Goal: Task Accomplishment & Management: Manage account settings

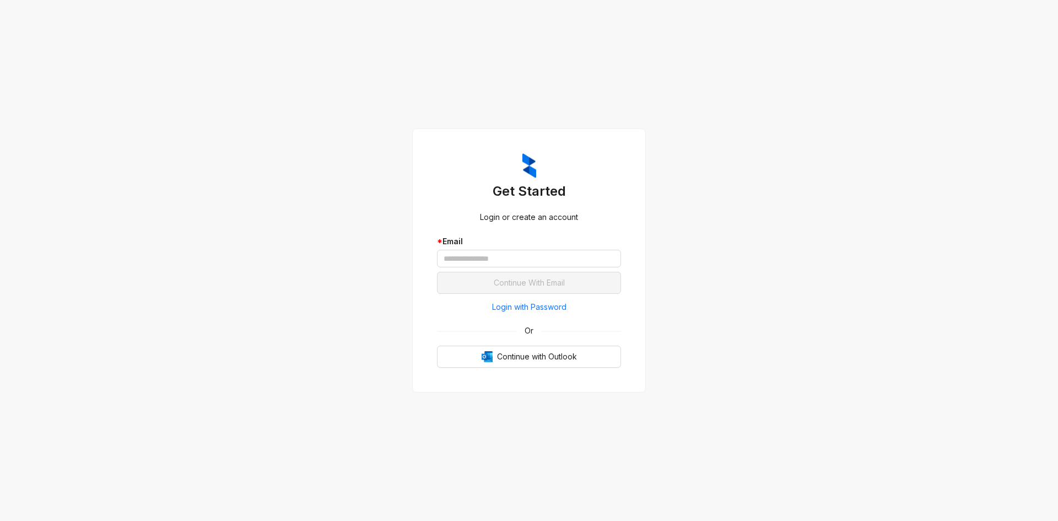
click at [258, 8] on div "Get Started Login or create an account * Email Continue With Email Login with P…" at bounding box center [529, 260] width 1058 height 521
click at [523, 261] on input "text" at bounding box center [529, 259] width 184 height 18
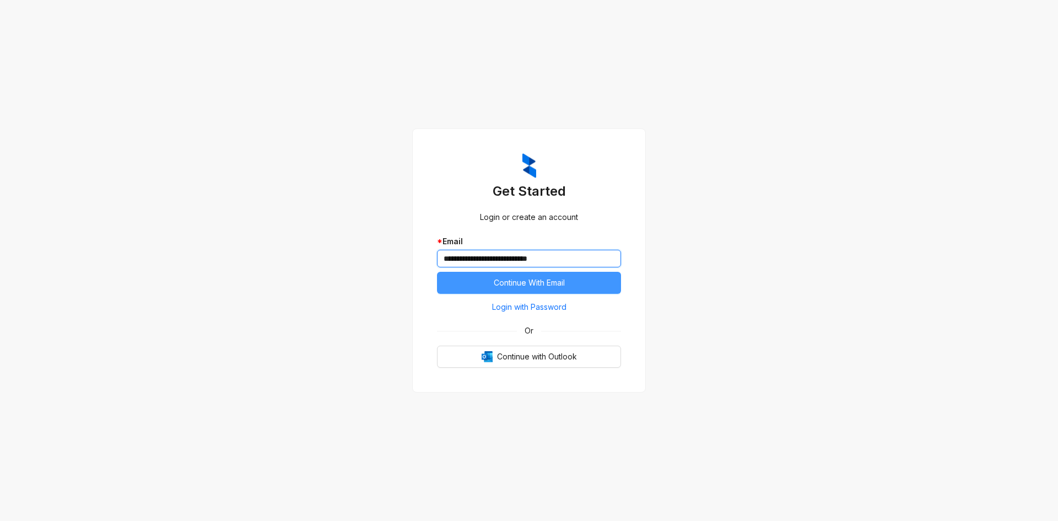
type input "**********"
click at [540, 276] on button "Continue With Email" at bounding box center [529, 283] width 184 height 22
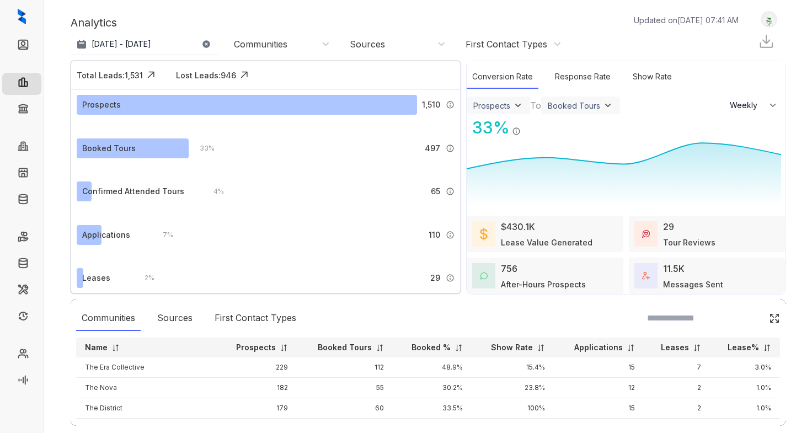
select select "******"
click at [34, 107] on link "Collections" at bounding box center [54, 110] width 40 height 22
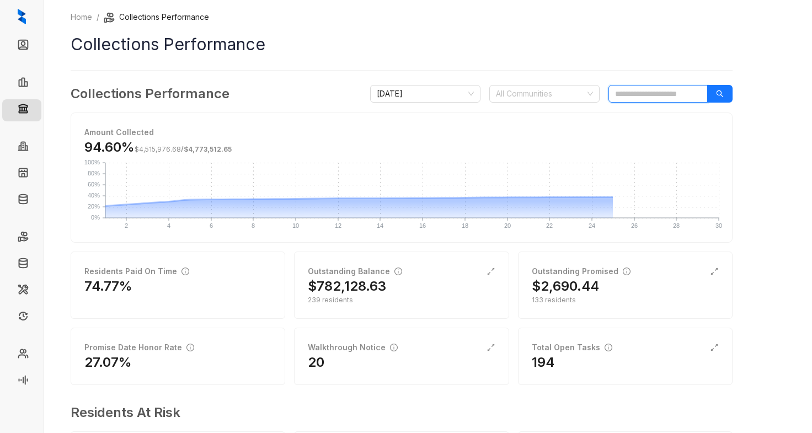
click at [646, 95] on input "search" at bounding box center [657, 94] width 99 height 18
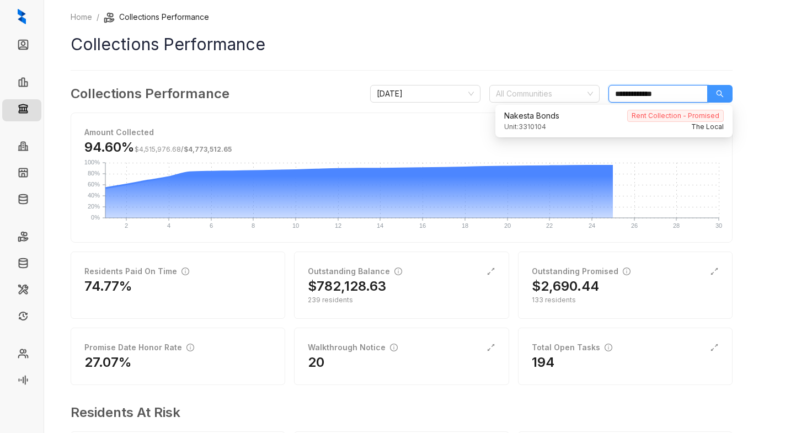
type input "**********"
click at [708, 85] on div "**********" at bounding box center [402, 94] width 662 height 20
click at [721, 88] on button "button" at bounding box center [719, 94] width 25 height 18
click at [568, 122] on div "Unit: 3310104 The Local" at bounding box center [613, 127] width 219 height 10
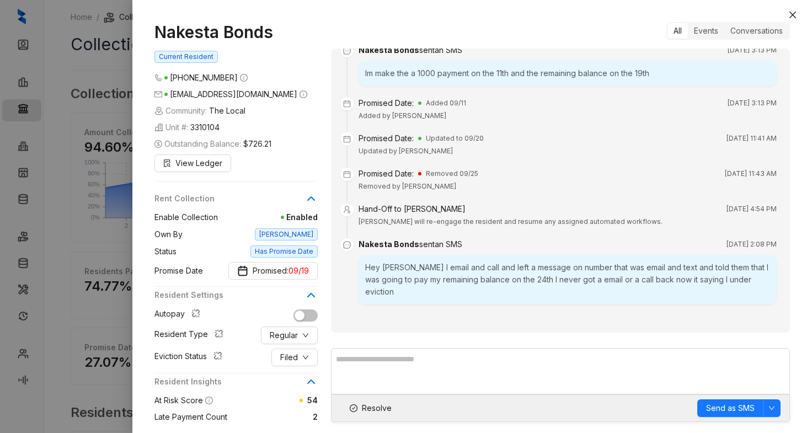
scroll to position [773, 0]
click at [796, 15] on icon "close" at bounding box center [792, 14] width 9 height 9
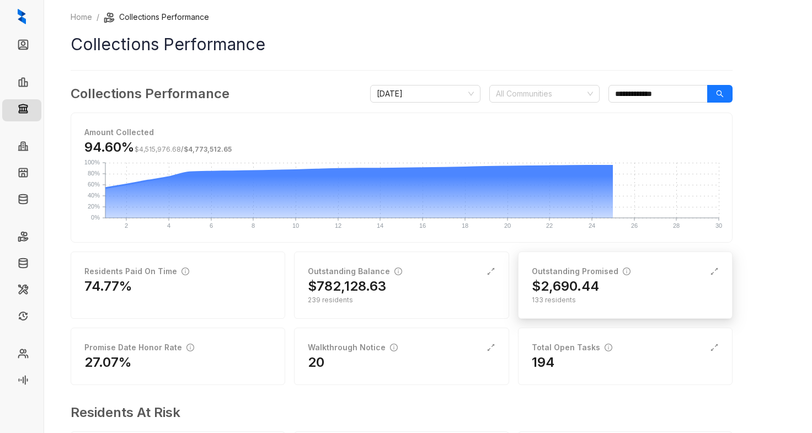
click at [626, 289] on div "$2,690.44" at bounding box center [624, 286] width 187 height 18
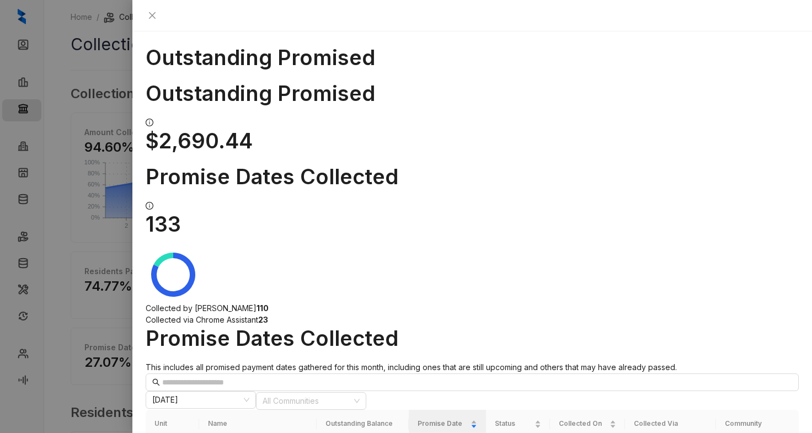
click at [800, 31] on div "Outstanding Promised Outstanding Promised $2,690.44 Promise Dates Collected 133…" at bounding box center [471, 231] width 679 height 401
click at [159, 17] on button "Close" at bounding box center [152, 15] width 13 height 13
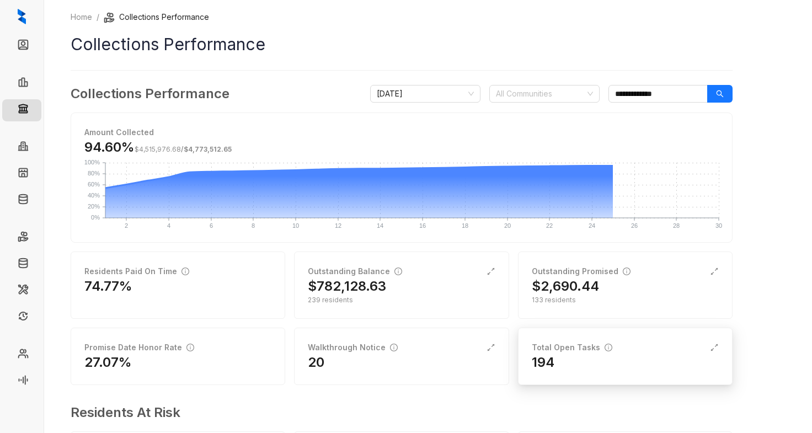
click at [567, 353] on div "Total Open Tasks" at bounding box center [571, 347] width 80 height 12
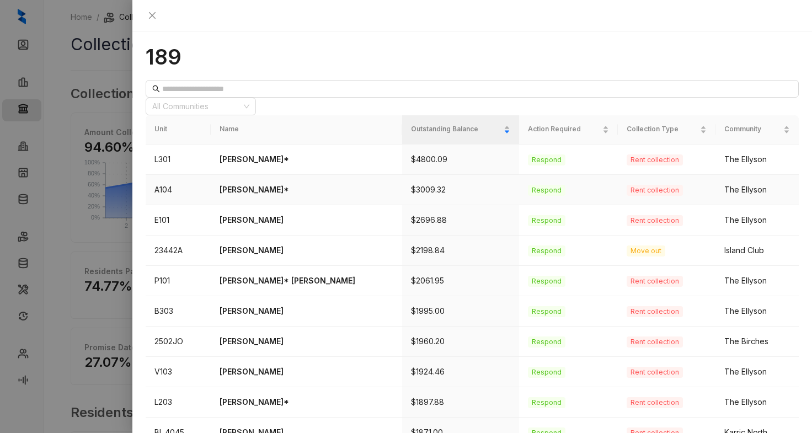
scroll to position [353, 0]
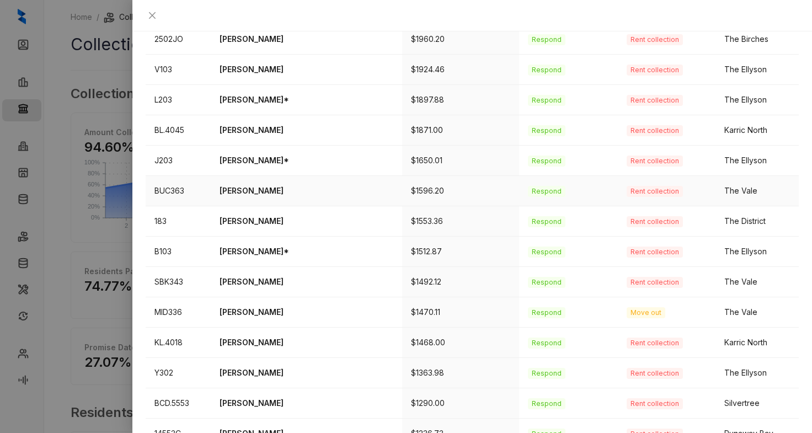
click at [262, 185] on p "Rosalyn Anderson" at bounding box center [305, 191] width 173 height 12
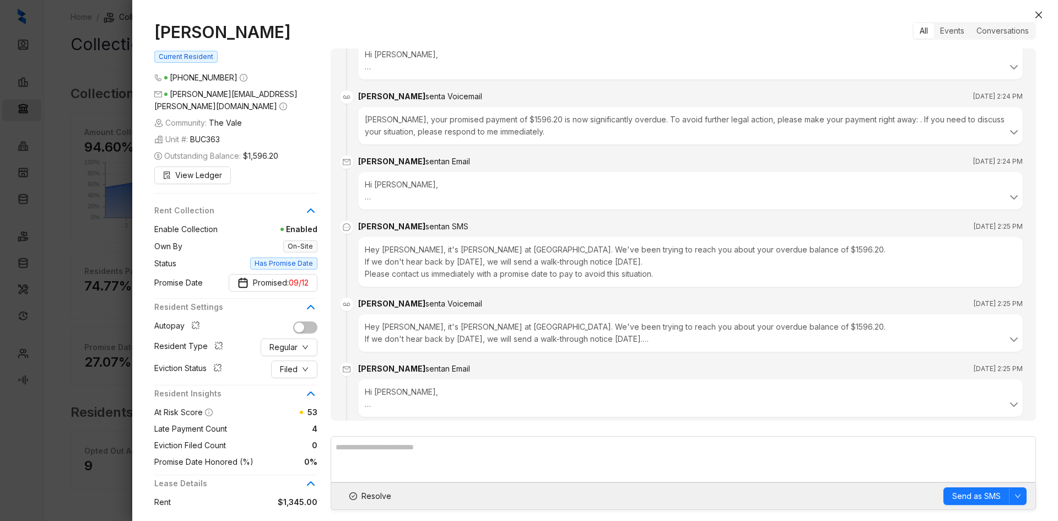
scroll to position [2863, 0]
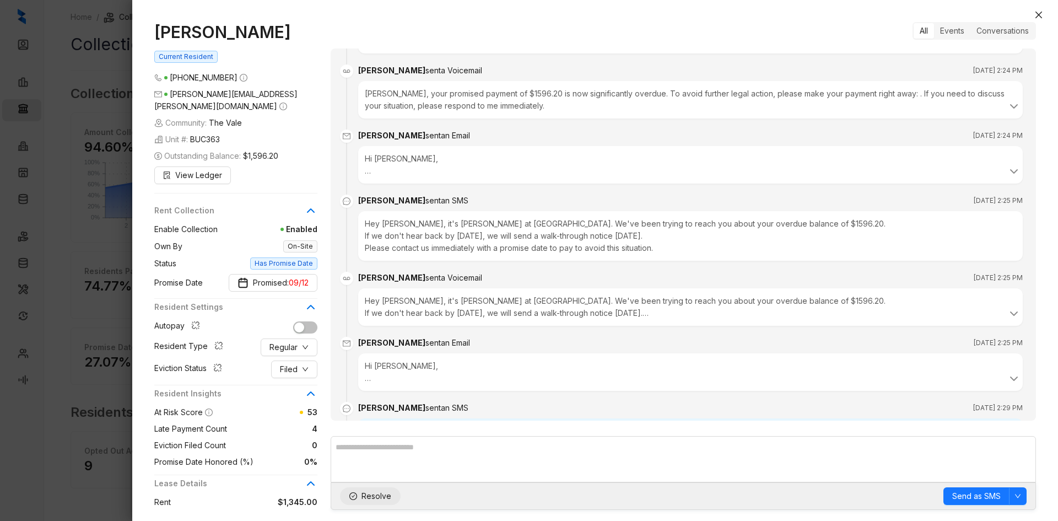
click at [371, 432] on button "Resolve" at bounding box center [370, 496] width 61 height 18
click at [811, 14] on div "Rosalyn Anderson Current Resident (901) 440 9886 collins.roz@gmail.com Communit…" at bounding box center [595, 266] width 926 height 510
click at [811, 12] on icon "close" at bounding box center [1039, 14] width 9 height 9
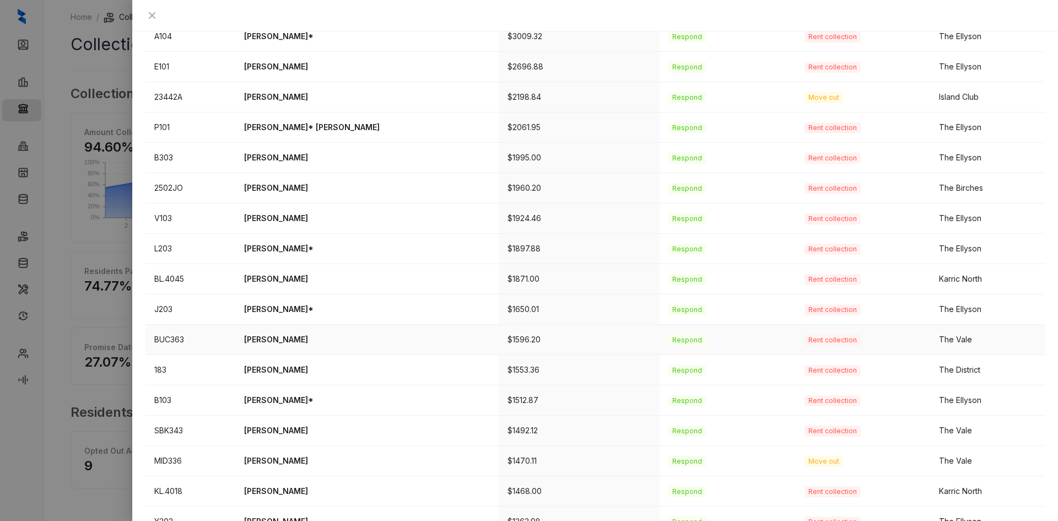
scroll to position [221, 0]
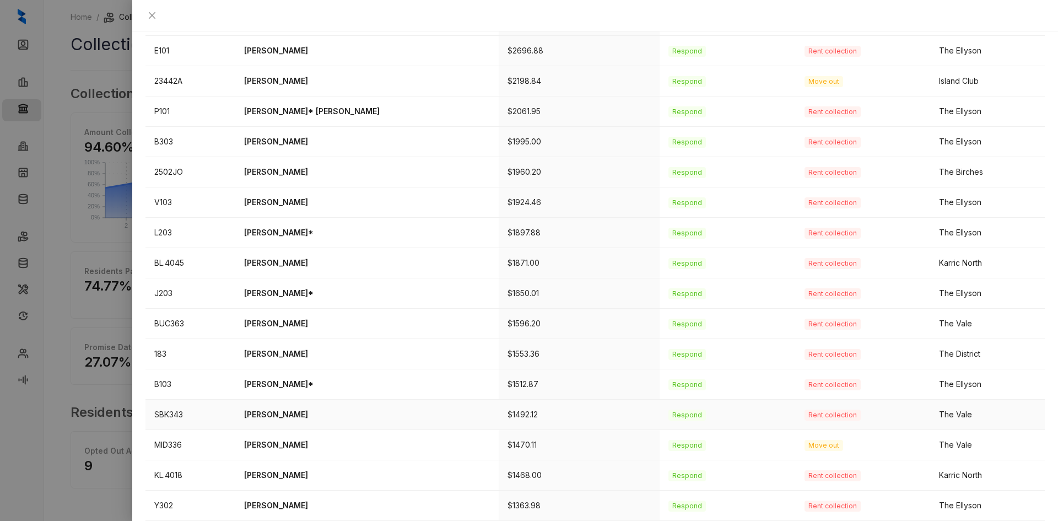
click at [260, 400] on td "Daveon Simmons" at bounding box center [367, 415] width 264 height 30
click at [305, 409] on p "Daveon Simmons" at bounding box center [367, 415] width 246 height 12
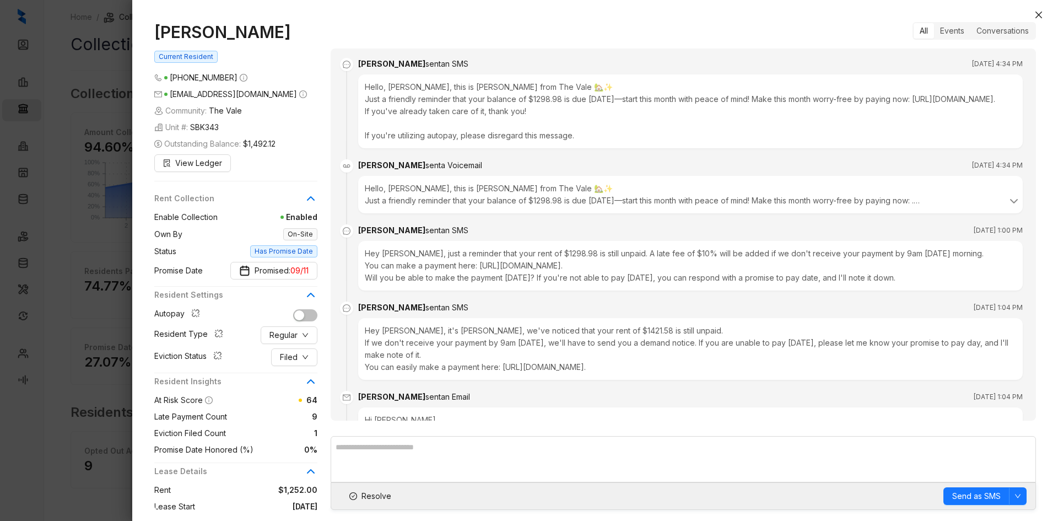
scroll to position [1615, 0]
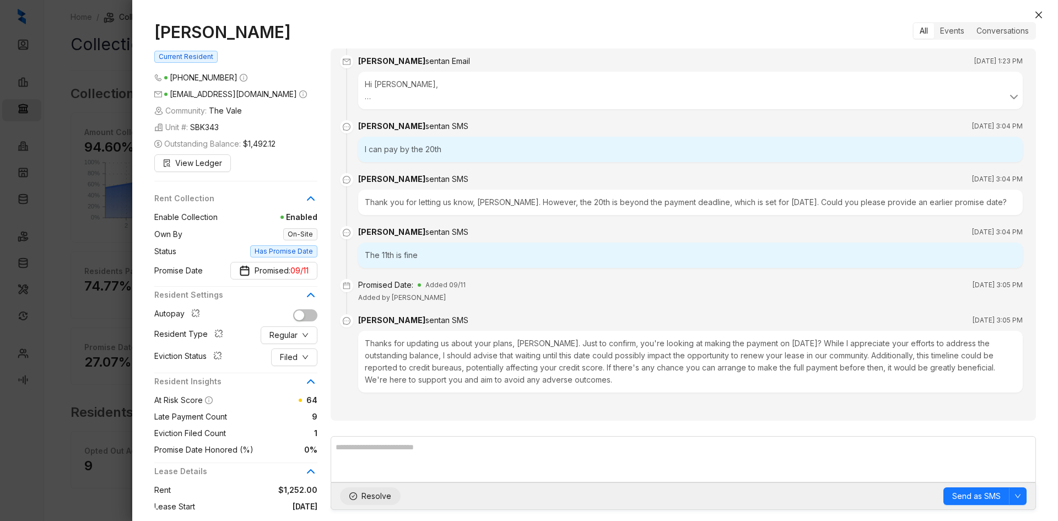
click at [369, 432] on span "Resolve" at bounding box center [377, 496] width 30 height 12
click at [811, 18] on icon "close" at bounding box center [1039, 14] width 9 height 9
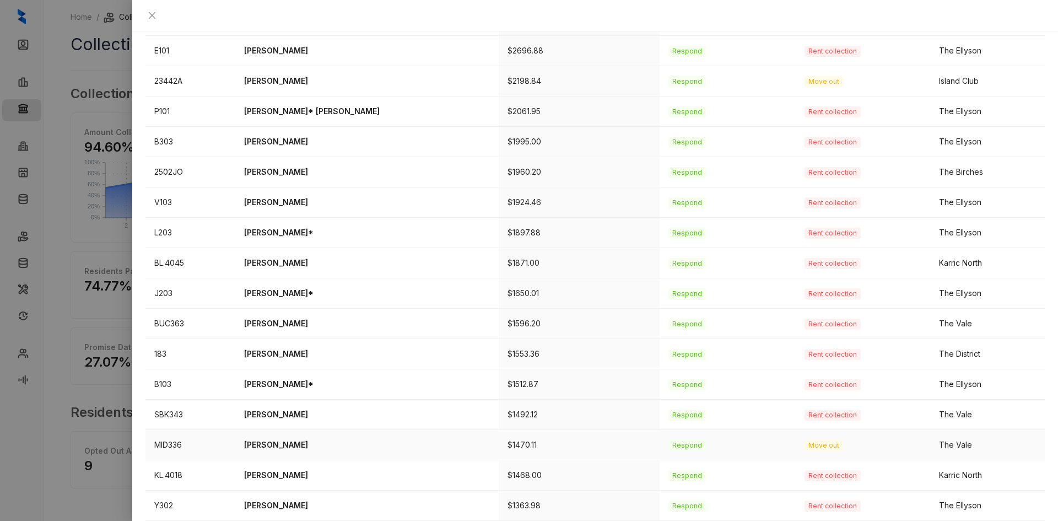
click at [292, 432] on p "[PERSON_NAME]" at bounding box center [367, 445] width 246 height 12
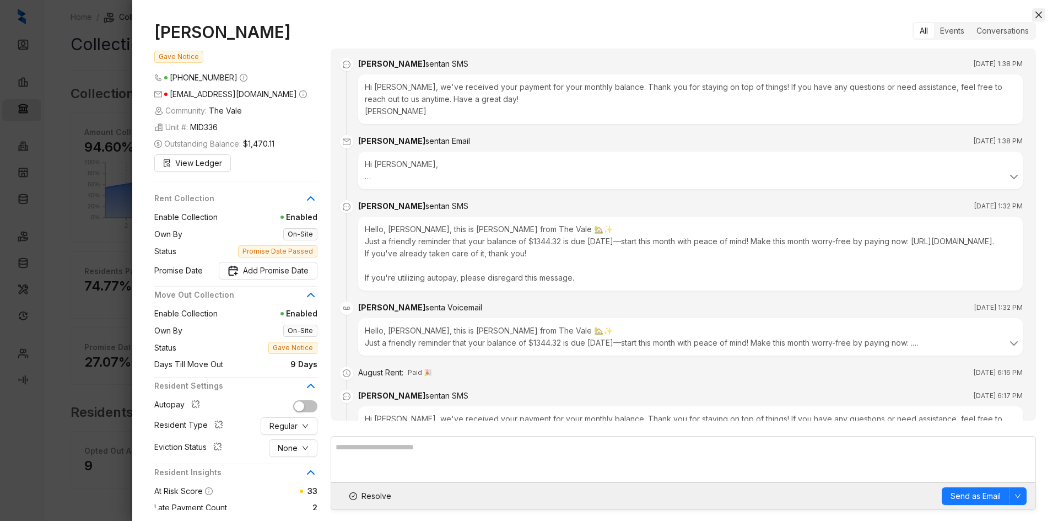
click at [811, 17] on icon "close" at bounding box center [1039, 14] width 9 height 9
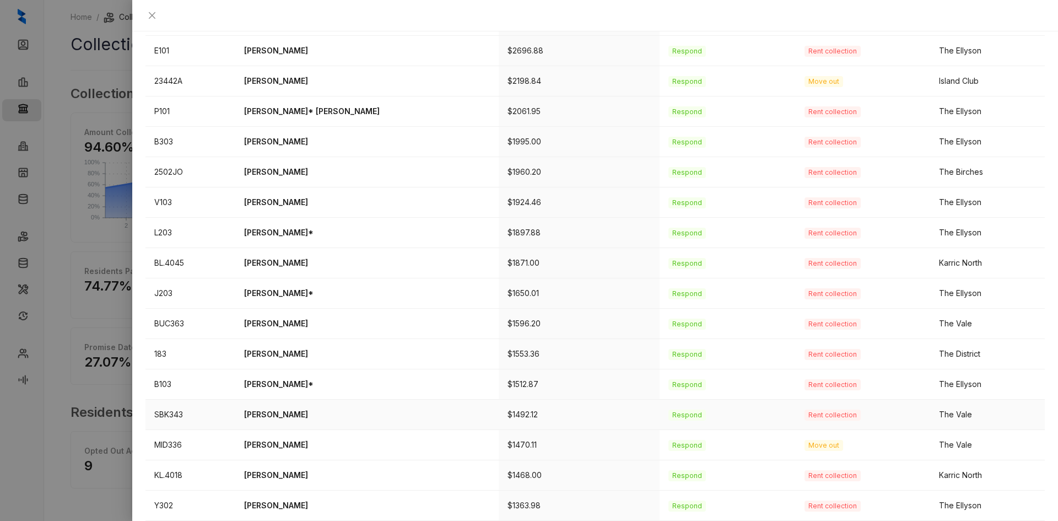
scroll to position [266, 0]
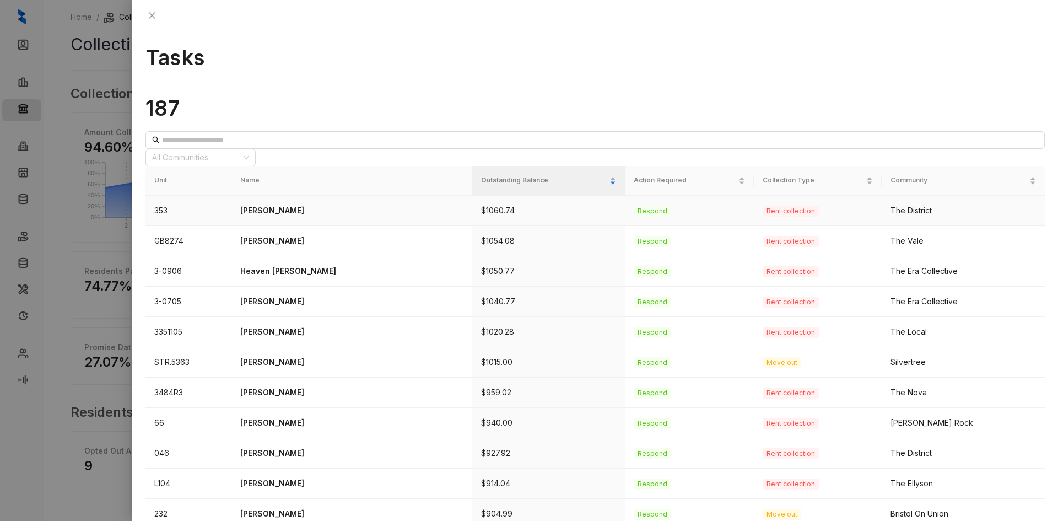
click at [260, 205] on p "Nadia Sumlar" at bounding box center [351, 211] width 223 height 12
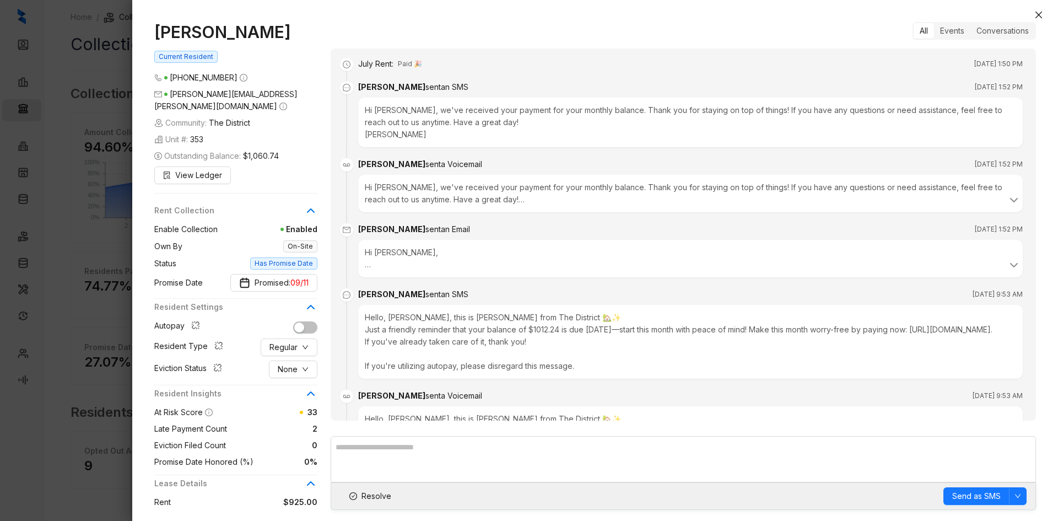
scroll to position [875, 0]
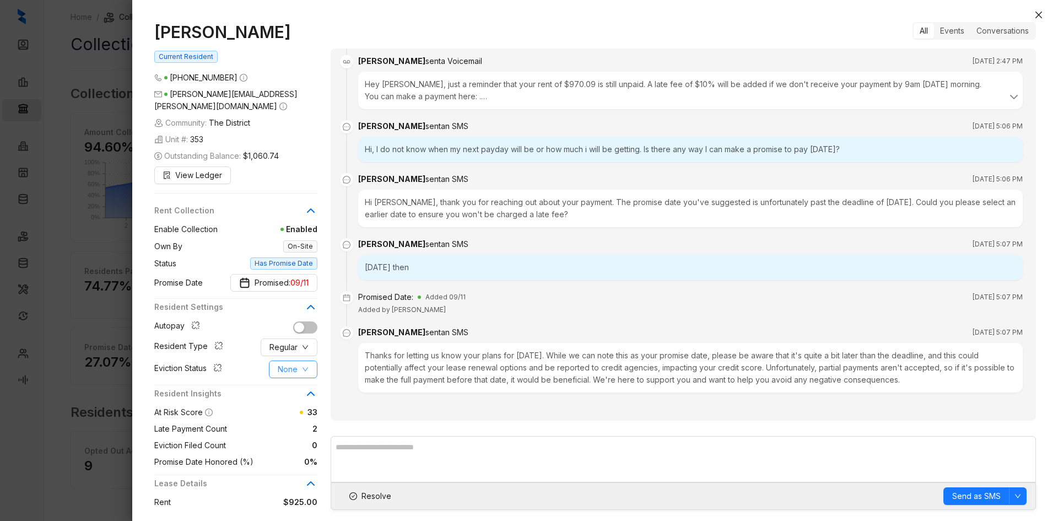
click at [287, 363] on span "None" at bounding box center [288, 369] width 20 height 12
click at [303, 415] on span "Filed" at bounding box center [293, 415] width 30 height 12
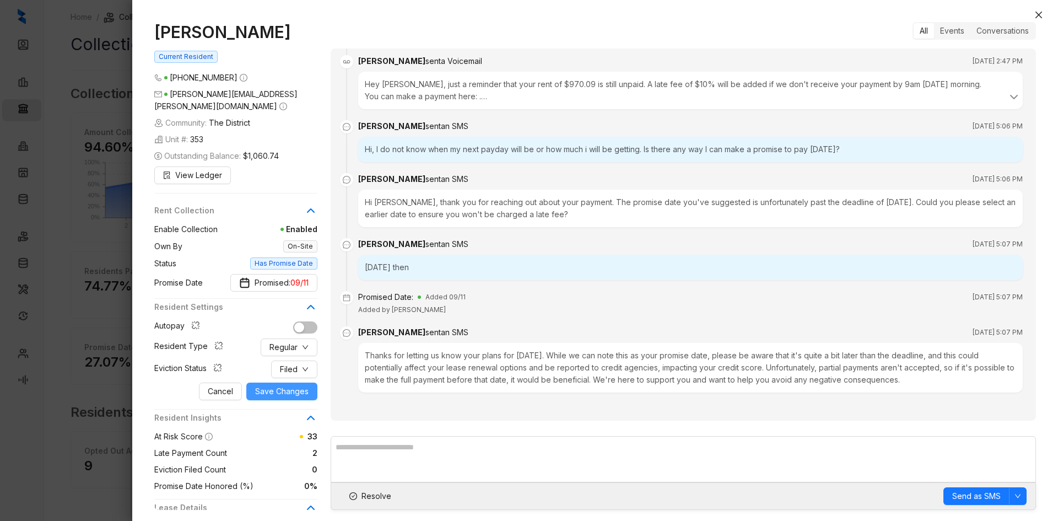
click at [286, 385] on span "Save Changes" at bounding box center [281, 391] width 53 height 12
click at [358, 432] on button "Resolve" at bounding box center [370, 496] width 61 height 18
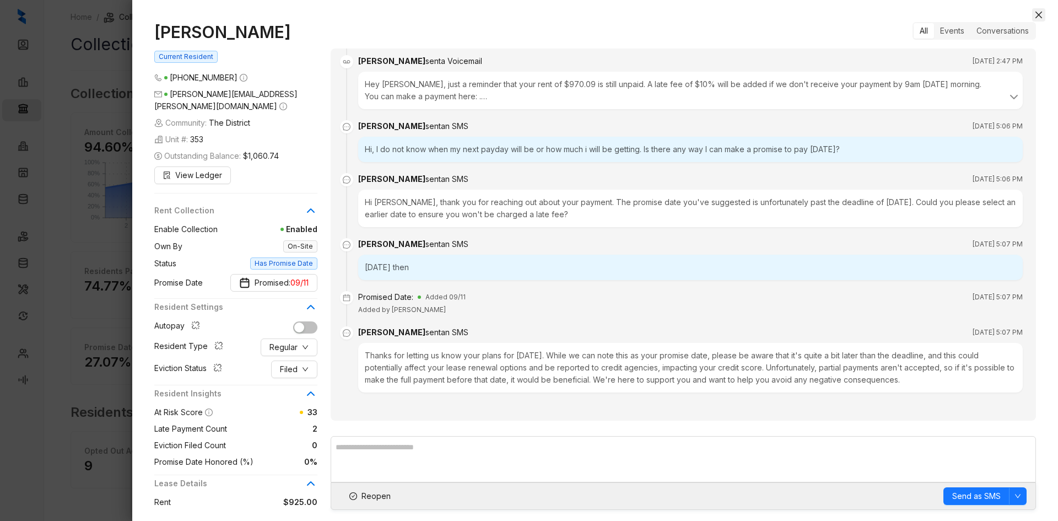
click at [811, 16] on icon "close" at bounding box center [1039, 14] width 9 height 9
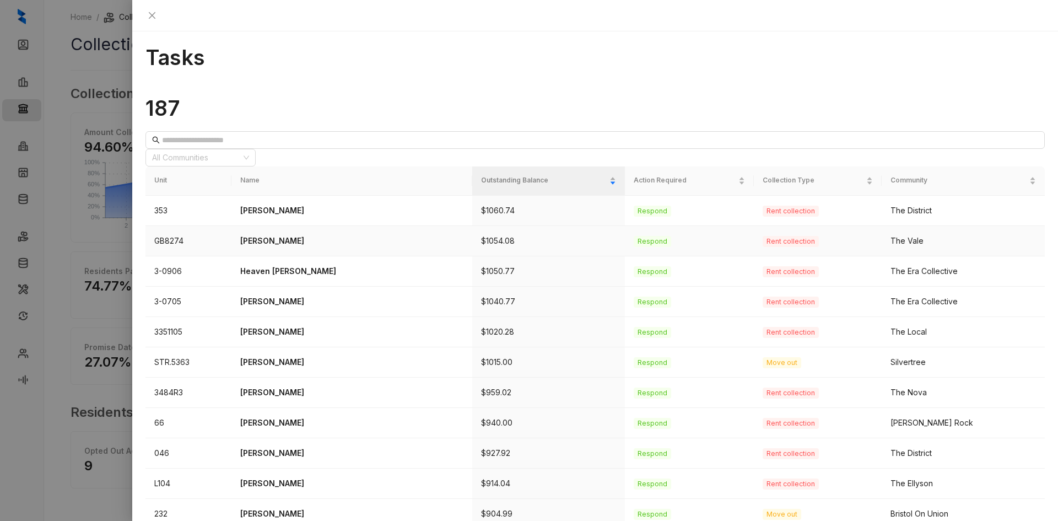
click at [294, 235] on p "Latisha Listenbee" at bounding box center [351, 241] width 223 height 12
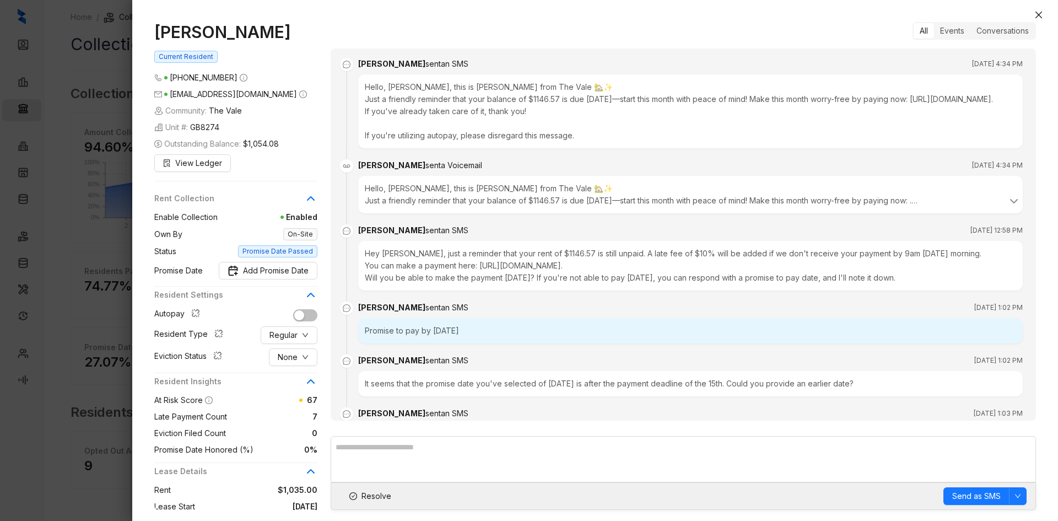
scroll to position [3327, 0]
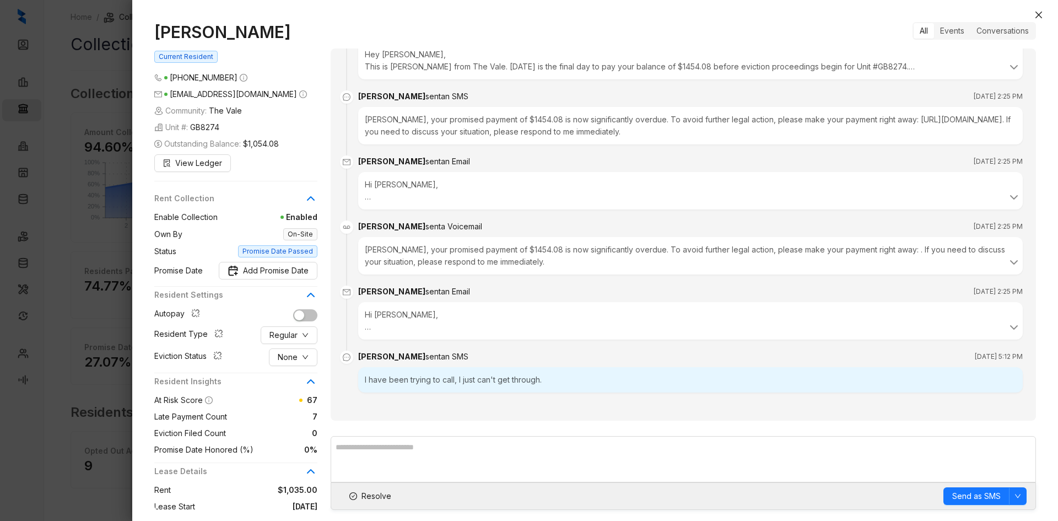
drag, startPoint x: 304, startPoint y: 29, endPoint x: 155, endPoint y: 20, distance: 149.1
click at [155, 20] on div "Latisha Listenbee Current Resident (901) 501 8288 listenbeelatisha@gmail.com Co…" at bounding box center [595, 266] width 926 height 510
copy h1 "Latisha Listenbee"
click at [294, 359] on span "None" at bounding box center [288, 357] width 20 height 12
click at [299, 417] on span "Filed" at bounding box center [293, 415] width 30 height 12
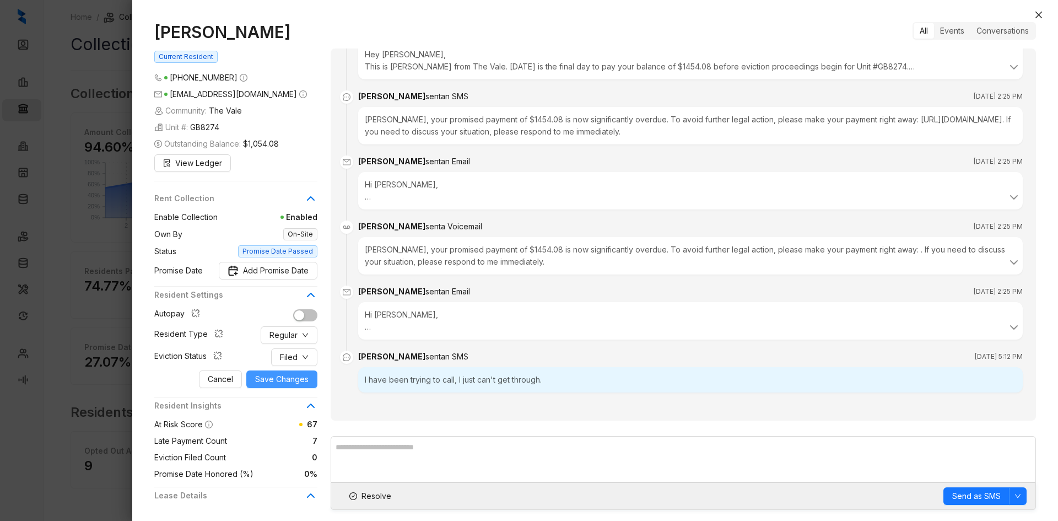
click at [290, 381] on span "Save Changes" at bounding box center [281, 379] width 53 height 12
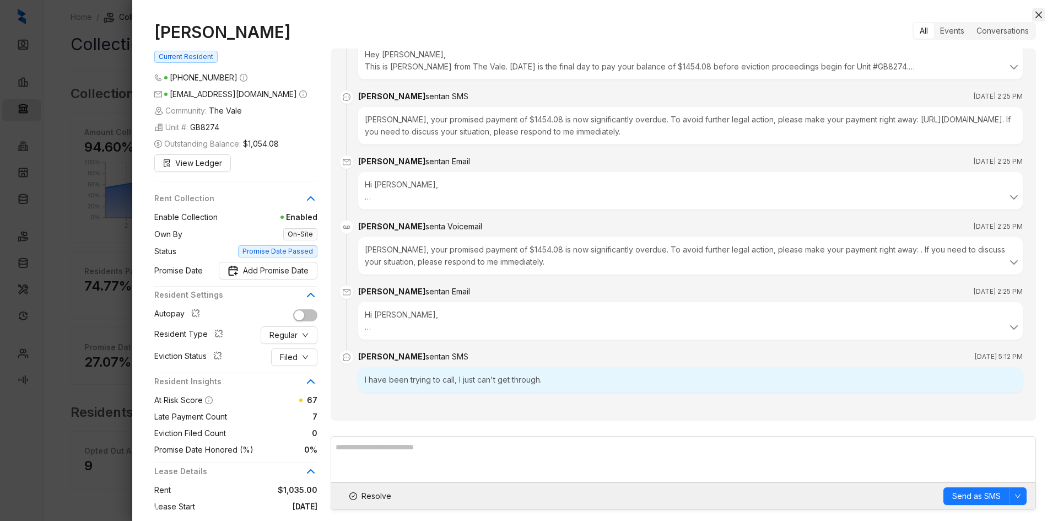
click at [811, 18] on icon "close" at bounding box center [1039, 14] width 9 height 9
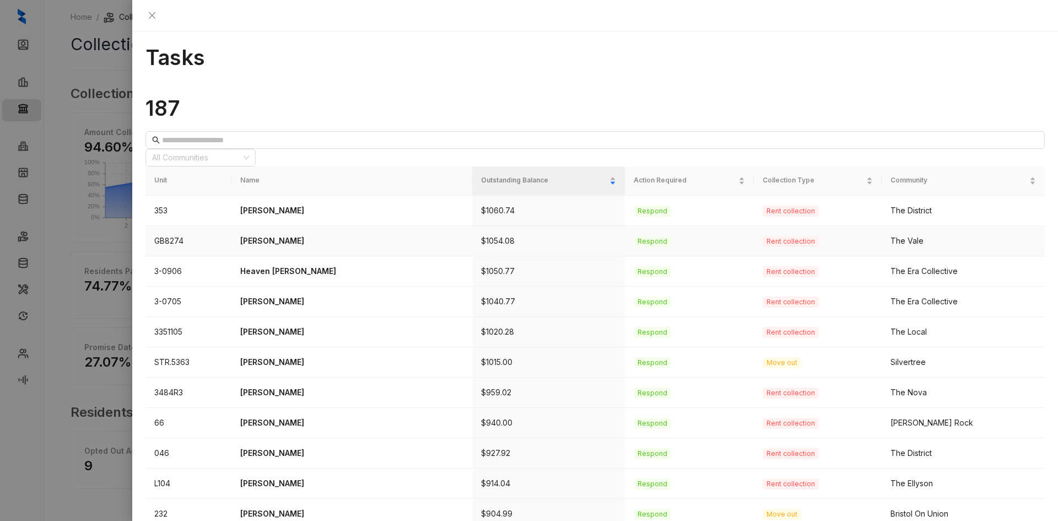
click at [283, 235] on p "Latisha Listenbee" at bounding box center [351, 241] width 223 height 12
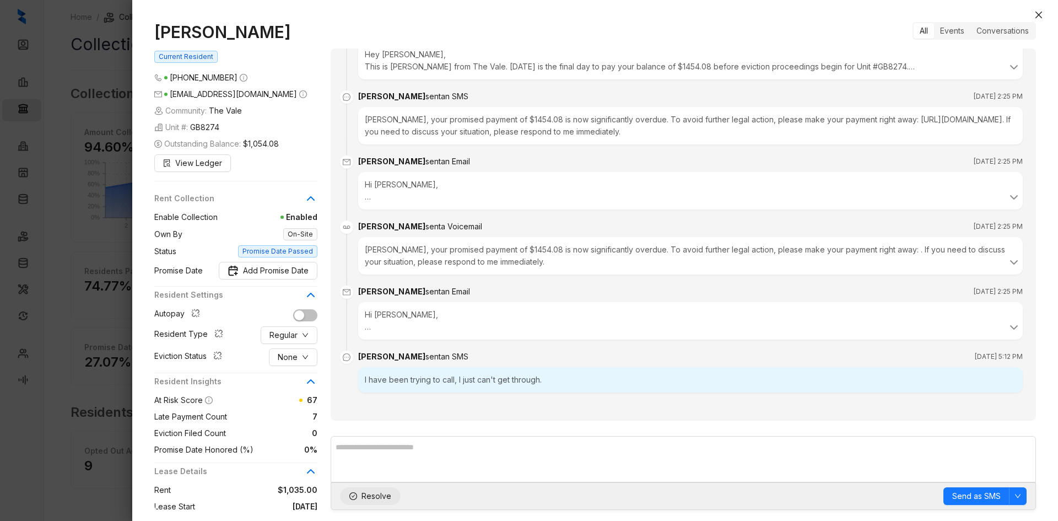
click at [365, 432] on span "Resolve" at bounding box center [377, 496] width 30 height 12
click at [811, 15] on div "Latisha Listenbee Current Resident (901) 501 8288 listenbeelatisha@gmail.com Co…" at bounding box center [595, 266] width 926 height 510
click at [811, 12] on icon "close" at bounding box center [1039, 14] width 9 height 9
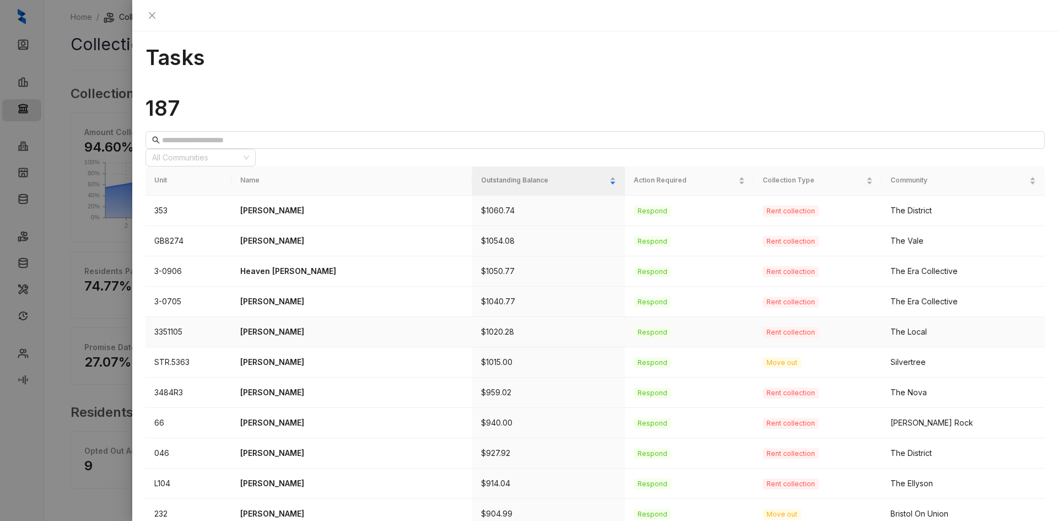
click at [282, 326] on p "[PERSON_NAME]" at bounding box center [351, 332] width 223 height 12
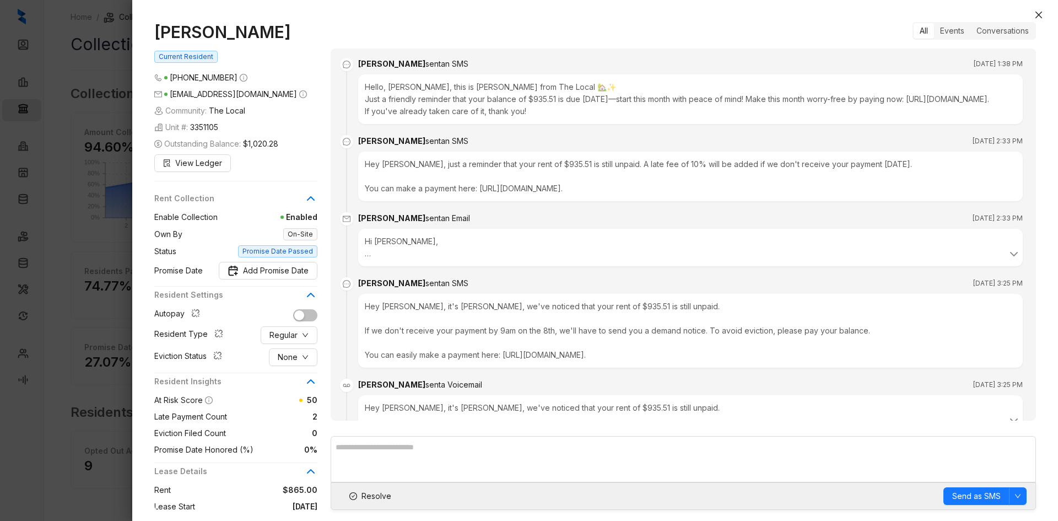
scroll to position [1423, 0]
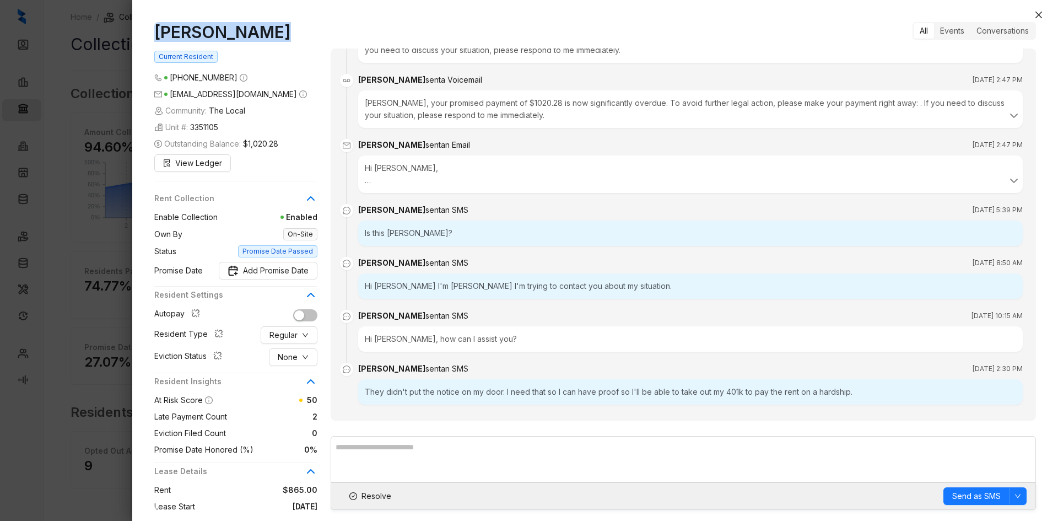
drag, startPoint x: 278, startPoint y: 34, endPoint x: 153, endPoint y: 33, distance: 125.2
click at [153, 33] on div "Jasmine Payne Current Resident (901) 281 3522 jasminepayne40@yahoo.com Communit…" at bounding box center [595, 266] width 926 height 510
copy h1 "[PERSON_NAME]"
click at [300, 358] on button "None" at bounding box center [293, 357] width 49 height 18
click at [304, 415] on span "Filed" at bounding box center [293, 415] width 30 height 12
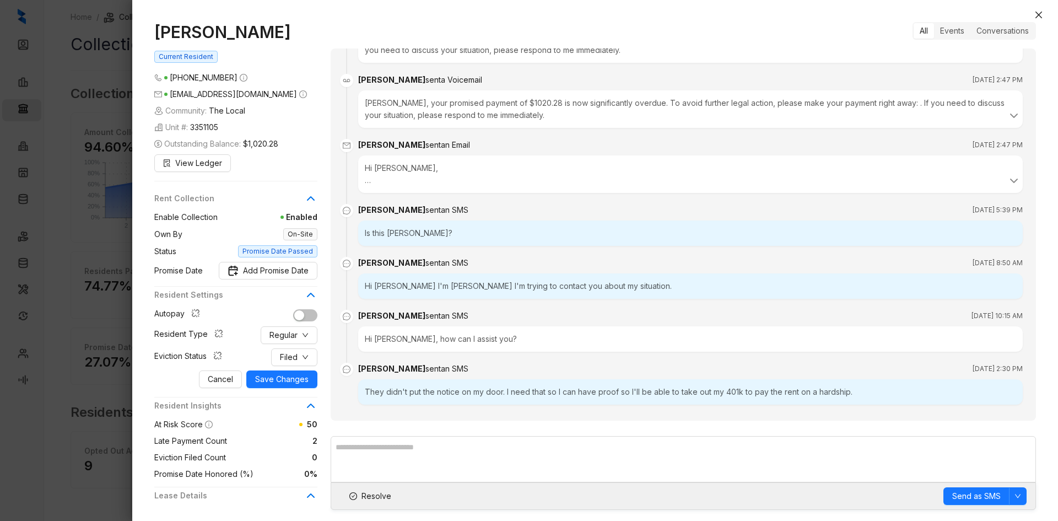
click at [267, 366] on span "Filed" at bounding box center [272, 357] width 91 height 18
click at [268, 375] on span "Save Changes" at bounding box center [281, 379] width 53 height 12
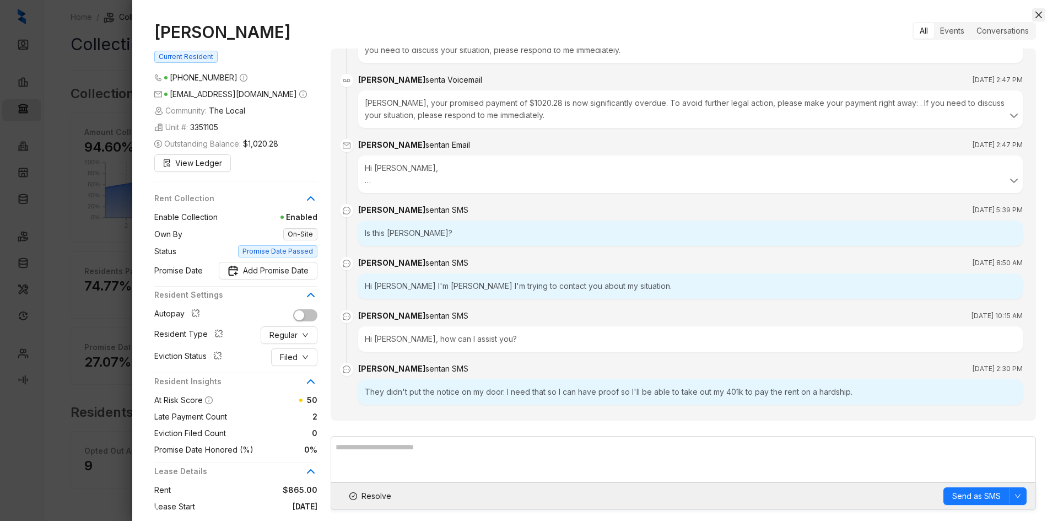
click at [811, 12] on icon "close" at bounding box center [1039, 14] width 9 height 9
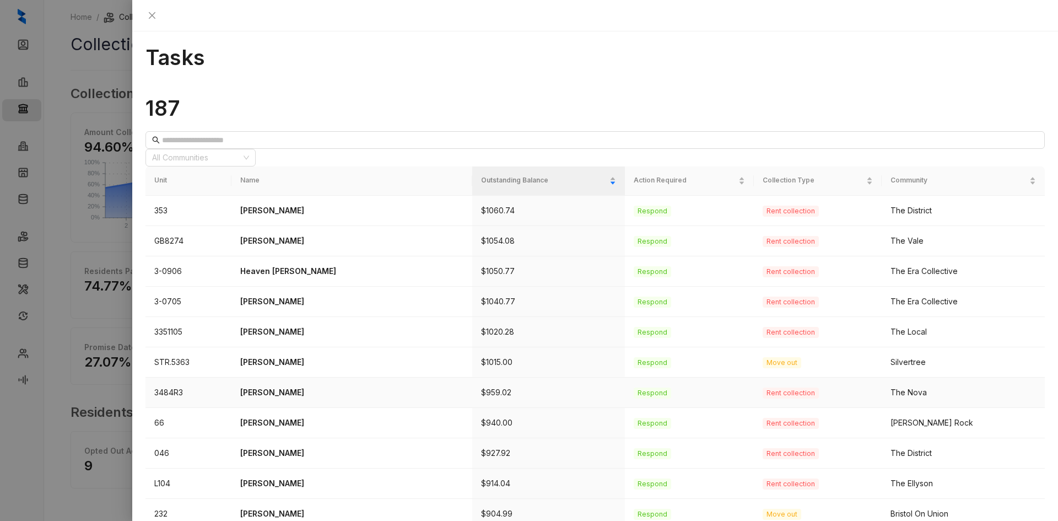
click at [278, 386] on p "Tabitha Roberts" at bounding box center [351, 392] width 223 height 12
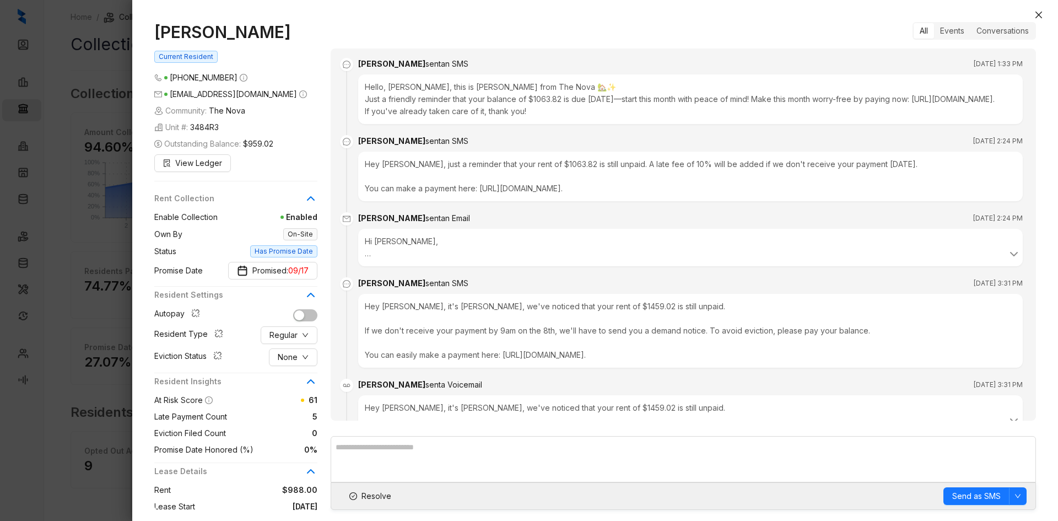
scroll to position [627, 0]
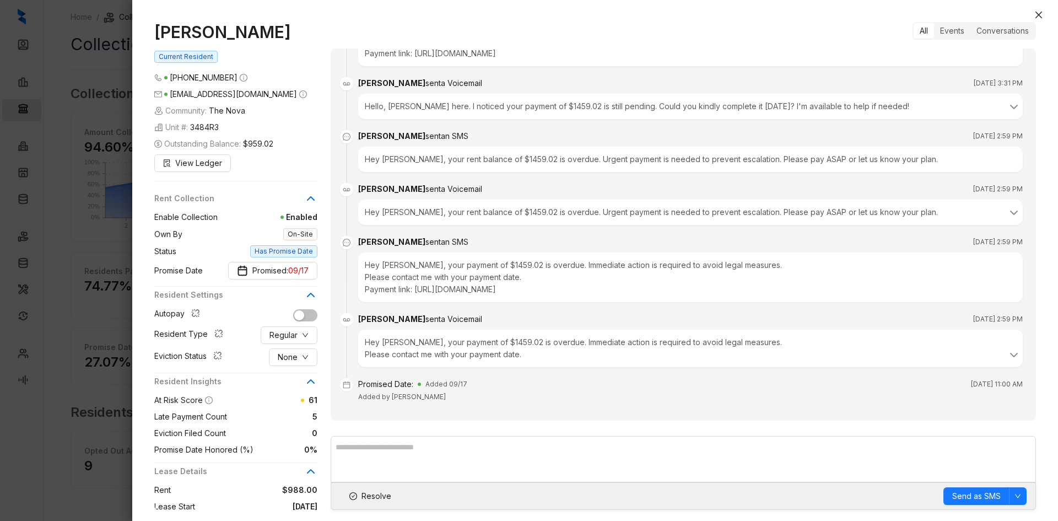
drag, startPoint x: 278, startPoint y: 32, endPoint x: 152, endPoint y: 30, distance: 126.3
click at [152, 30] on div "Tabitha Roberts Current Resident (901) 900 8911 tabb39@gmail.com Community: The…" at bounding box center [595, 266] width 926 height 510
copy h1 "Tabitha Roberts"
click at [300, 353] on button "None" at bounding box center [293, 357] width 49 height 18
click at [295, 417] on span "Filed" at bounding box center [293, 415] width 30 height 12
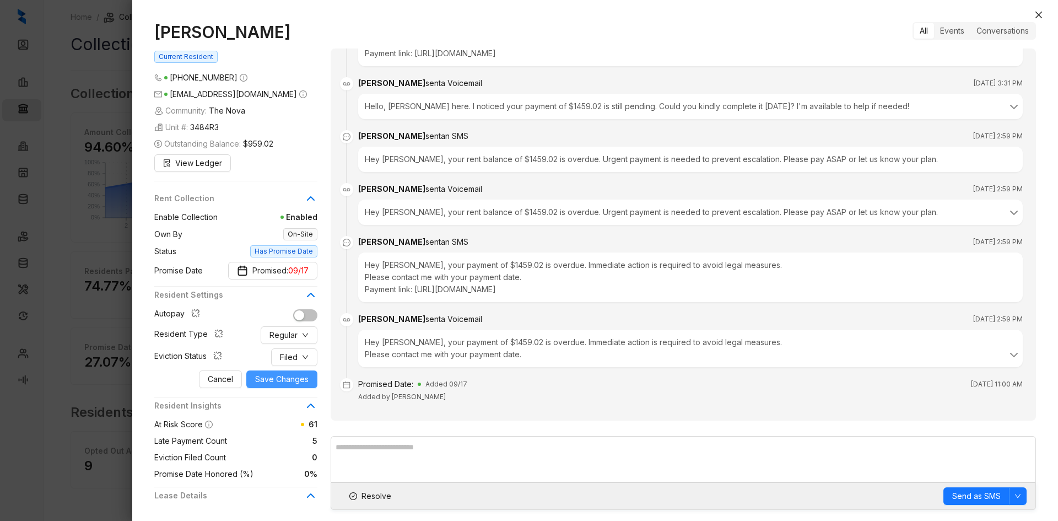
click at [287, 377] on span "Save Changes" at bounding box center [281, 379] width 53 height 12
click at [811, 20] on button "Close" at bounding box center [1039, 14] width 13 height 13
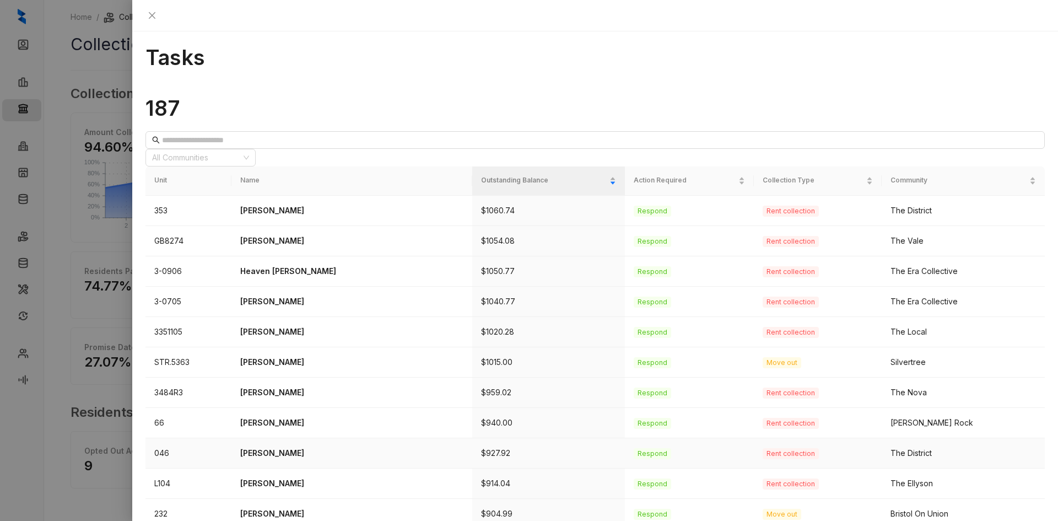
click at [308, 432] on p "Jessaica Alderman" at bounding box center [351, 453] width 223 height 12
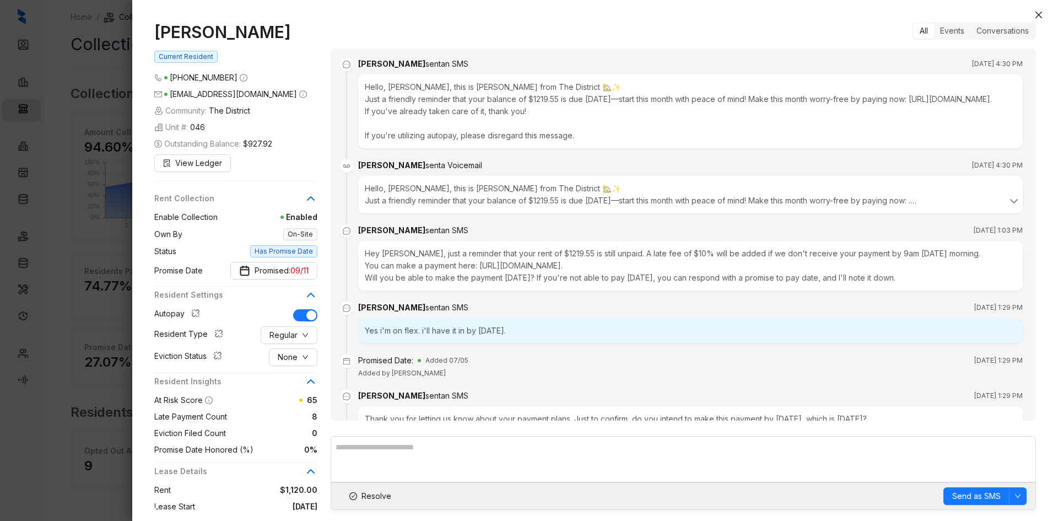
scroll to position [3750, 0]
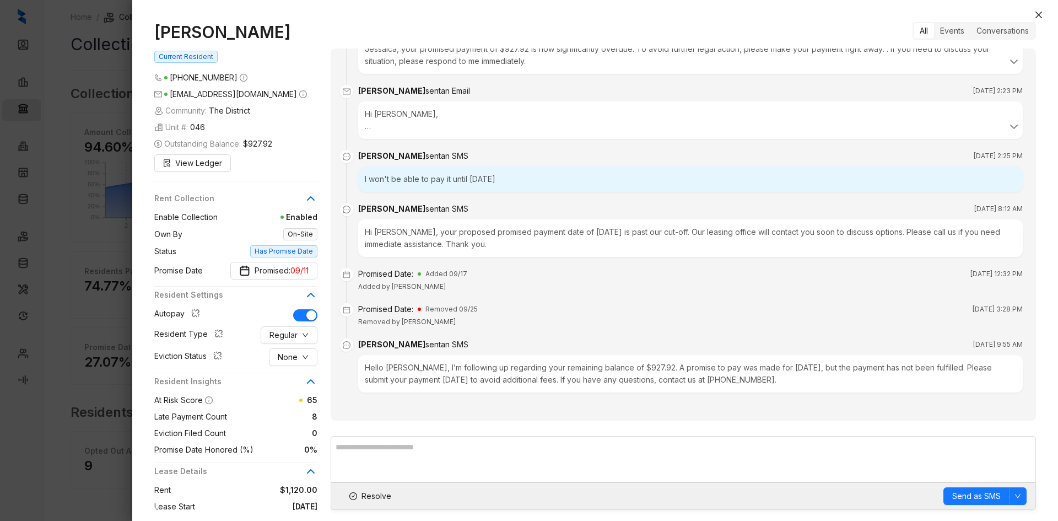
drag, startPoint x: 309, startPoint y: 36, endPoint x: 157, endPoint y: 35, distance: 152.2
click at [157, 35] on h1 "Jessaica Alderman" at bounding box center [235, 32] width 163 height 20
copy h1 "Jessaica Alderman"
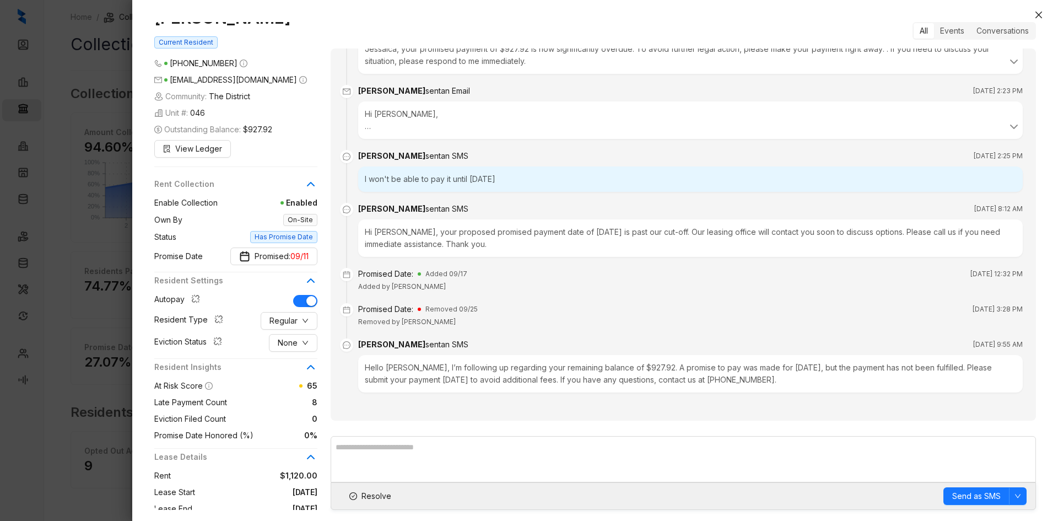
scroll to position [55, 0]
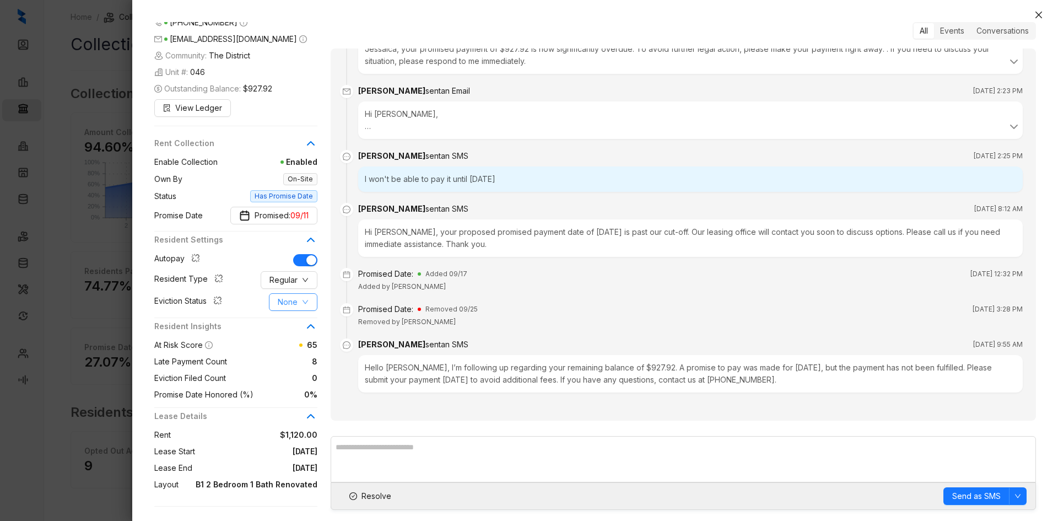
click at [275, 301] on button "None" at bounding box center [293, 302] width 49 height 18
click at [300, 354] on span "Filed" at bounding box center [293, 359] width 30 height 12
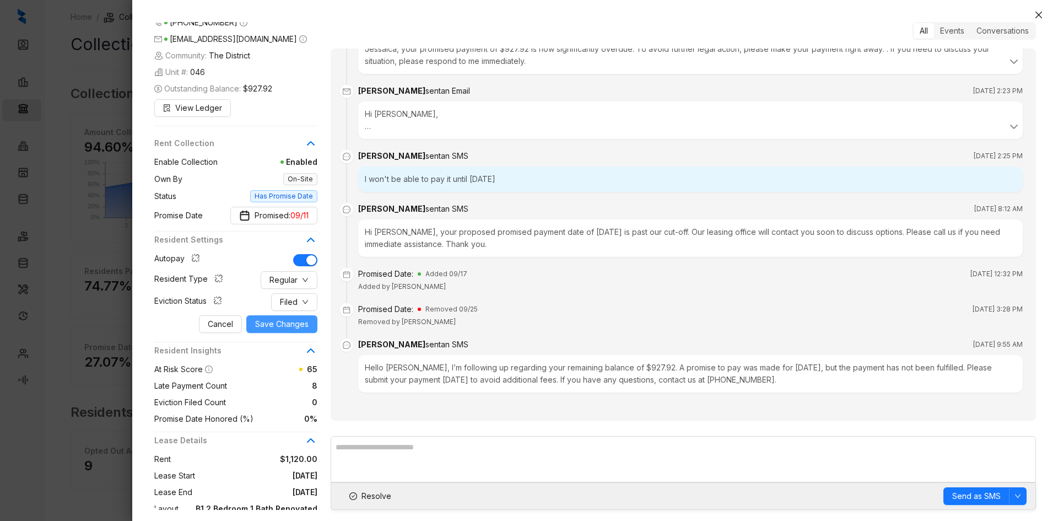
click at [304, 325] on span "Save Changes" at bounding box center [281, 324] width 53 height 12
click at [811, 18] on icon "close" at bounding box center [1039, 14] width 9 height 9
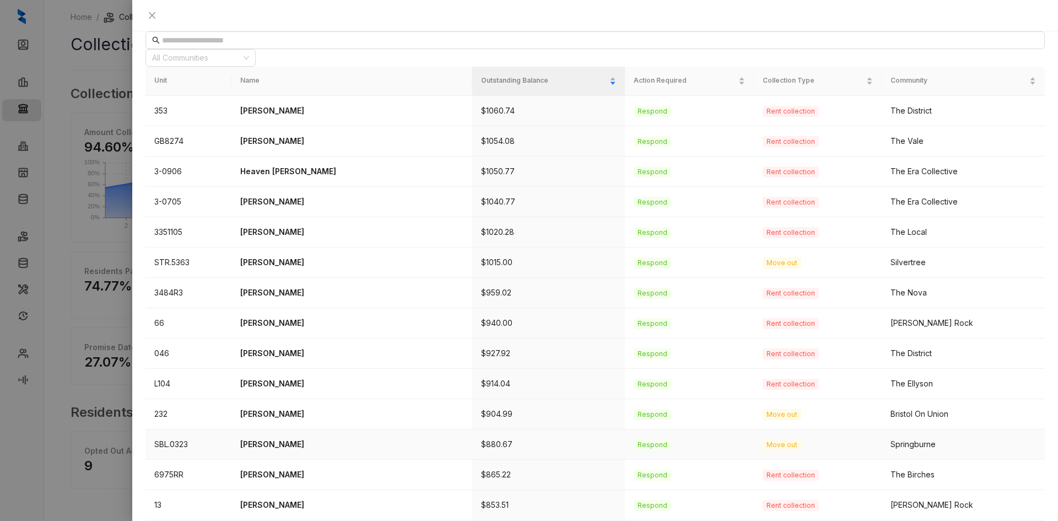
scroll to position [110, 0]
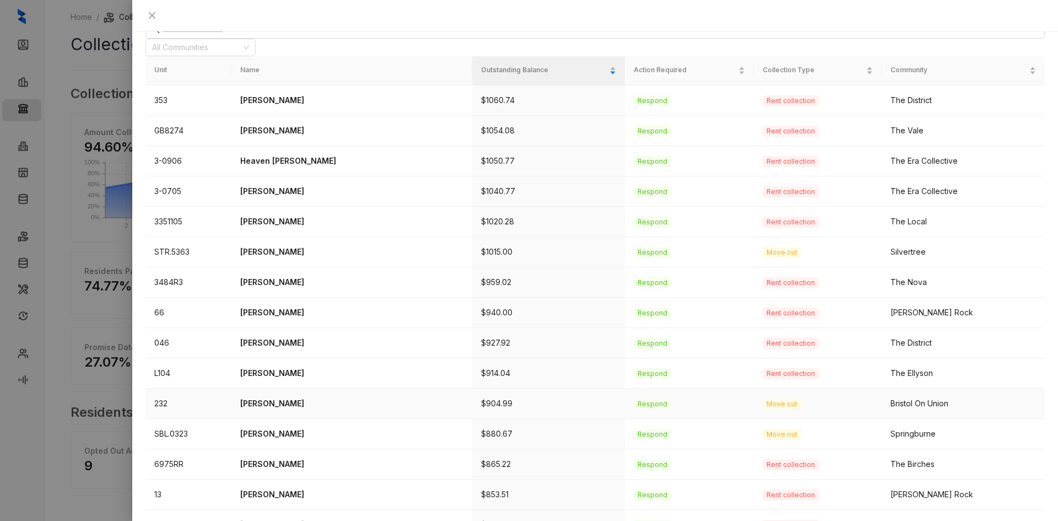
click at [282, 397] on p "Tomisea Martin" at bounding box center [351, 403] width 223 height 12
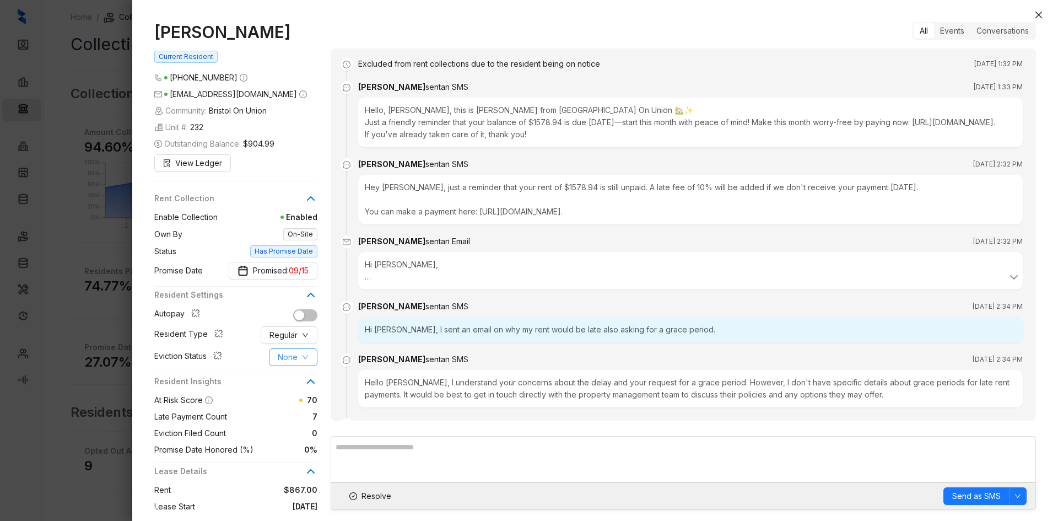
scroll to position [999, 0]
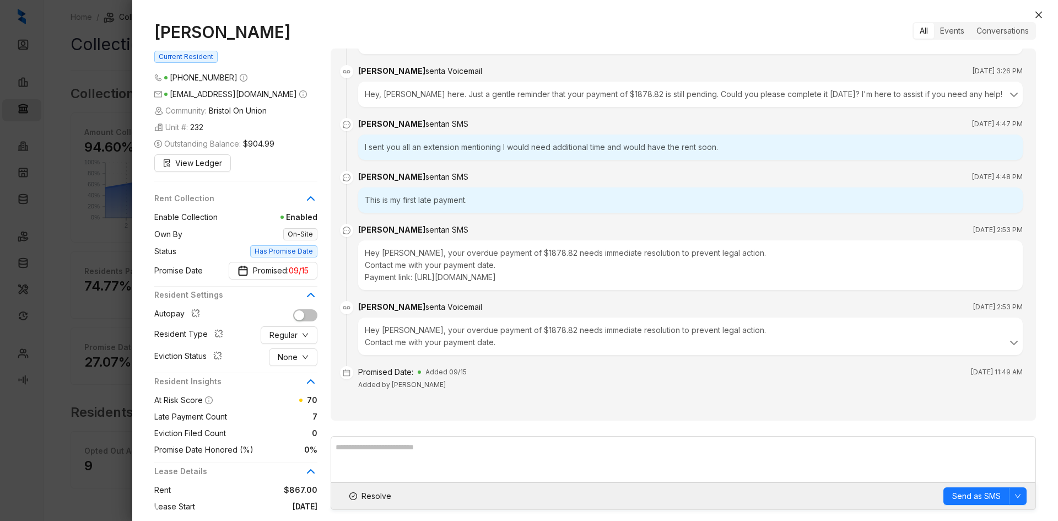
drag, startPoint x: 287, startPoint y: 38, endPoint x: 179, endPoint y: 41, distance: 108.1
click at [156, 36] on h1 "Tomisea Martin" at bounding box center [235, 32] width 163 height 20
copy h1 "Tomisea Martin"
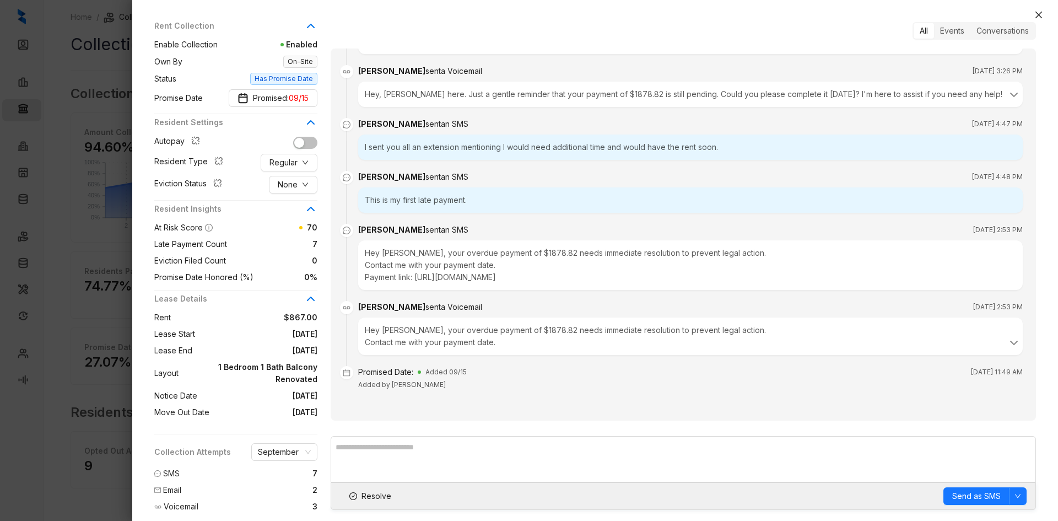
scroll to position [184, 0]
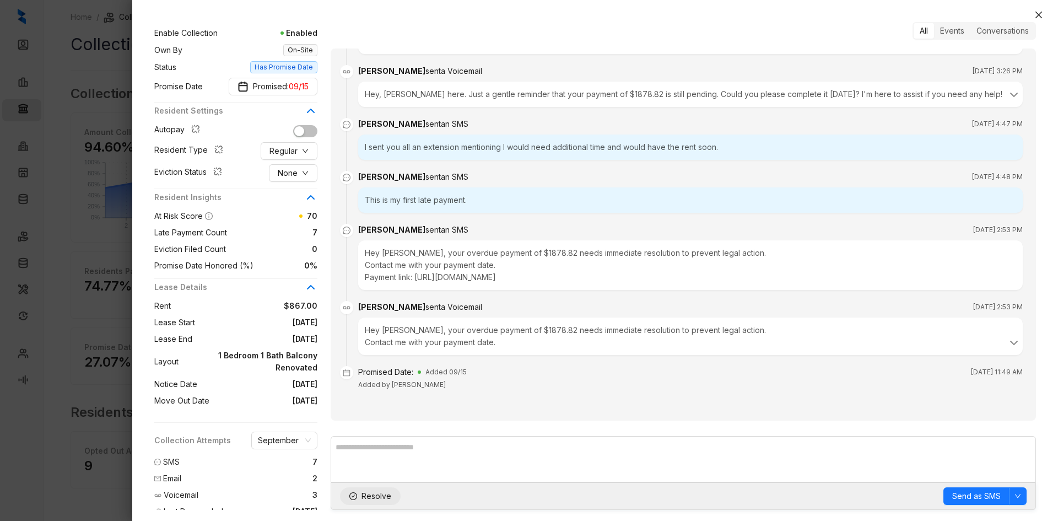
click at [375, 432] on span "Resolve" at bounding box center [377, 496] width 30 height 12
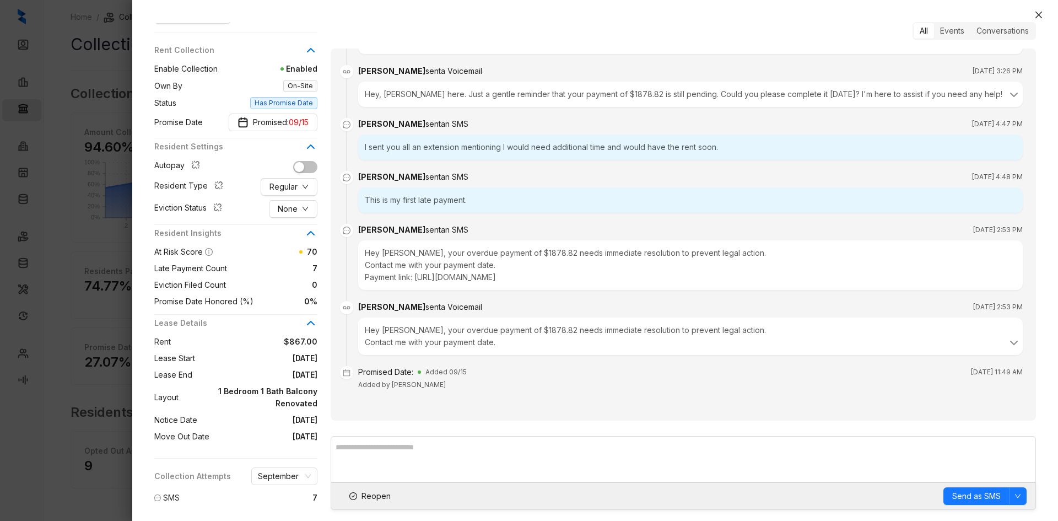
scroll to position [129, 0]
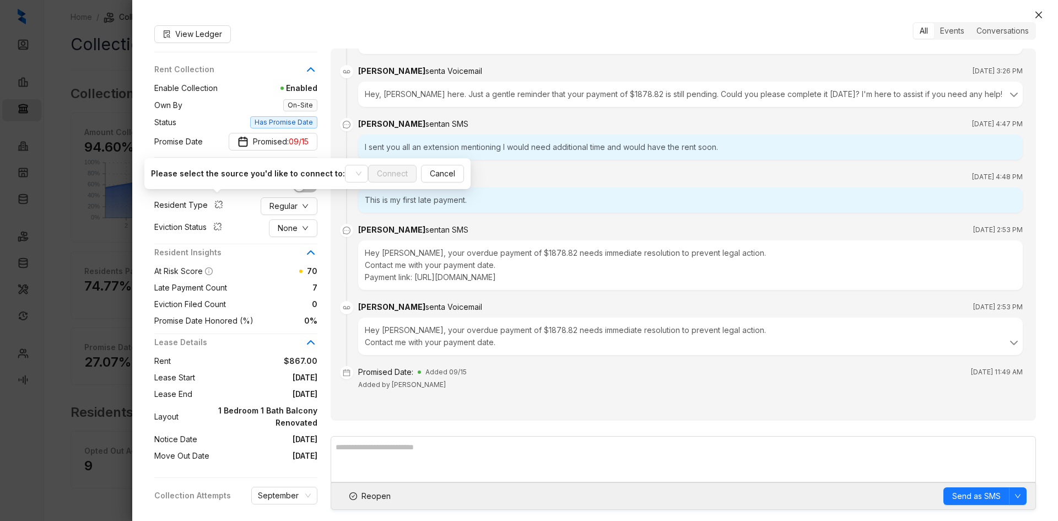
click at [217, 203] on icon "button" at bounding box center [218, 204] width 7 height 7
click at [352, 165] on input "search" at bounding box center [352, 173] width 0 height 17
click at [193, 265] on div "Yardi" at bounding box center [217, 262] width 115 height 12
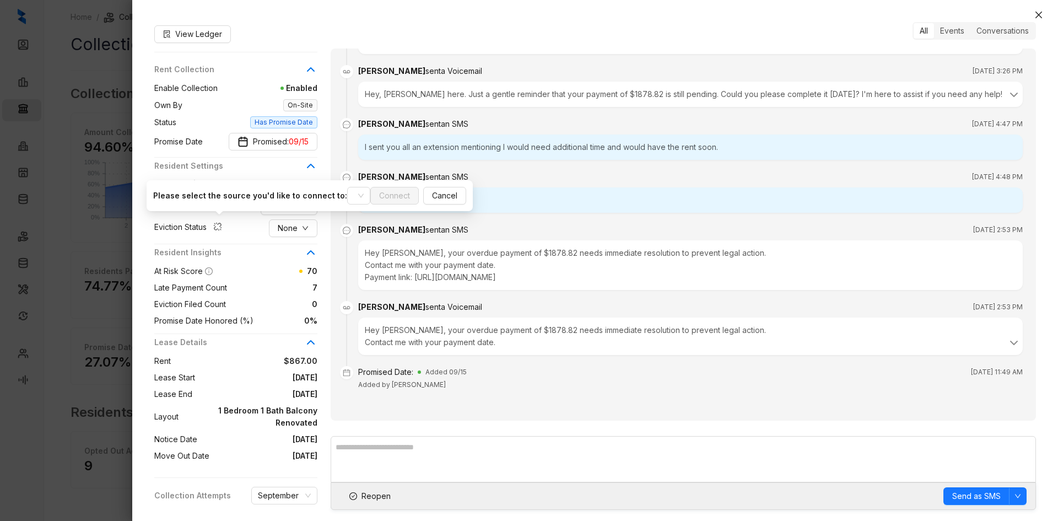
click at [222, 223] on icon "button" at bounding box center [217, 226] width 9 height 9
click at [354, 187] on input "search" at bounding box center [354, 195] width 0 height 17
click at [187, 282] on div "Yardi" at bounding box center [219, 284] width 115 height 12
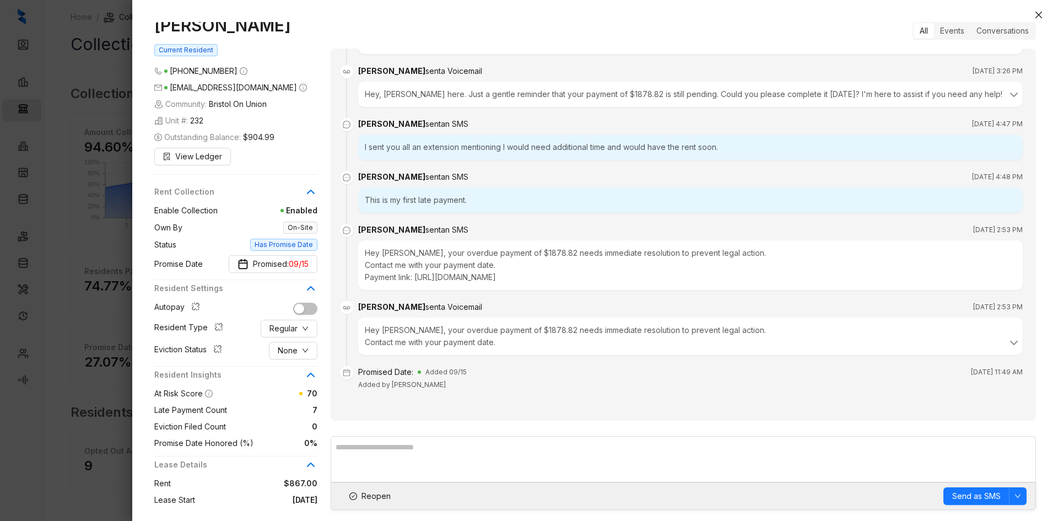
scroll to position [0, 0]
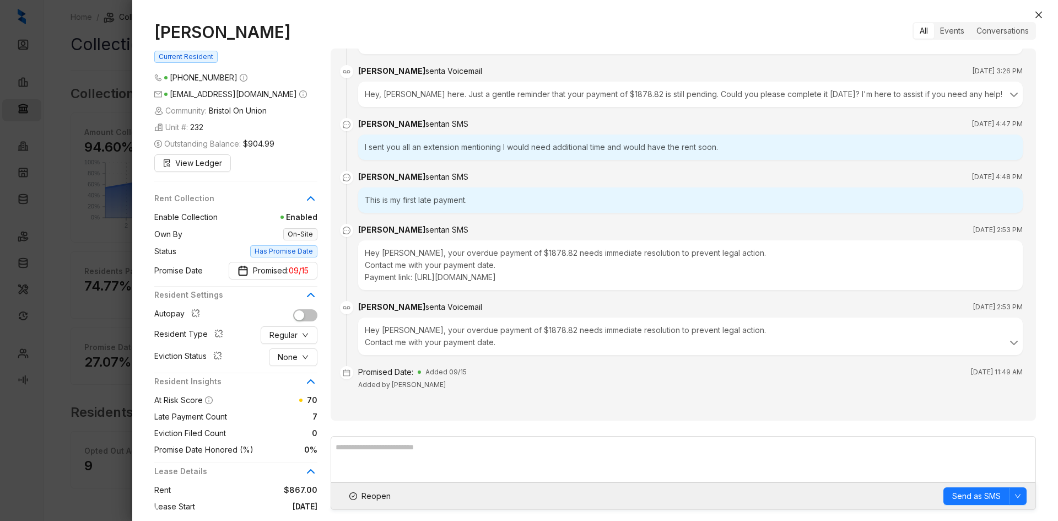
click at [310, 198] on icon at bounding box center [311, 198] width 7 height 3
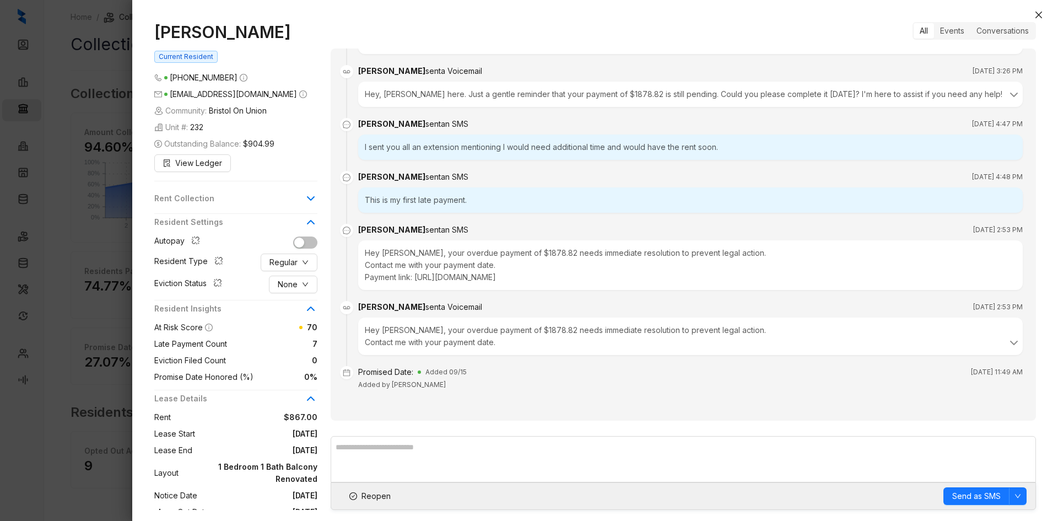
click at [310, 198] on icon at bounding box center [311, 198] width 7 height 3
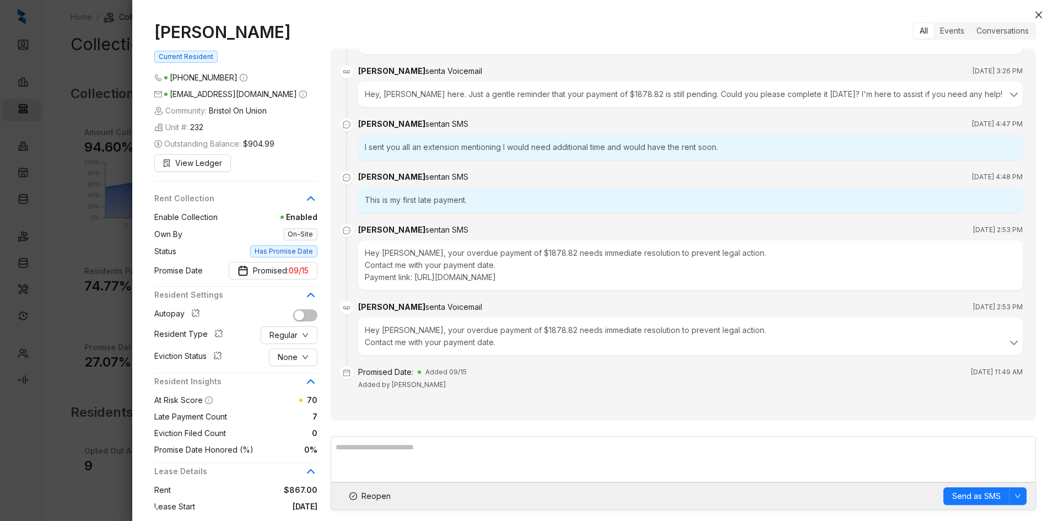
click at [298, 220] on span "Enabled" at bounding box center [268, 217] width 100 height 12
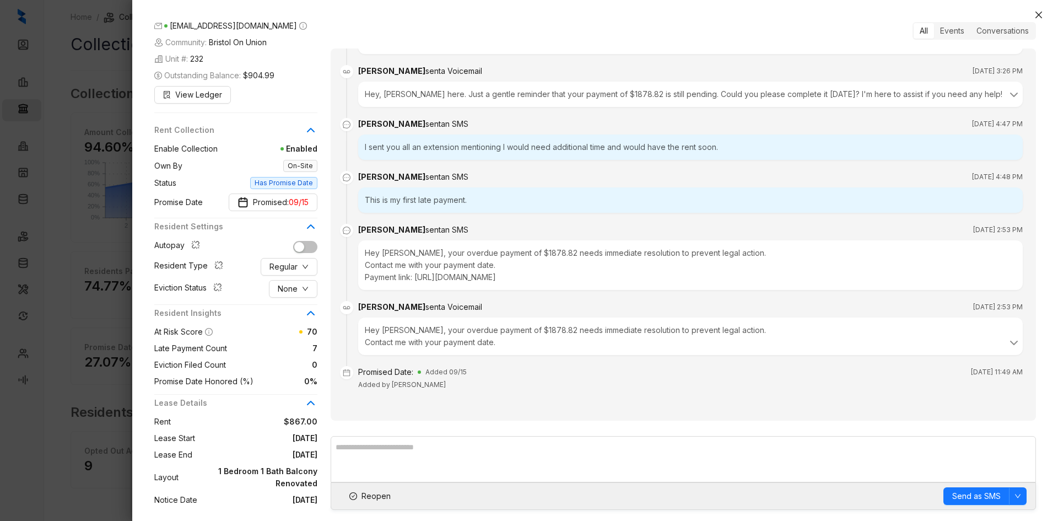
scroll to position [184, 0]
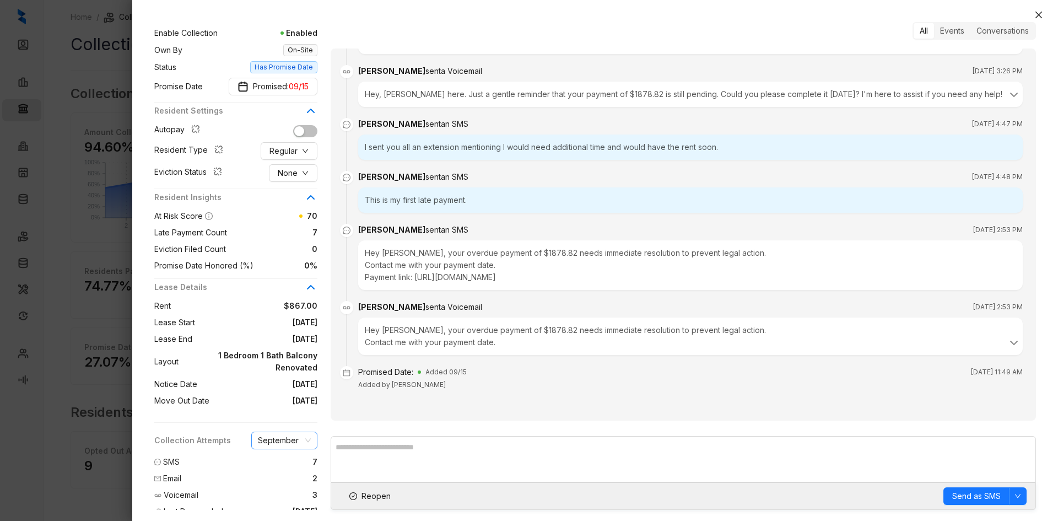
click at [291, 432] on span "September" at bounding box center [284, 440] width 53 height 17
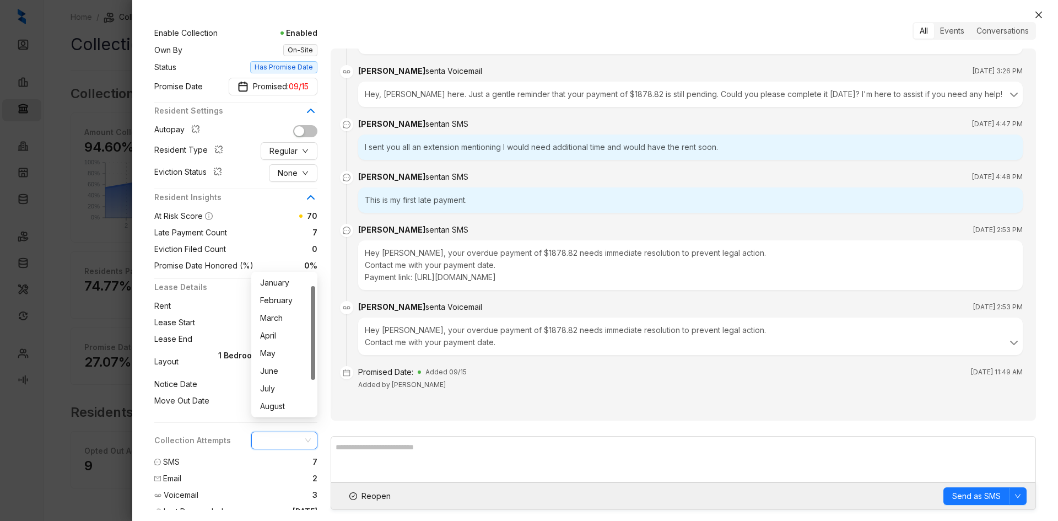
scroll to position [18, 0]
click at [291, 432] on span "September" at bounding box center [284, 440] width 53 height 17
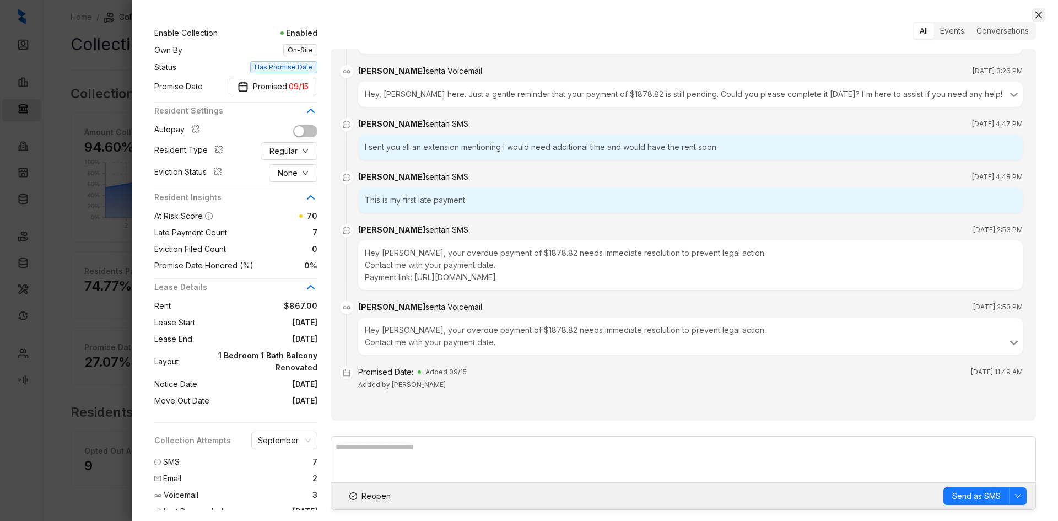
click at [811, 10] on icon "close" at bounding box center [1039, 14] width 9 height 9
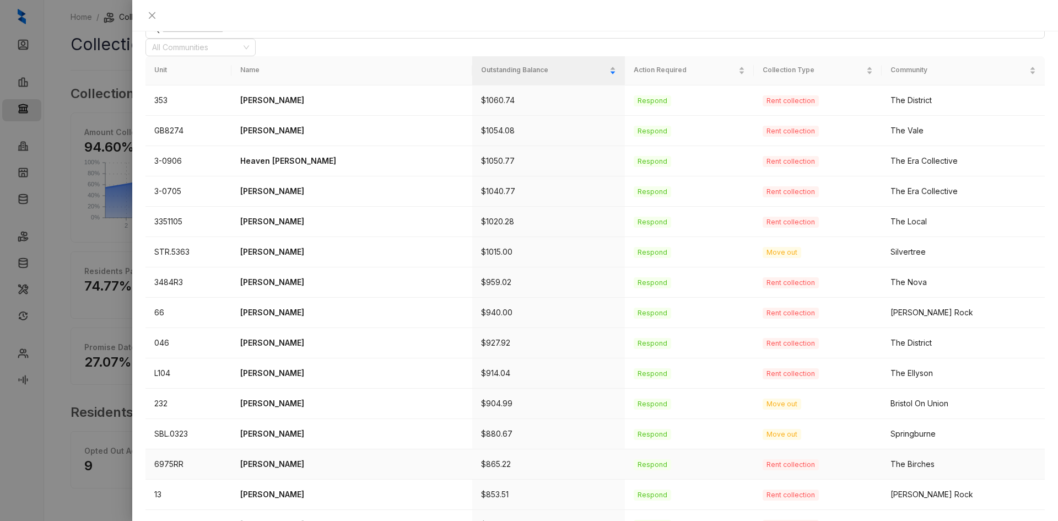
click at [278, 432] on p "Kizzy Barber" at bounding box center [351, 464] width 223 height 12
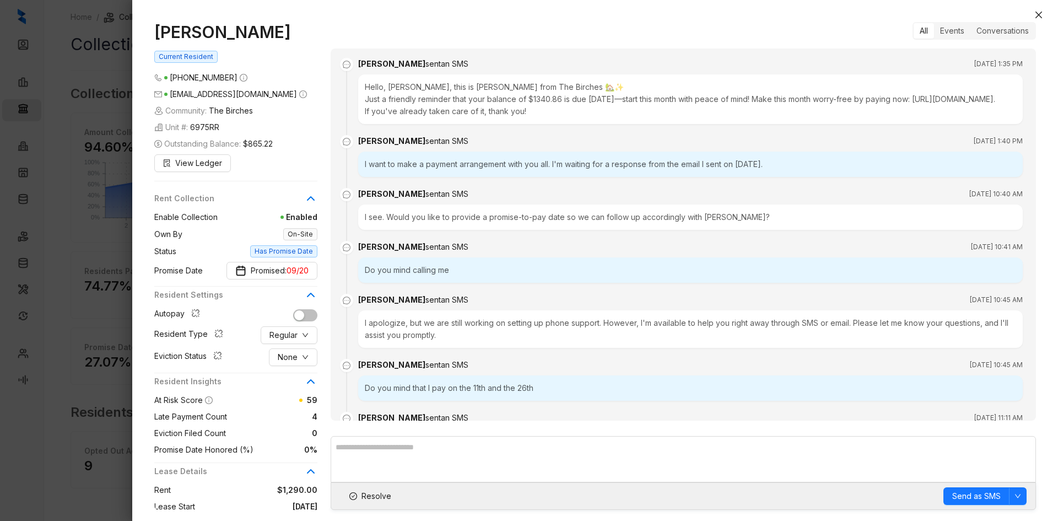
scroll to position [600, 0]
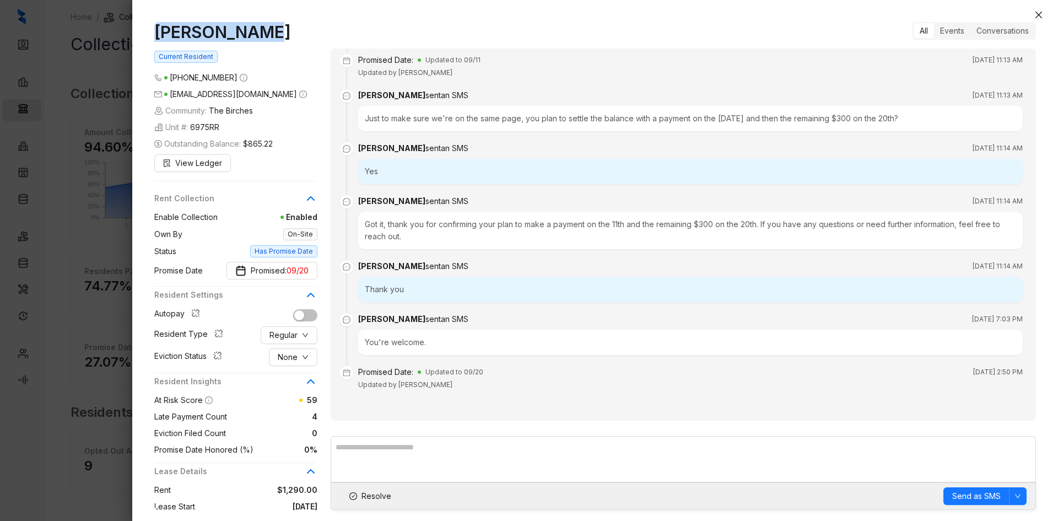
drag, startPoint x: 256, startPoint y: 28, endPoint x: 151, endPoint y: 35, distance: 105.5
click at [151, 35] on div "Kizzy Barber Current Resident (901) 216 6049 barberkizzy@yahoo.com Community: T…" at bounding box center [595, 266] width 926 height 510
copy h1 "Kizzy Barber"
click at [297, 268] on span "09/20" at bounding box center [298, 271] width 22 height 12
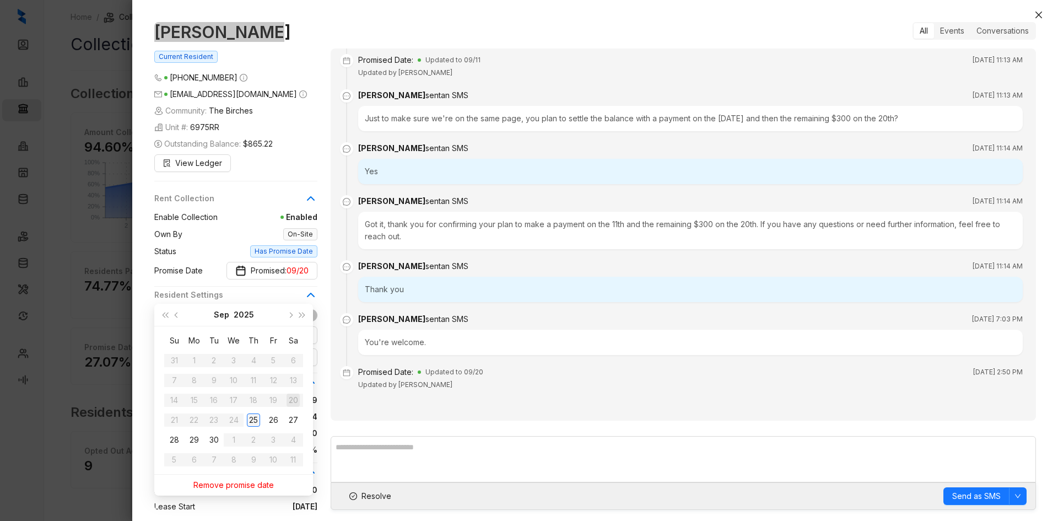
type input "**********"
click at [252, 420] on div "25" at bounding box center [253, 419] width 13 height 13
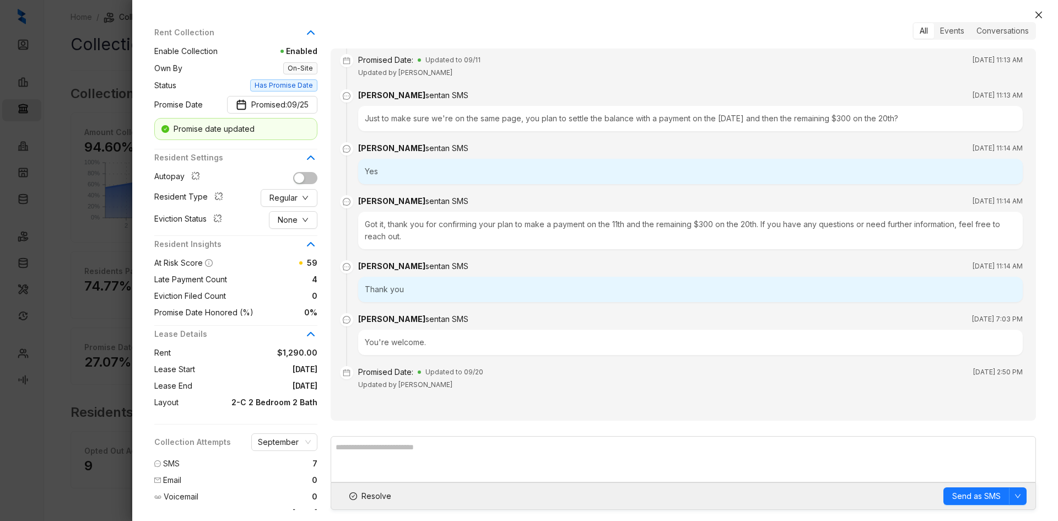
scroll to position [180, 0]
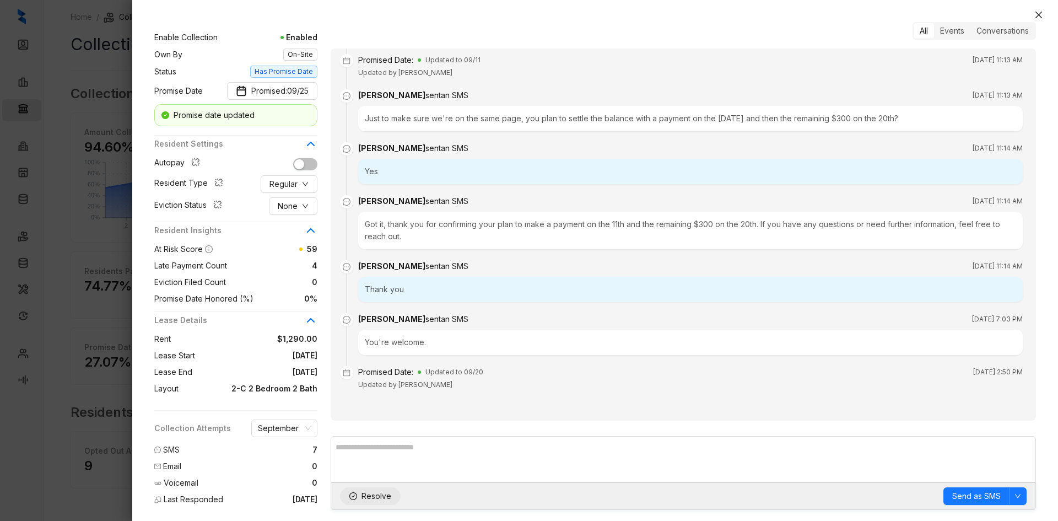
click at [367, 432] on span "Resolve" at bounding box center [377, 496] width 30 height 12
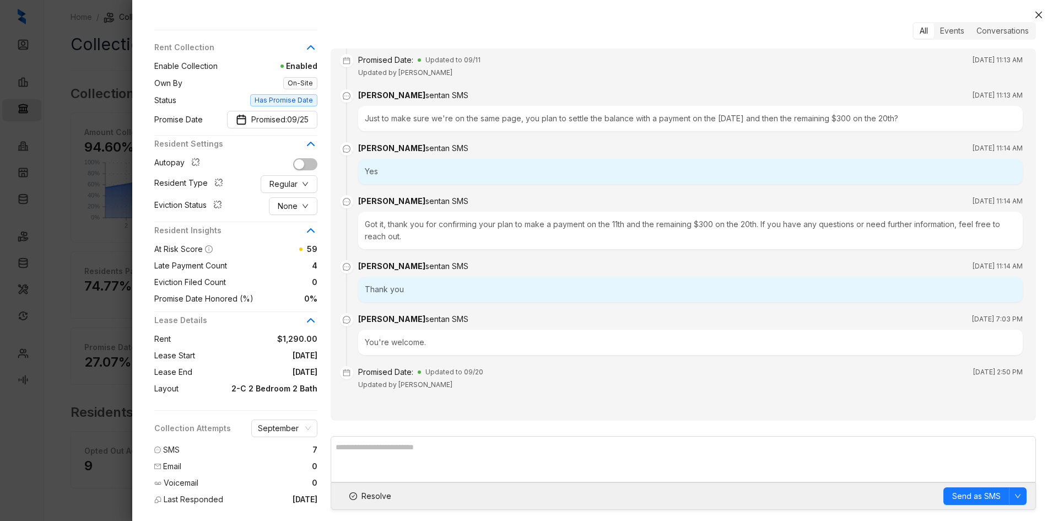
scroll to position [151, 0]
click at [811, 14] on icon "close" at bounding box center [1039, 14] width 9 height 9
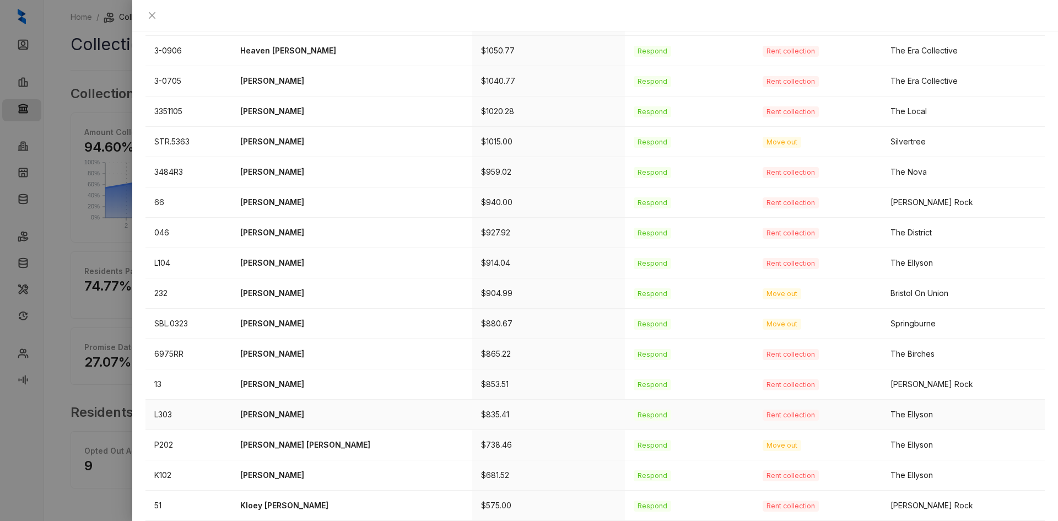
scroll to position [266, 0]
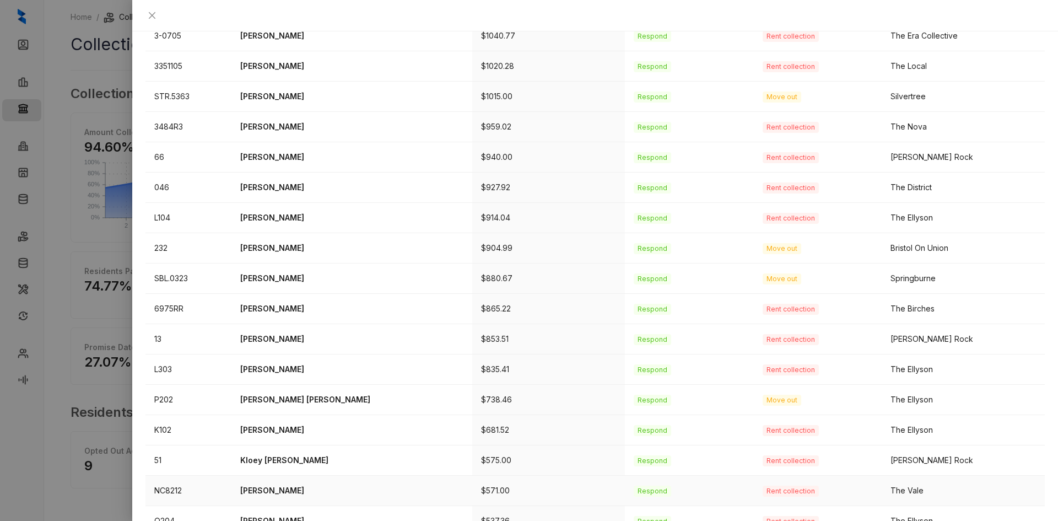
click at [271, 432] on p "Avia Williams" at bounding box center [351, 491] width 223 height 12
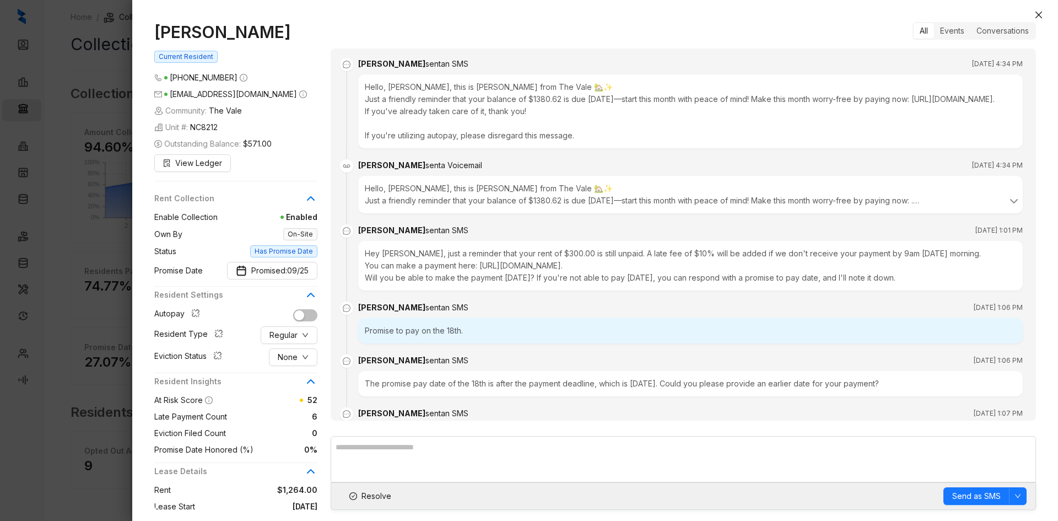
scroll to position [1896, 0]
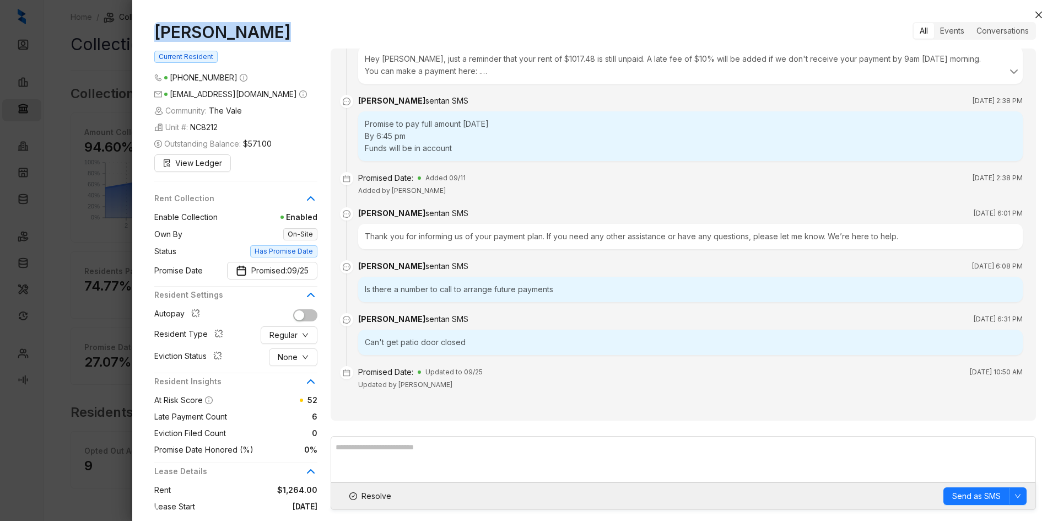
drag, startPoint x: 265, startPoint y: 36, endPoint x: 151, endPoint y: 25, distance: 114.2
click at [151, 25] on div "Avia Williams Current Resident (601) 720 1602 aviapw@gmail.com Community: The V…" at bounding box center [595, 266] width 926 height 510
copy h1 "Avia Williams"
drag, startPoint x: 379, startPoint y: 500, endPoint x: 461, endPoint y: 438, distance: 102.8
click at [379, 432] on span "Resolve" at bounding box center [377, 496] width 30 height 12
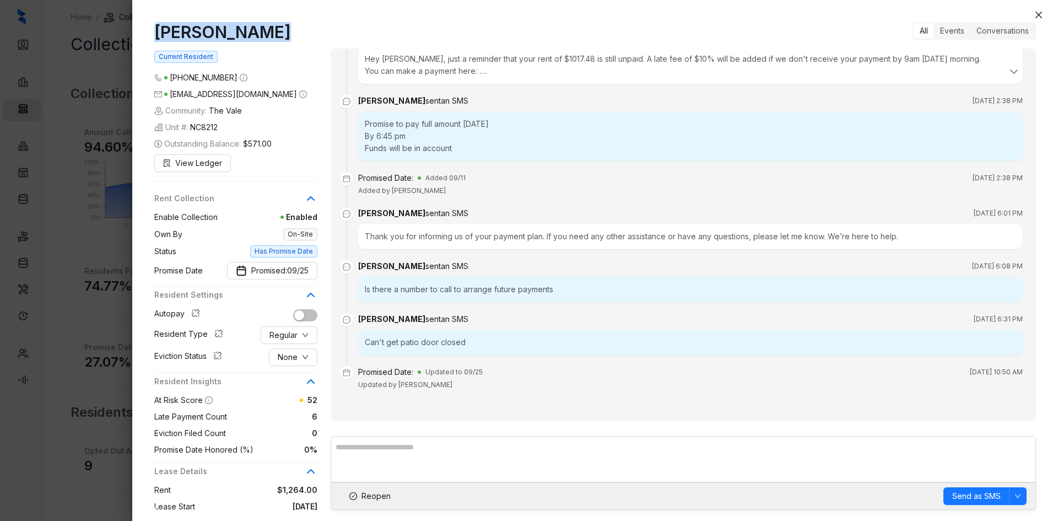
click at [811, 17] on icon "close" at bounding box center [1039, 14] width 9 height 9
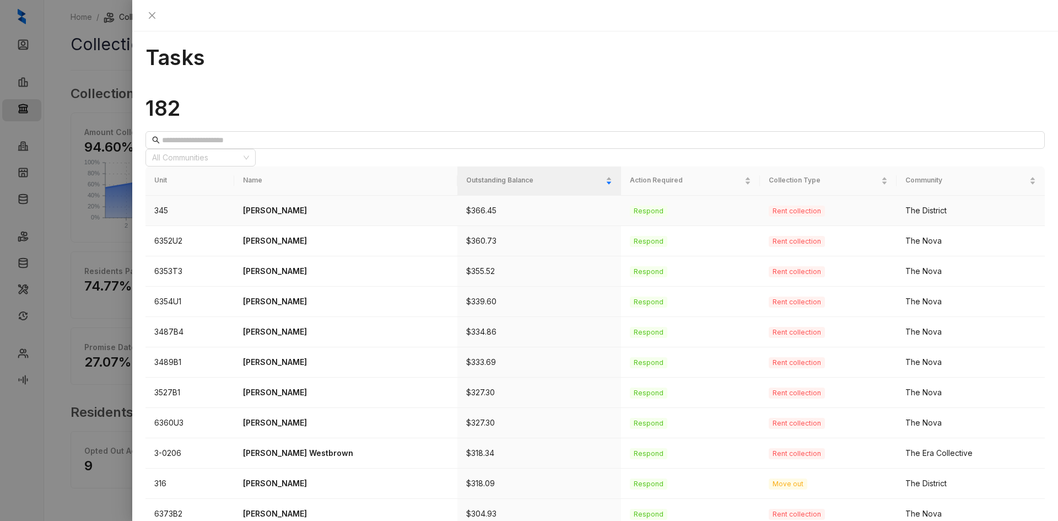
click at [298, 205] on p "Kaelin Newson" at bounding box center [346, 211] width 206 height 12
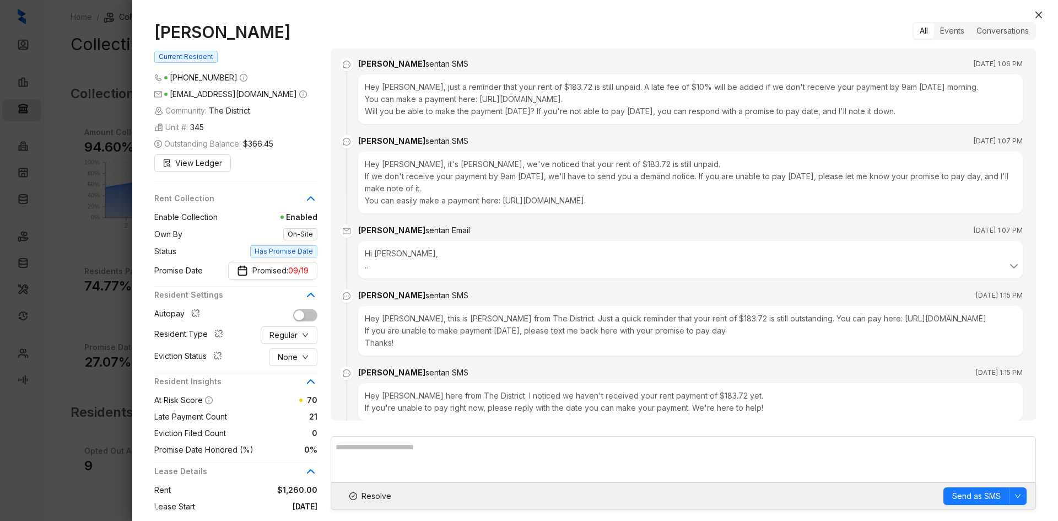
scroll to position [3556, 0]
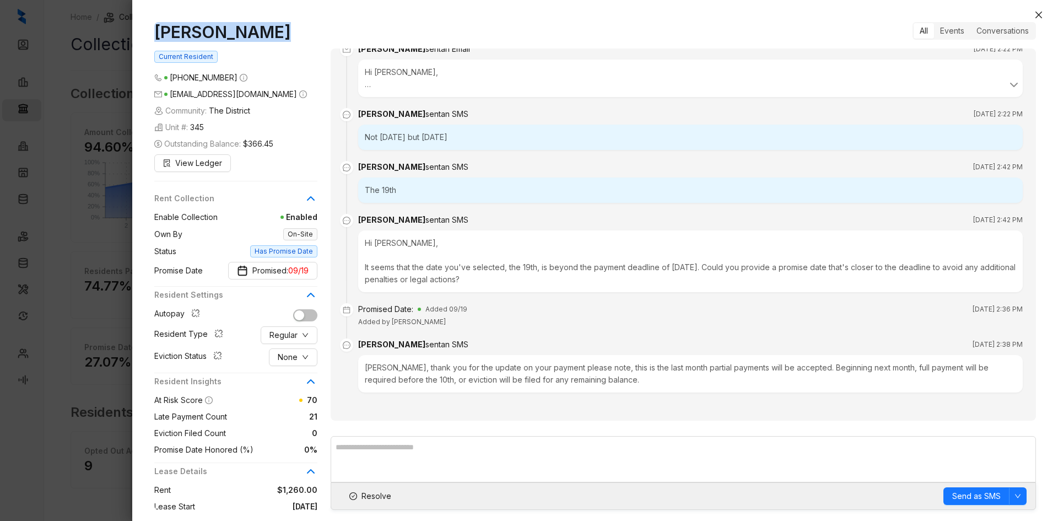
drag, startPoint x: 277, startPoint y: 37, endPoint x: 152, endPoint y: 37, distance: 125.1
click at [152, 37] on div "Kaelin Newson Current Resident (901) 589 0467 kaelinn06@gmail.com Community: Th…" at bounding box center [595, 266] width 926 height 510
copy h1 "Kaelin Newson"
click at [293, 272] on span "09/19" at bounding box center [298, 271] width 20 height 12
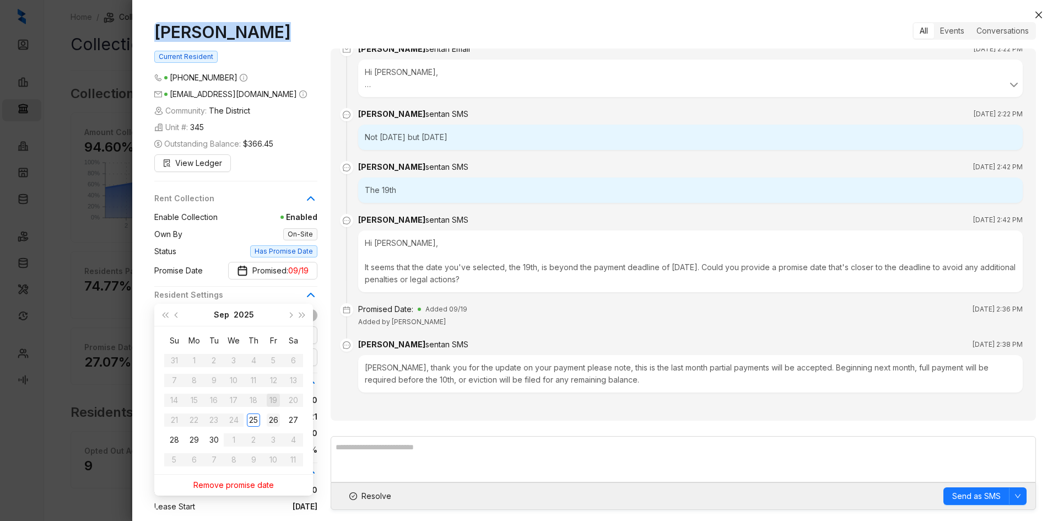
type input "**********"
click at [276, 425] on div "26" at bounding box center [273, 419] width 13 height 13
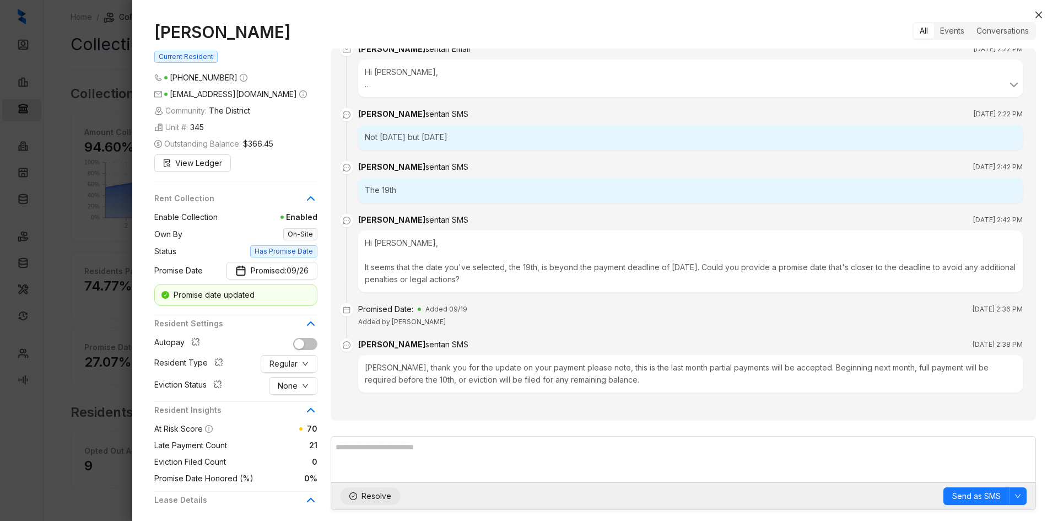
click at [375, 432] on span "Resolve" at bounding box center [377, 496] width 30 height 12
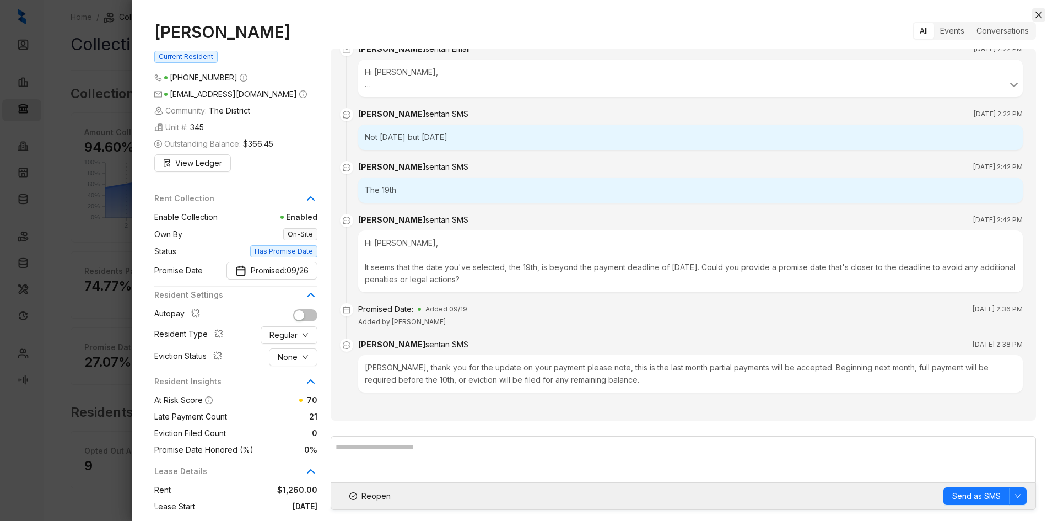
click at [811, 15] on icon "close" at bounding box center [1039, 14] width 9 height 9
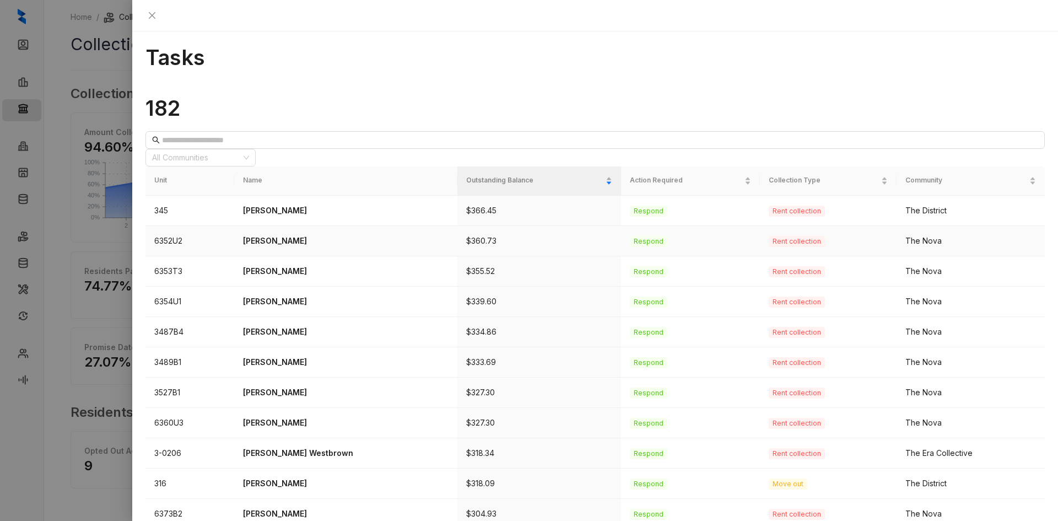
click at [303, 235] on p "Ahmed Swallah" at bounding box center [346, 241] width 206 height 12
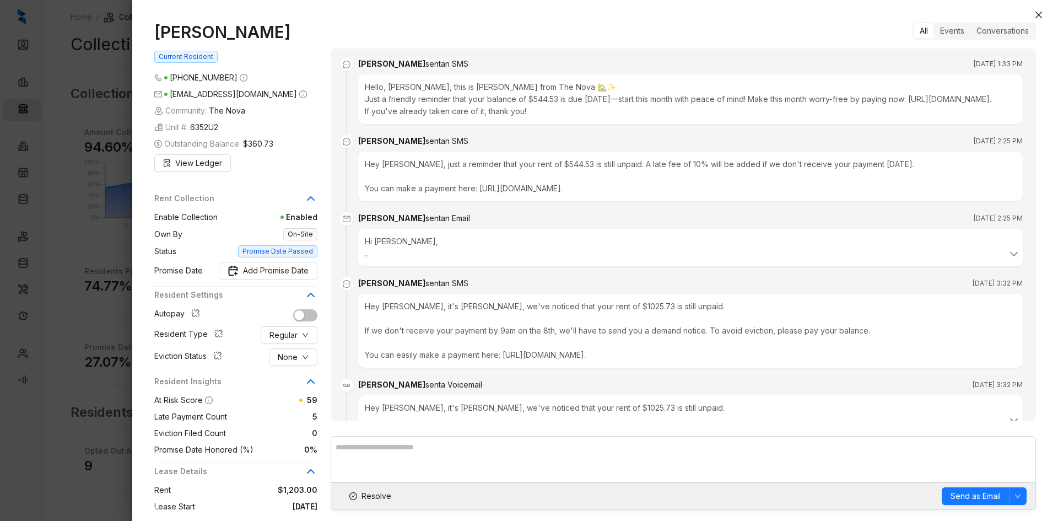
scroll to position [1667, 0]
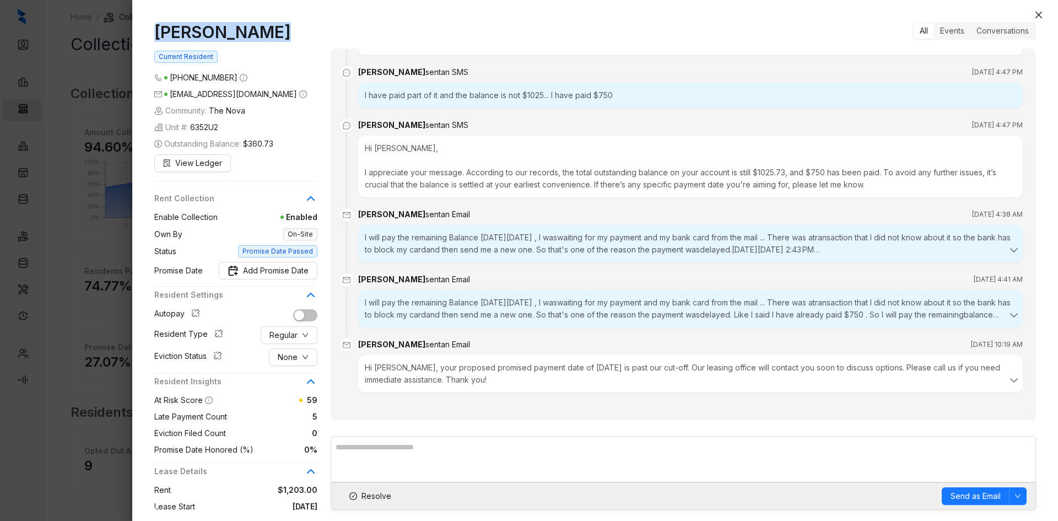
drag, startPoint x: 281, startPoint y: 33, endPoint x: 147, endPoint y: 41, distance: 134.7
click at [147, 41] on div "Ahmed Swallah Current Resident (901) 634 1589 ahmedayuba18@gmail.com Community:…" at bounding box center [595, 266] width 926 height 510
copy h1 "Ahmed Swallah"
click at [378, 432] on span "Resolve" at bounding box center [377, 496] width 30 height 12
click at [278, 130] on div "Unit #: 6352U2" at bounding box center [235, 127] width 163 height 12
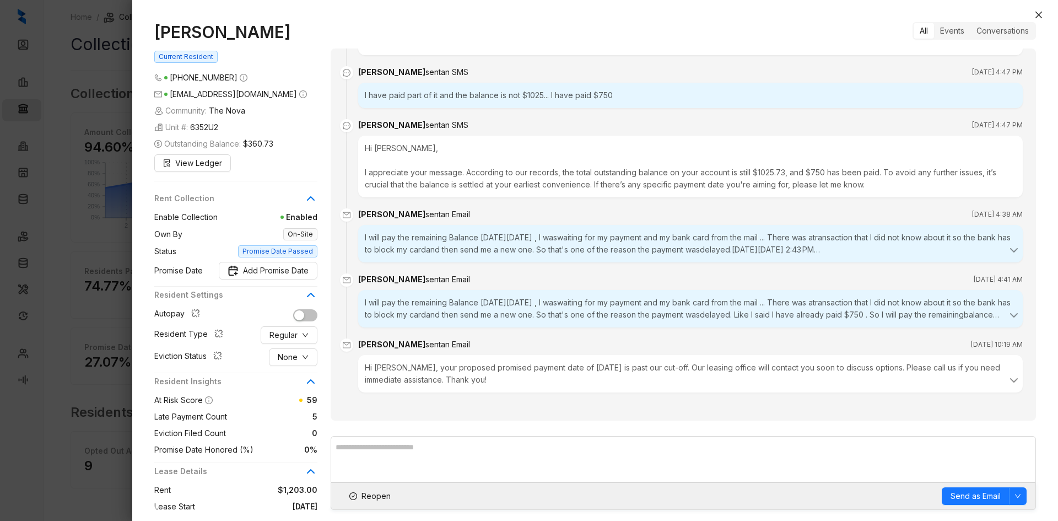
drag, startPoint x: 1036, startPoint y: 12, endPoint x: 1049, endPoint y: 26, distance: 19.6
click at [811, 12] on icon "close" at bounding box center [1039, 14] width 9 height 9
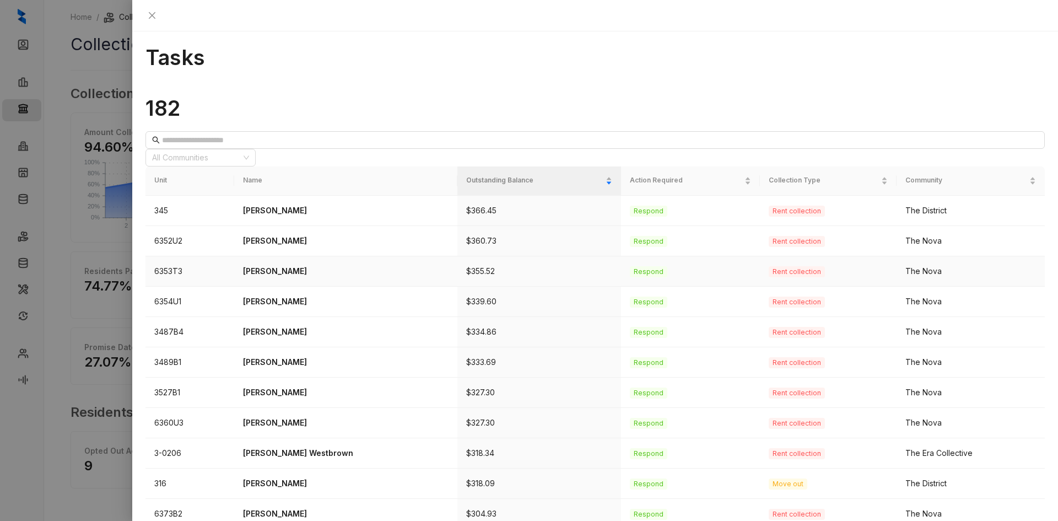
click at [287, 265] on p "Jaelon Boyd" at bounding box center [346, 271] width 206 height 12
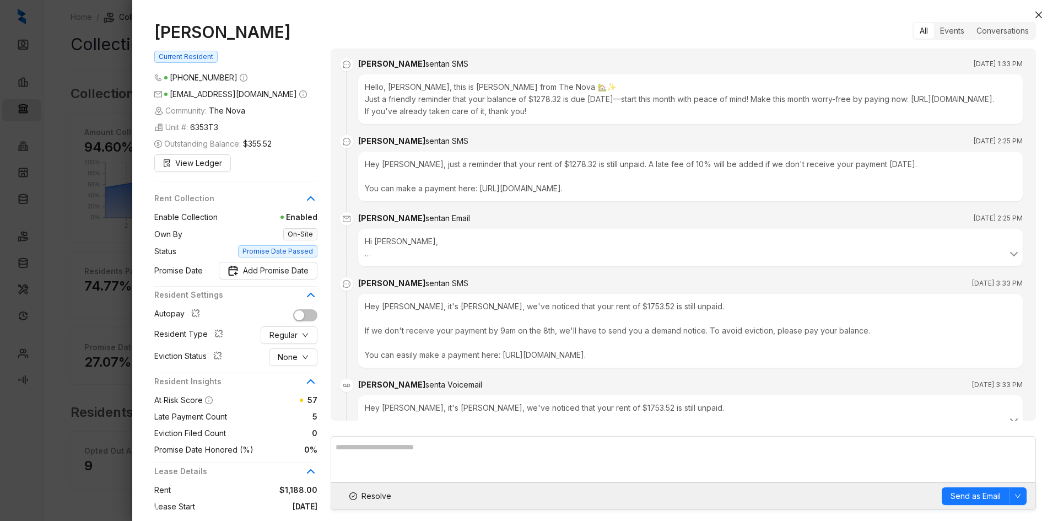
scroll to position [1211, 0]
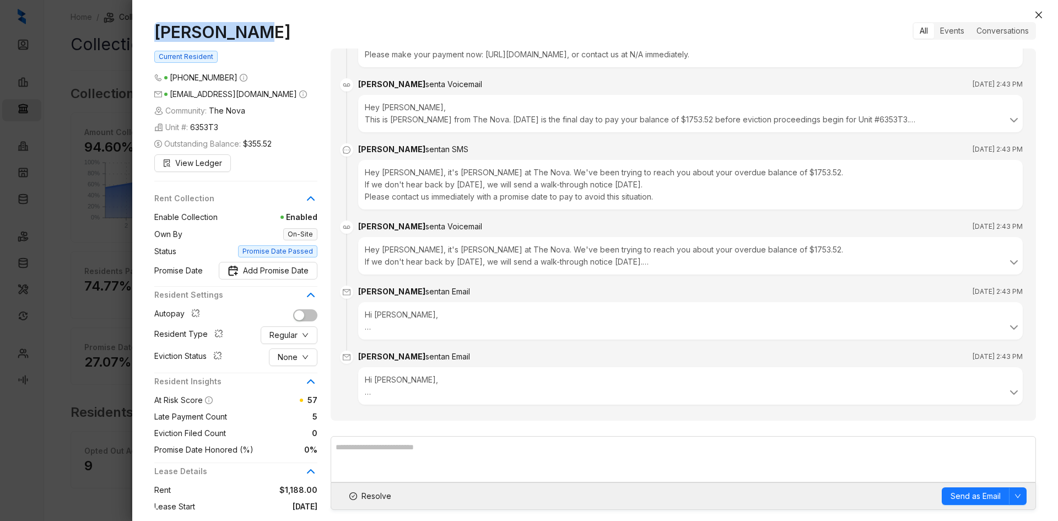
drag, startPoint x: 254, startPoint y: 29, endPoint x: 154, endPoint y: 39, distance: 99.7
click at [154, 39] on h1 "Jaelon Boyd" at bounding box center [235, 32] width 163 height 20
copy h1 "Jaelon Boyd"
drag, startPoint x: 381, startPoint y: 497, endPoint x: 404, endPoint y: 491, distance: 23.4
click at [381, 432] on span "Resolve" at bounding box center [377, 496] width 30 height 12
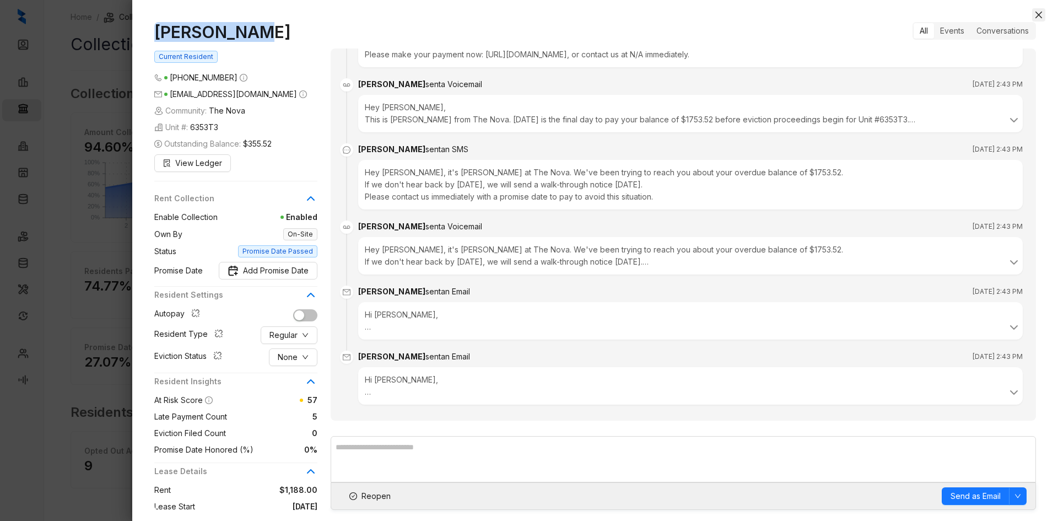
click at [811, 10] on button "Close" at bounding box center [1039, 14] width 13 height 13
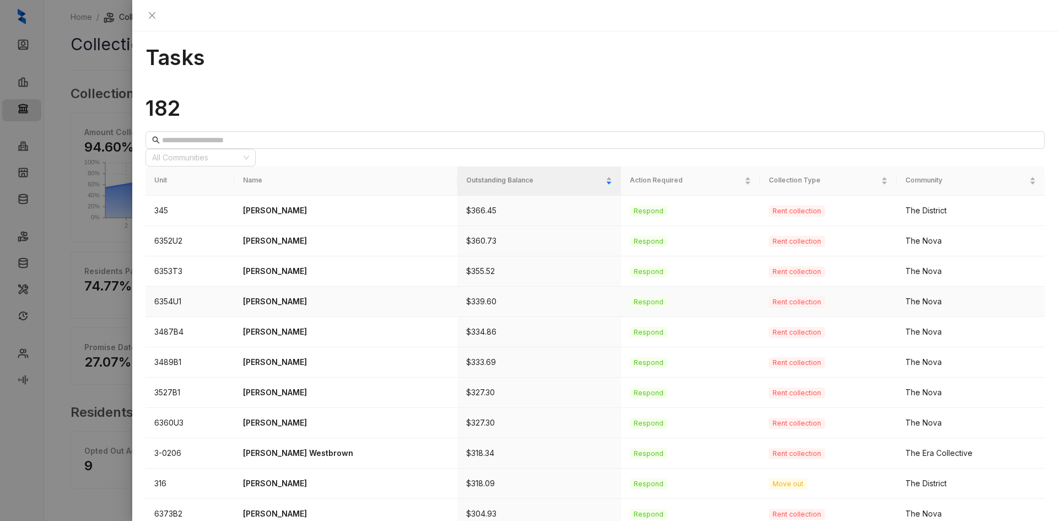
click at [275, 295] on p "Brenda Wright" at bounding box center [346, 301] width 206 height 12
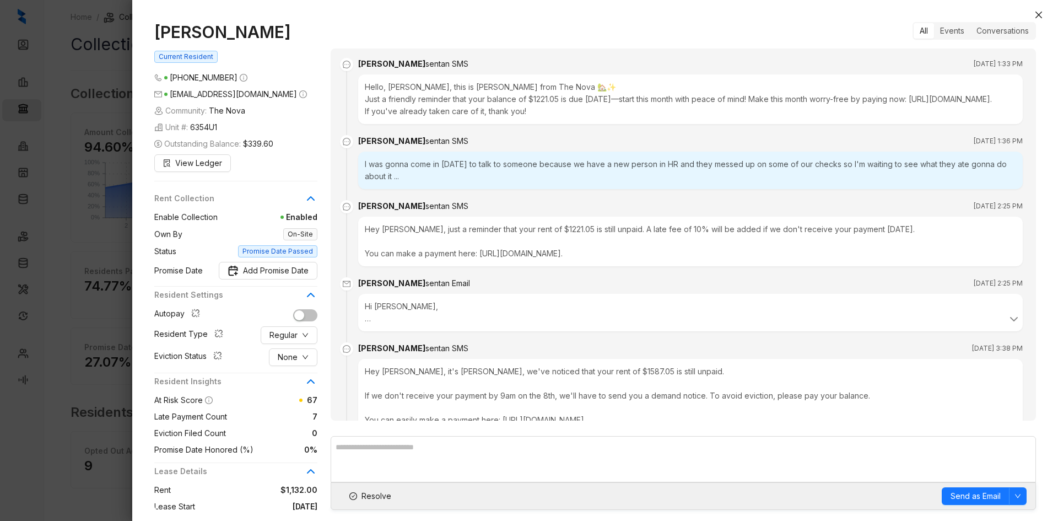
scroll to position [1394, 0]
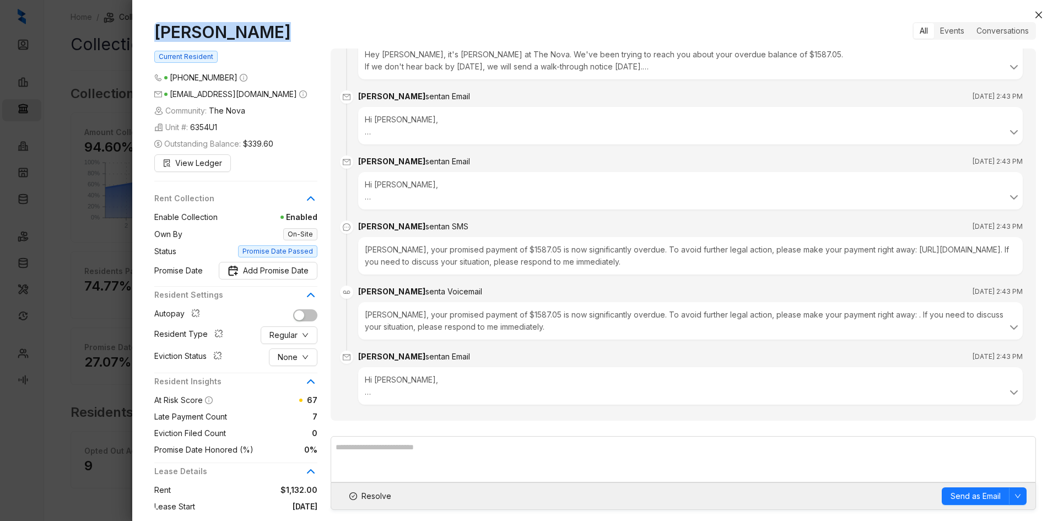
drag, startPoint x: 273, startPoint y: 35, endPoint x: 144, endPoint y: 36, distance: 129.6
click at [144, 36] on div "Brenda Wright Current Resident (901) 229 3248 bdubbw43@gmail.com Community: The…" at bounding box center [595, 266] width 926 height 510
click at [376, 432] on span "Resolve" at bounding box center [377, 496] width 30 height 12
click at [811, 18] on icon "close" at bounding box center [1039, 14] width 9 height 9
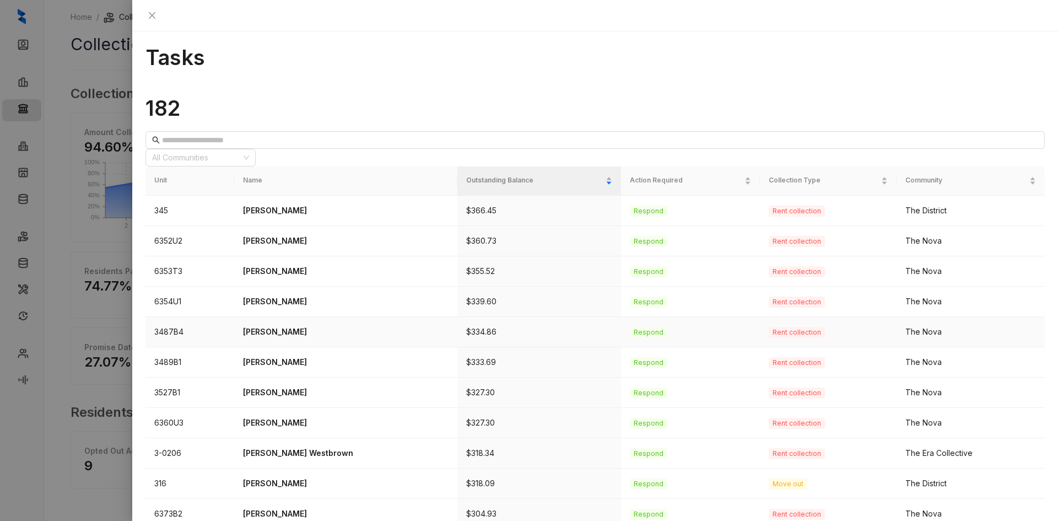
click at [291, 326] on p "Justin Grant" at bounding box center [346, 332] width 206 height 12
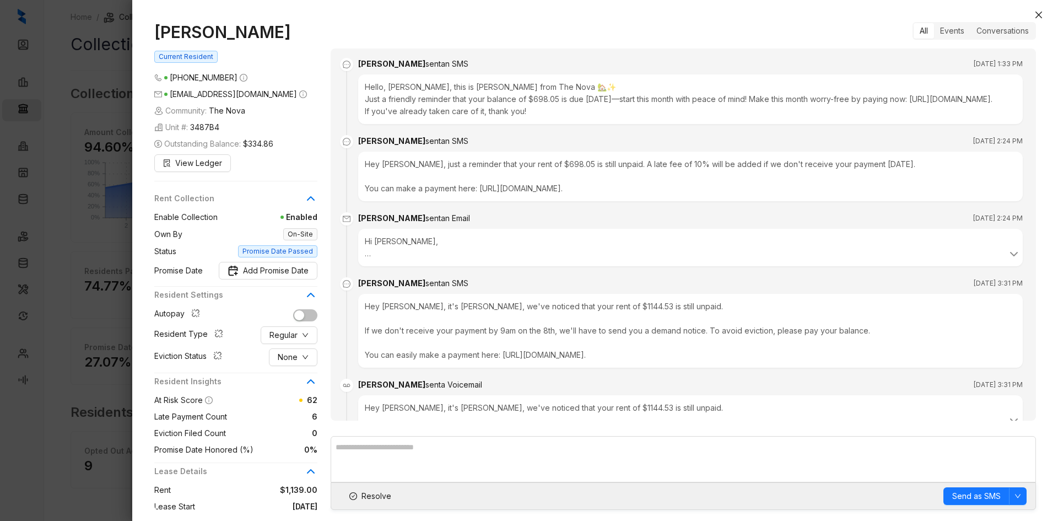
scroll to position [536, 0]
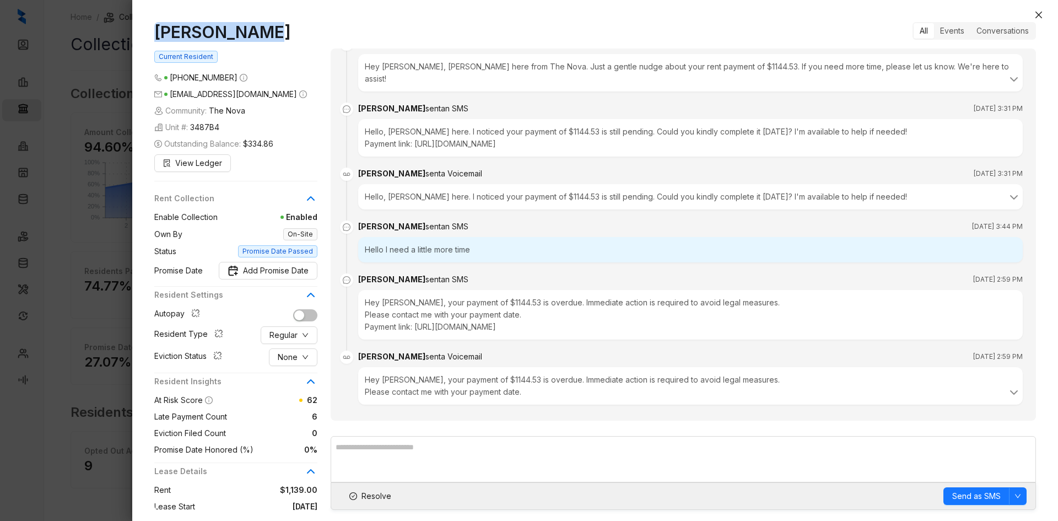
drag, startPoint x: 267, startPoint y: 28, endPoint x: 157, endPoint y: 34, distance: 109.9
click at [157, 34] on h1 "Justin Grant" at bounding box center [235, 32] width 163 height 20
click at [811, 19] on icon "close" at bounding box center [1039, 14] width 9 height 9
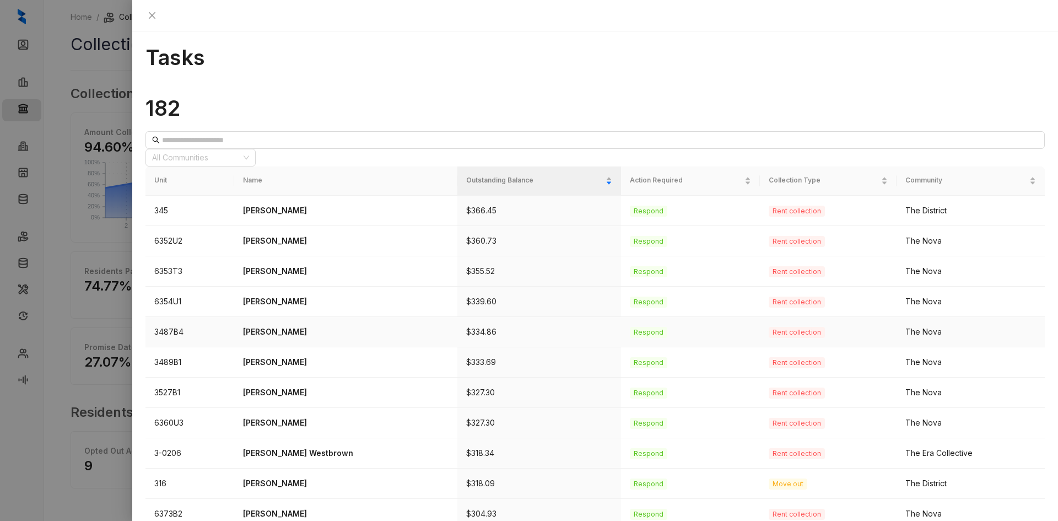
click at [278, 326] on p "Justin Grant" at bounding box center [346, 332] width 206 height 12
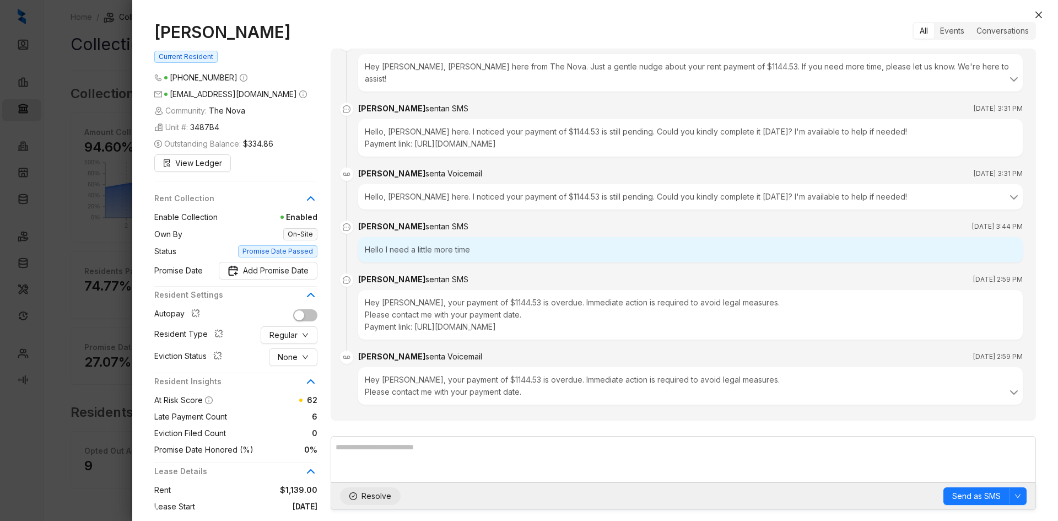
click at [369, 432] on span "Resolve" at bounding box center [377, 496] width 30 height 12
click at [811, 12] on button "Close" at bounding box center [1039, 14] width 13 height 13
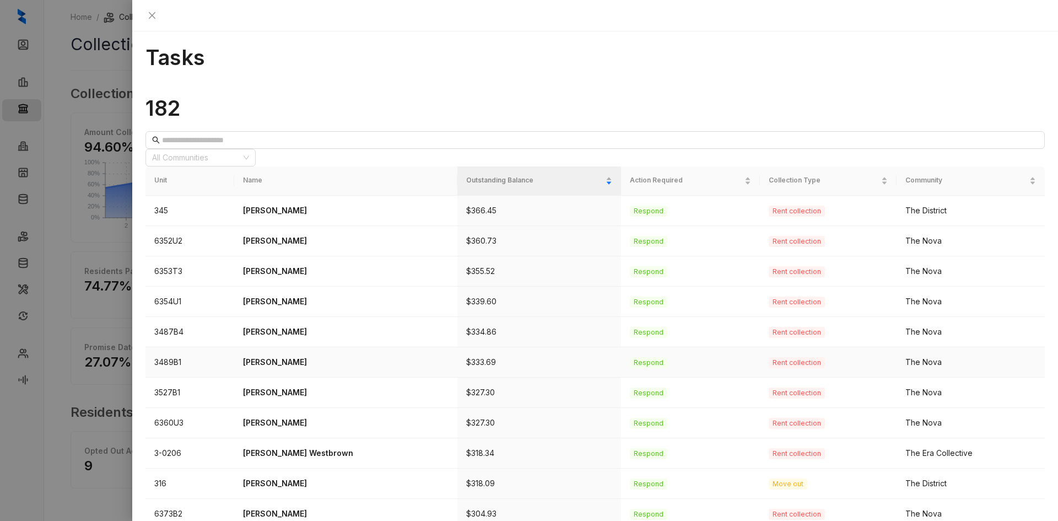
click at [297, 356] on p "Jamema Scates" at bounding box center [346, 362] width 206 height 12
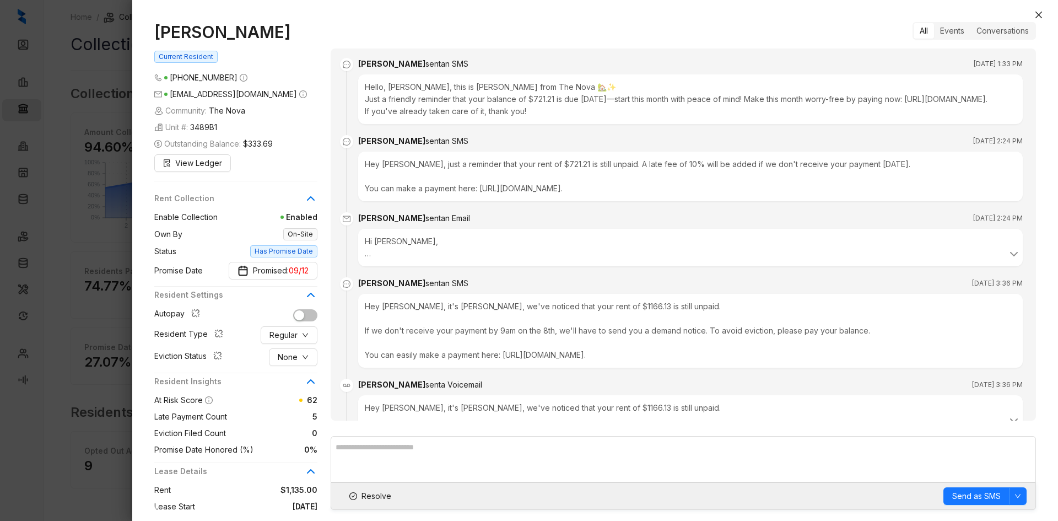
scroll to position [1017, 0]
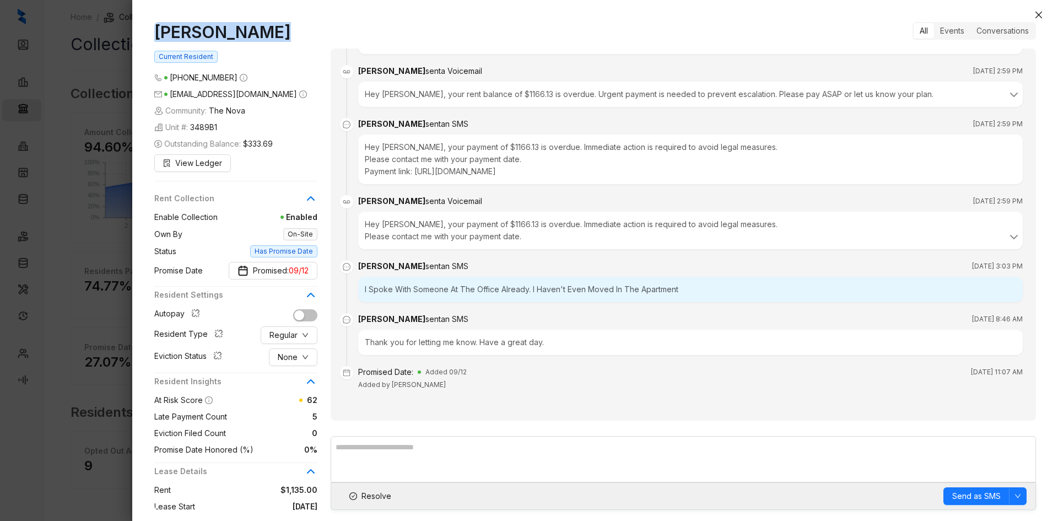
drag, startPoint x: 291, startPoint y: 37, endPoint x: 140, endPoint y: 37, distance: 150.5
click at [140, 37] on div "Jamema Scates Current Resident (901) 247 5156 scatesjamema@gmail.com Community:…" at bounding box center [595, 266] width 926 height 510
click at [381, 432] on span "Resolve" at bounding box center [377, 496] width 30 height 12
click at [811, 13] on icon "close" at bounding box center [1039, 14] width 9 height 9
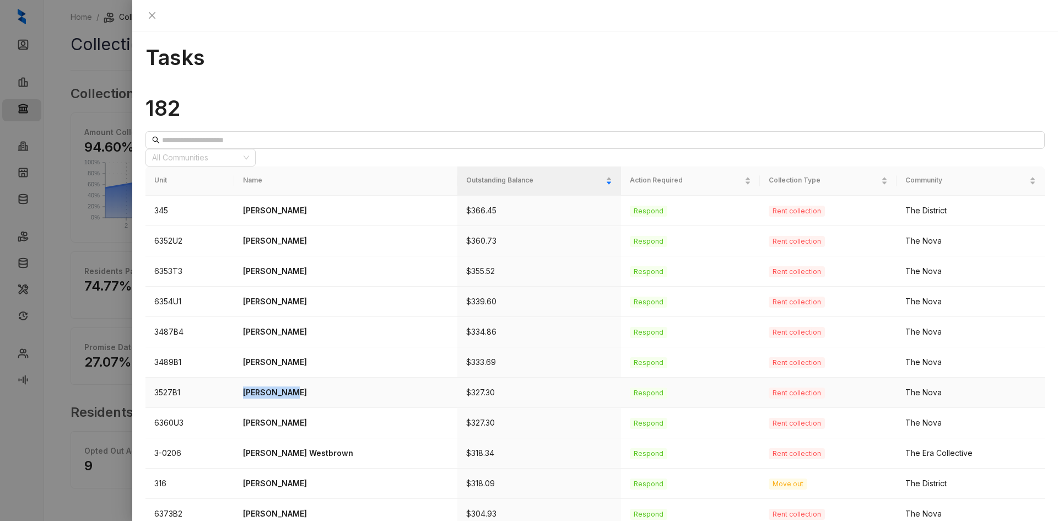
drag, startPoint x: 308, startPoint y: 340, endPoint x: 251, endPoint y: 340, distance: 56.2
click at [251, 378] on td "Paul Finney" at bounding box center [345, 393] width 223 height 30
click at [271, 386] on p "Paul Finney" at bounding box center [346, 392] width 206 height 12
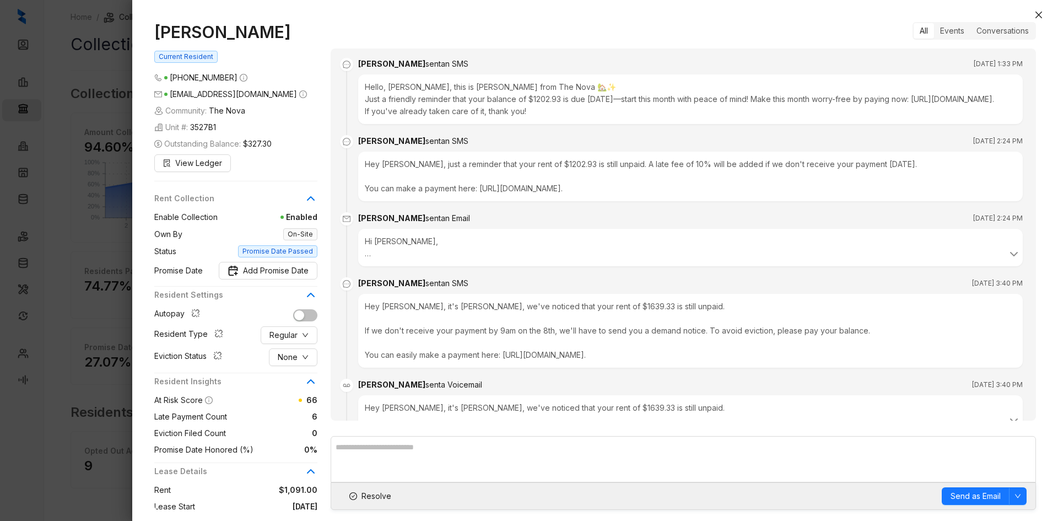
scroll to position [1264, 0]
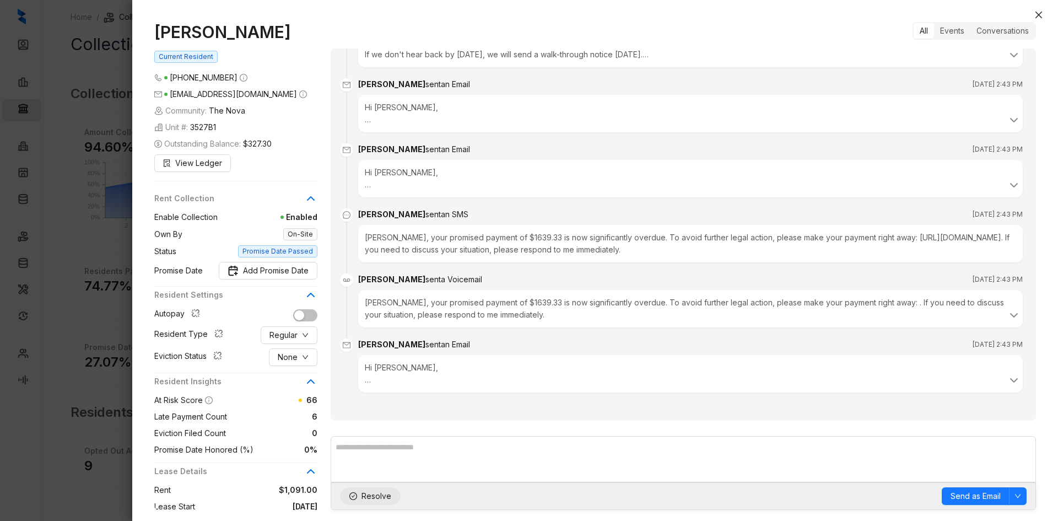
click at [382, 432] on span "Resolve" at bounding box center [377, 496] width 30 height 12
click at [811, 14] on div "Paul Finney Current Resident (901) 483 6048 paulfinneyceo1@gmail.com Community:…" at bounding box center [595, 266] width 926 height 510
click at [811, 14] on icon "close" at bounding box center [1039, 14] width 9 height 9
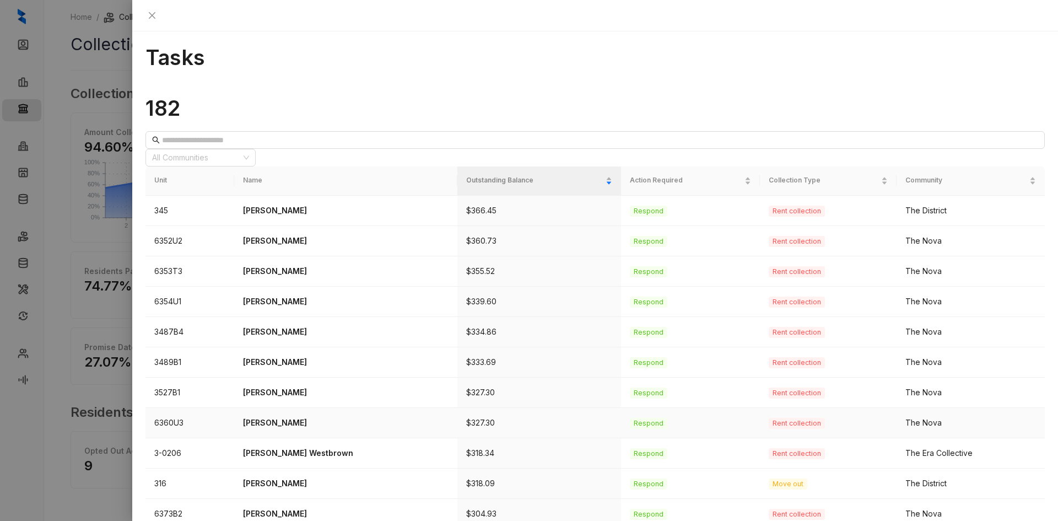
click at [298, 417] on p "Kendrick Townsend" at bounding box center [346, 423] width 206 height 12
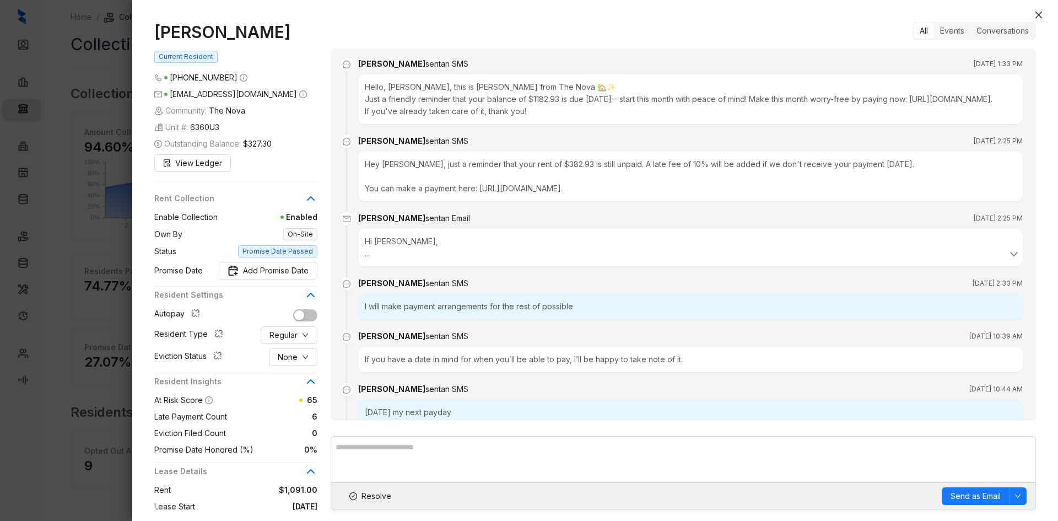
scroll to position [1565, 0]
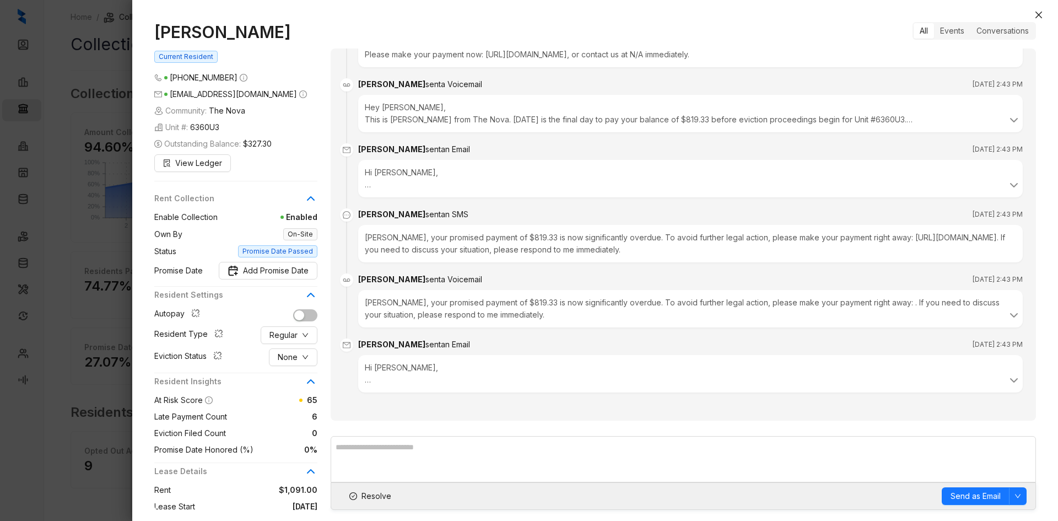
drag, startPoint x: 312, startPoint y: 29, endPoint x: 126, endPoint y: 30, distance: 185.8
click at [126, 30] on div "Kendrick Townsend Current Resident (901) 603 8896 dekendrickctownsend21688@gmai…" at bounding box center [529, 260] width 1058 height 521
click at [373, 432] on span "Resolve" at bounding box center [377, 496] width 30 height 12
click at [811, 10] on icon "close" at bounding box center [1039, 14] width 9 height 9
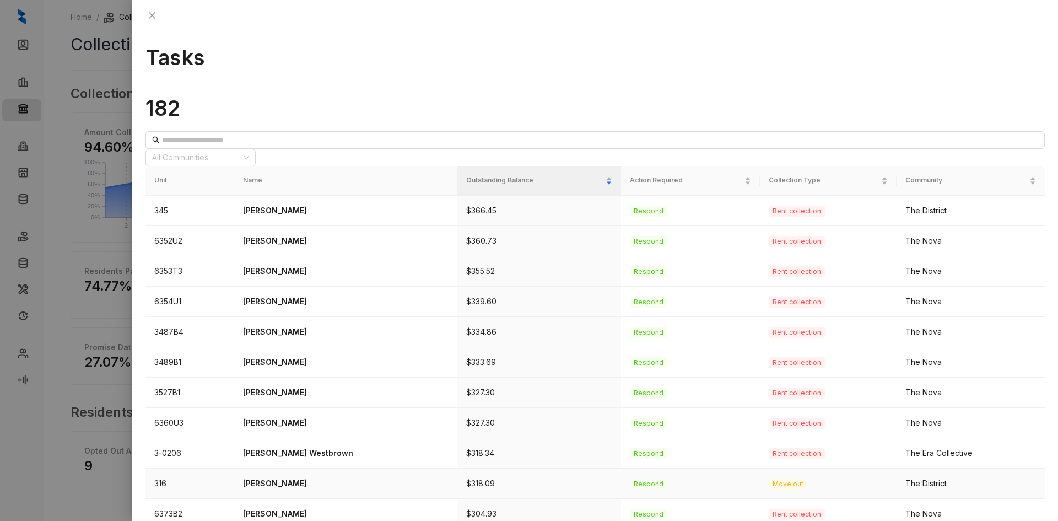
click at [265, 432] on p "Catoria Boyd" at bounding box center [346, 483] width 206 height 12
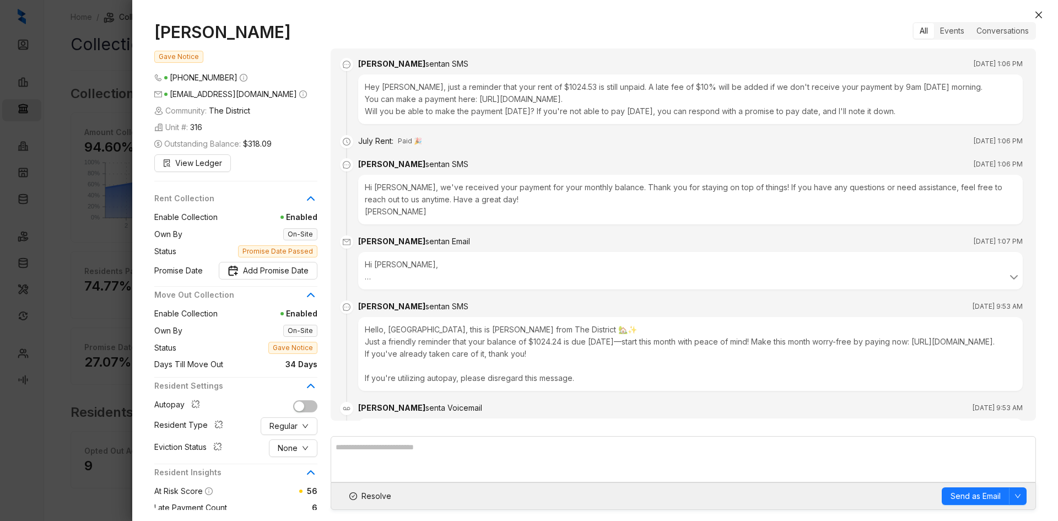
scroll to position [2078, 0]
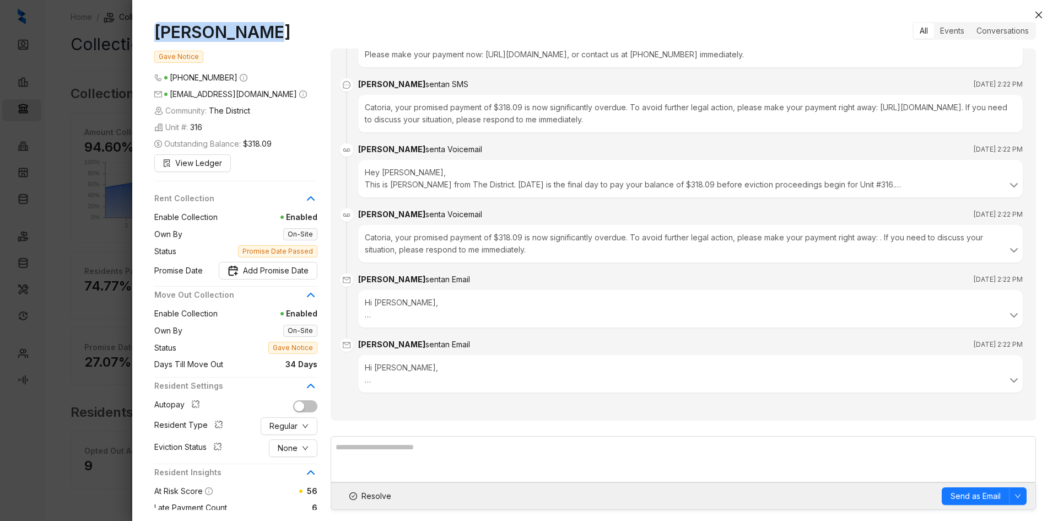
drag, startPoint x: 256, startPoint y: 33, endPoint x: 152, endPoint y: 38, distance: 104.3
click at [152, 38] on div "Catoria Boyd Gave Notice (901) 645 0925 catoriaboyd645@gmail.com Community: The…" at bounding box center [595, 266] width 926 height 510
click at [811, 13] on icon "close" at bounding box center [1039, 15] width 7 height 7
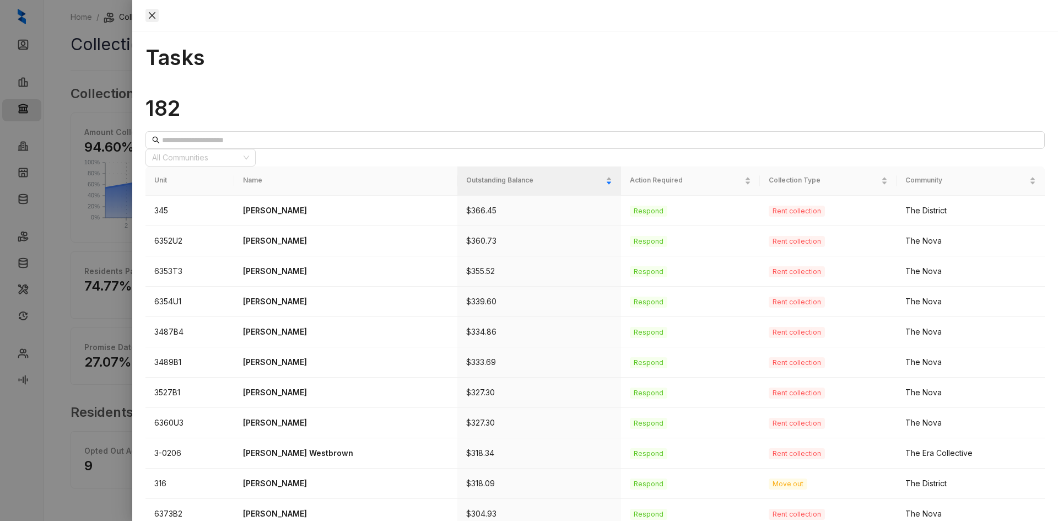
click at [159, 17] on button "Close" at bounding box center [152, 15] width 13 height 13
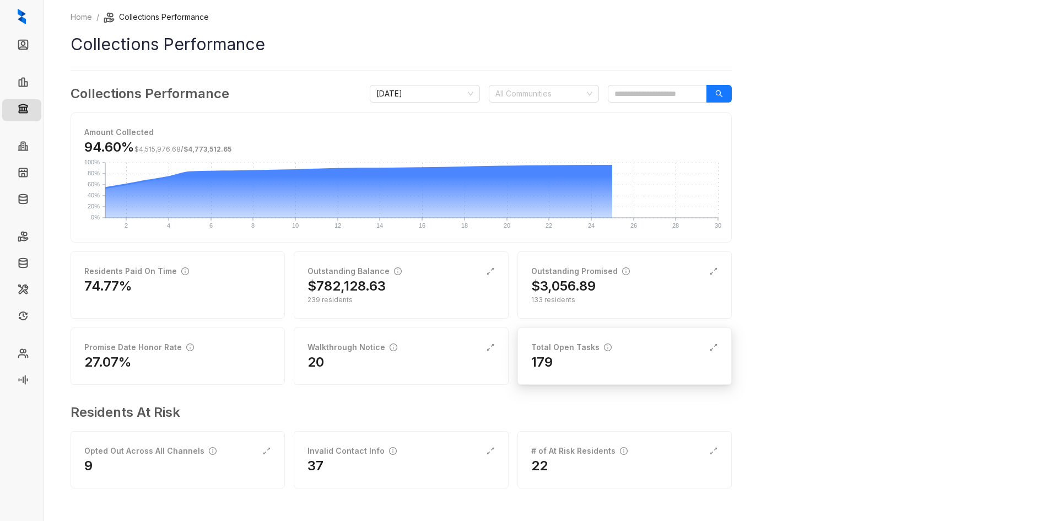
click at [616, 368] on div "179" at bounding box center [624, 362] width 187 height 18
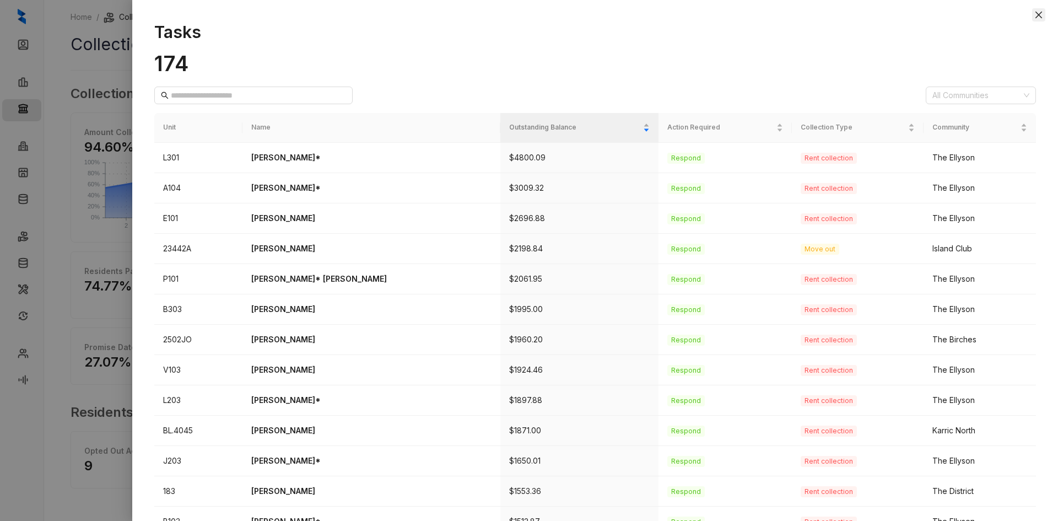
click at [1035, 10] on icon "close" at bounding box center [1039, 14] width 9 height 9
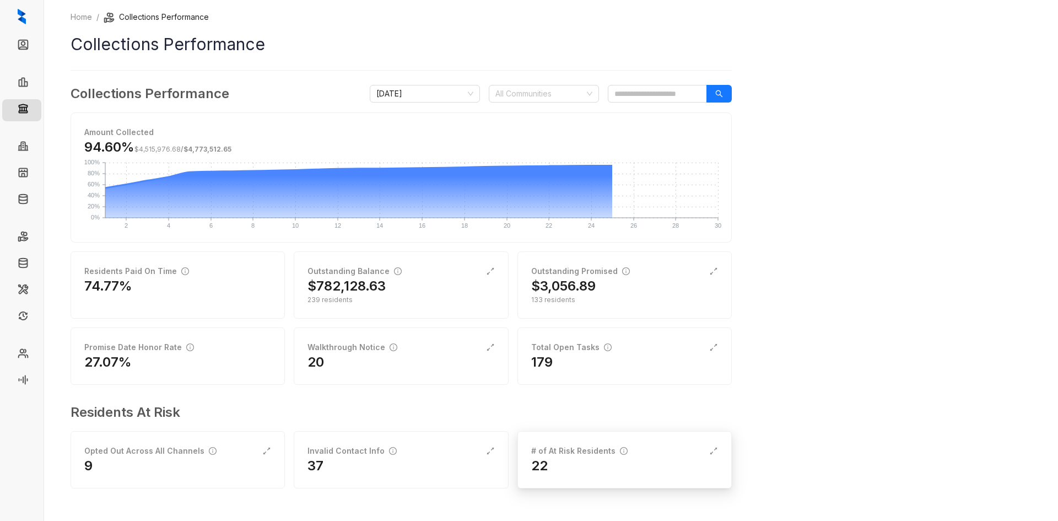
click at [570, 458] on div "22" at bounding box center [624, 466] width 187 height 18
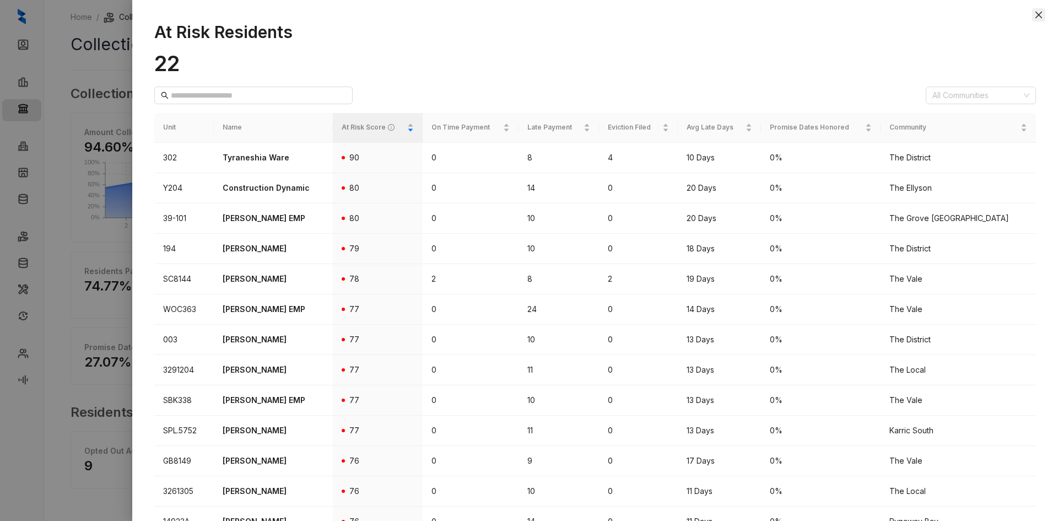
click at [1036, 14] on icon "close" at bounding box center [1039, 14] width 9 height 9
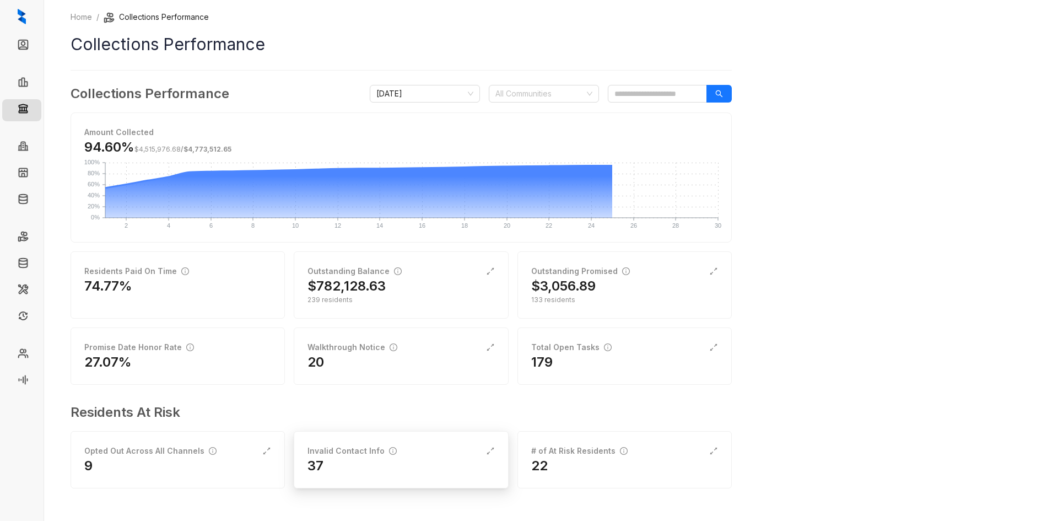
click at [343, 476] on div "Invalid Contact Info 37" at bounding box center [401, 459] width 214 height 57
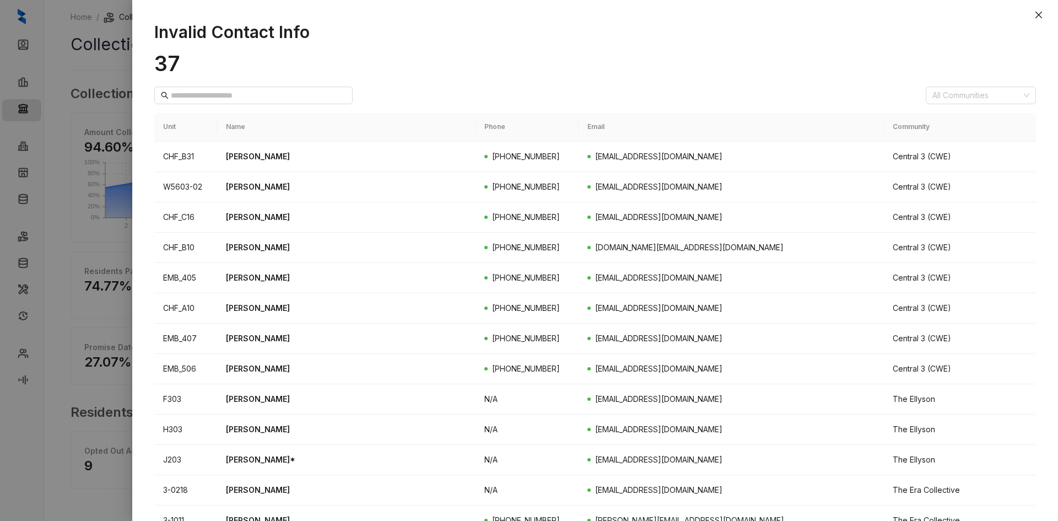
click at [1041, 14] on icon "close" at bounding box center [1039, 14] width 9 height 9
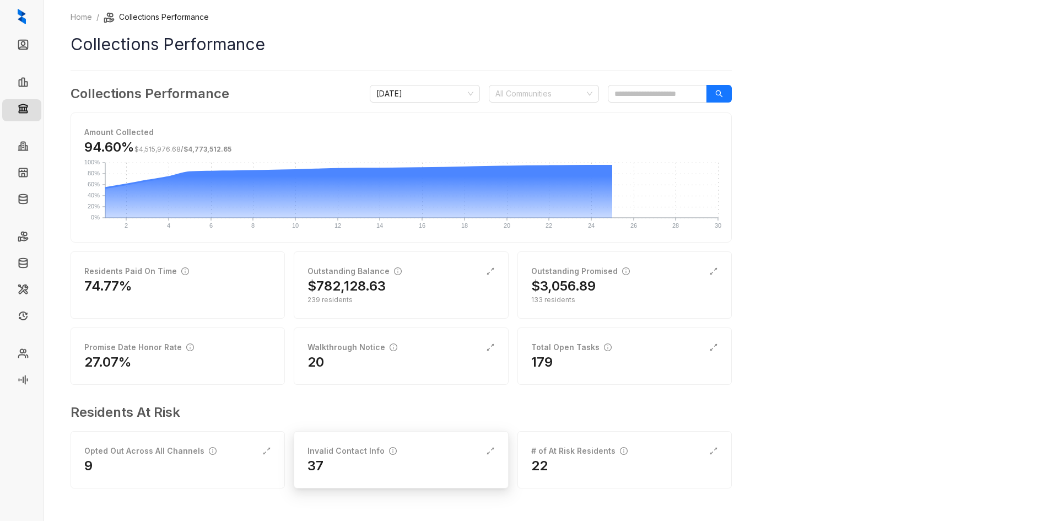
click at [386, 483] on div "Invalid Contact Info 37" at bounding box center [401, 459] width 214 height 57
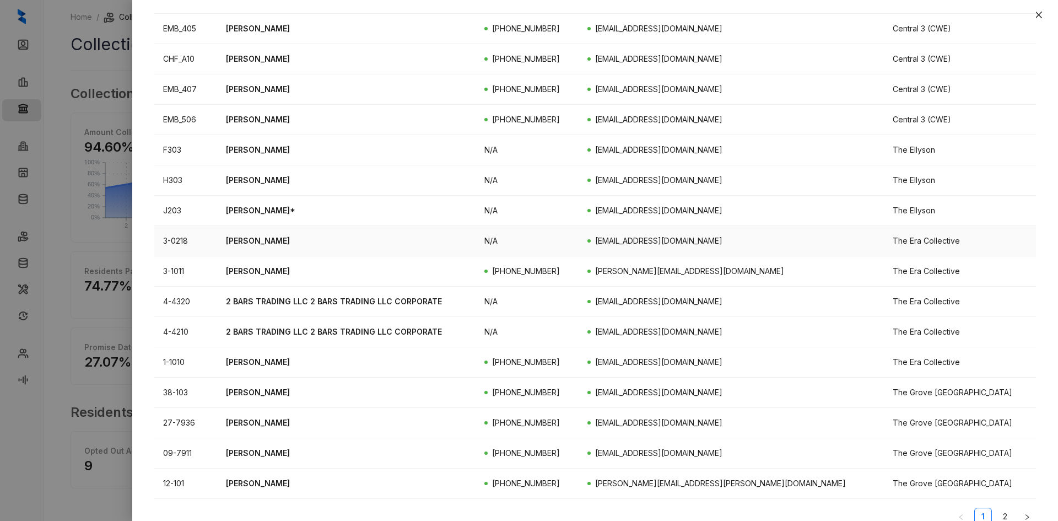
scroll to position [265, 0]
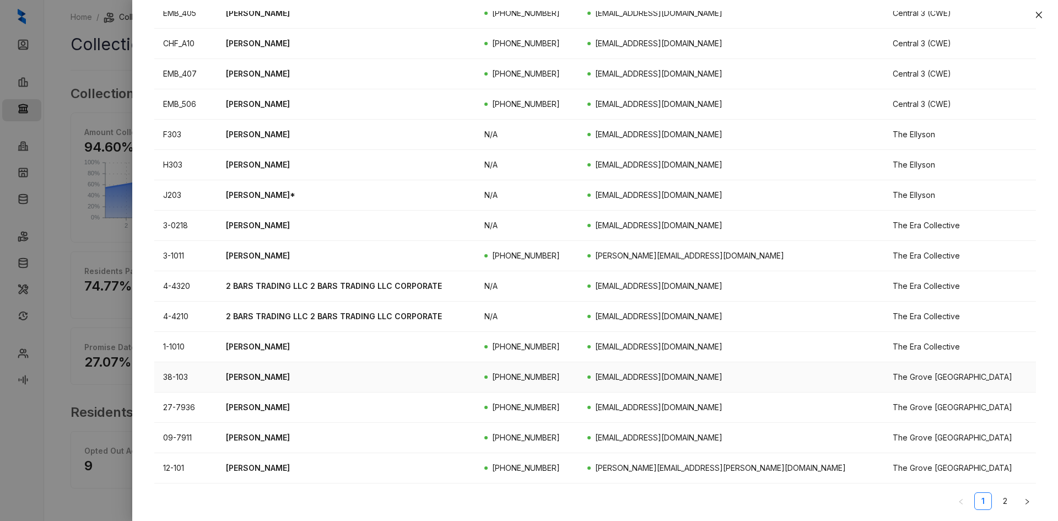
click at [245, 371] on p "Ricky Curlett" at bounding box center [346, 377] width 241 height 12
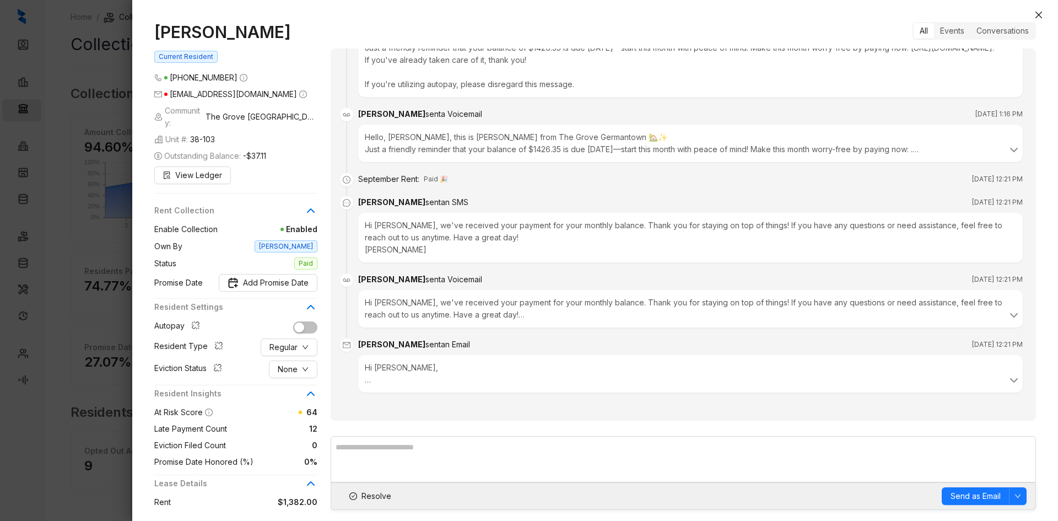
scroll to position [907, 0]
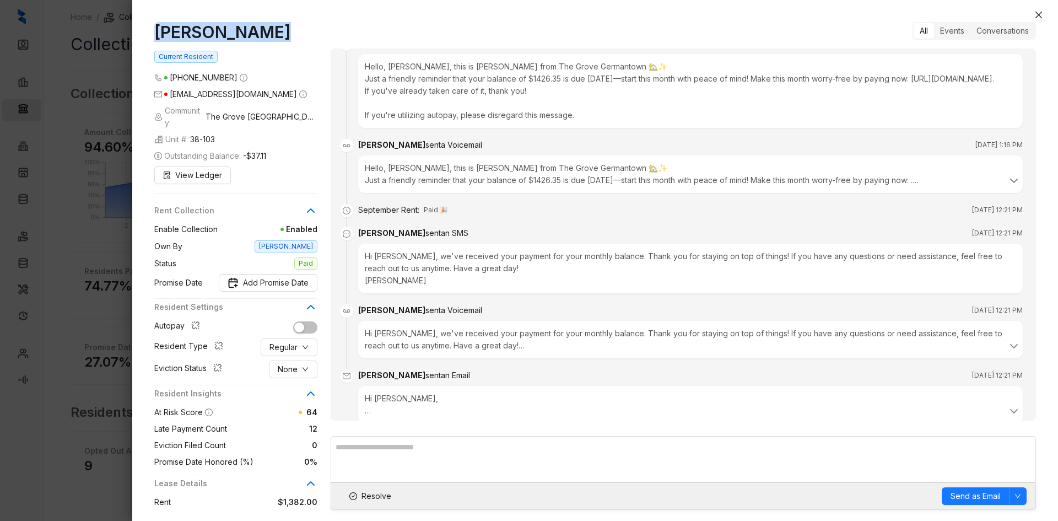
drag, startPoint x: 264, startPoint y: 29, endPoint x: 130, endPoint y: 30, distance: 134.5
click at [130, 30] on div "Ricky Curlett Current Resident (901) 550 9435 zteidj@gmail.com Community: The G…" at bounding box center [529, 260] width 1058 height 521
copy div "Ricky Curlett"
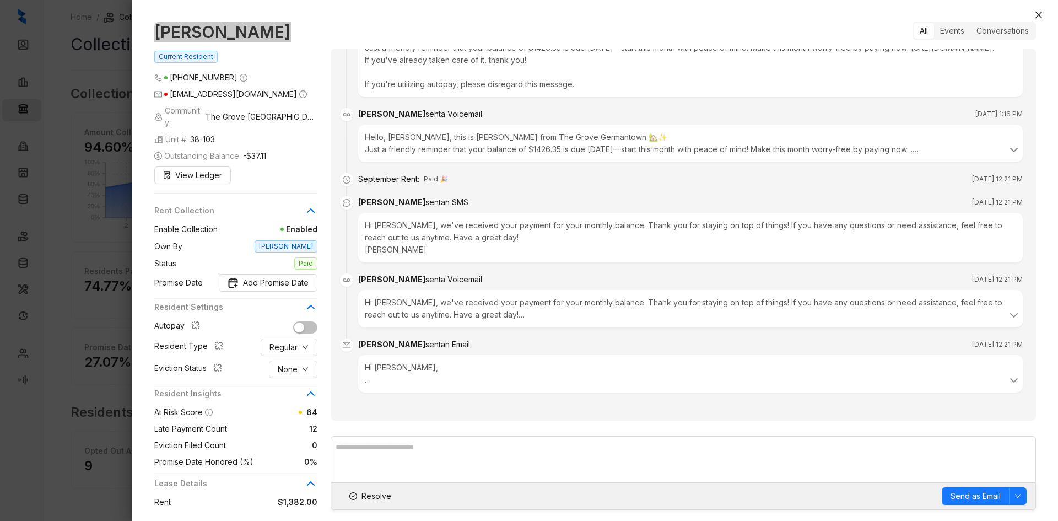
scroll to position [962, 0]
click at [379, 493] on span "Resolve" at bounding box center [377, 496] width 30 height 12
drag, startPoint x: 1039, startPoint y: 15, endPoint x: 1012, endPoint y: 13, distance: 26.6
click at [1038, 14] on icon "close" at bounding box center [1039, 14] width 9 height 9
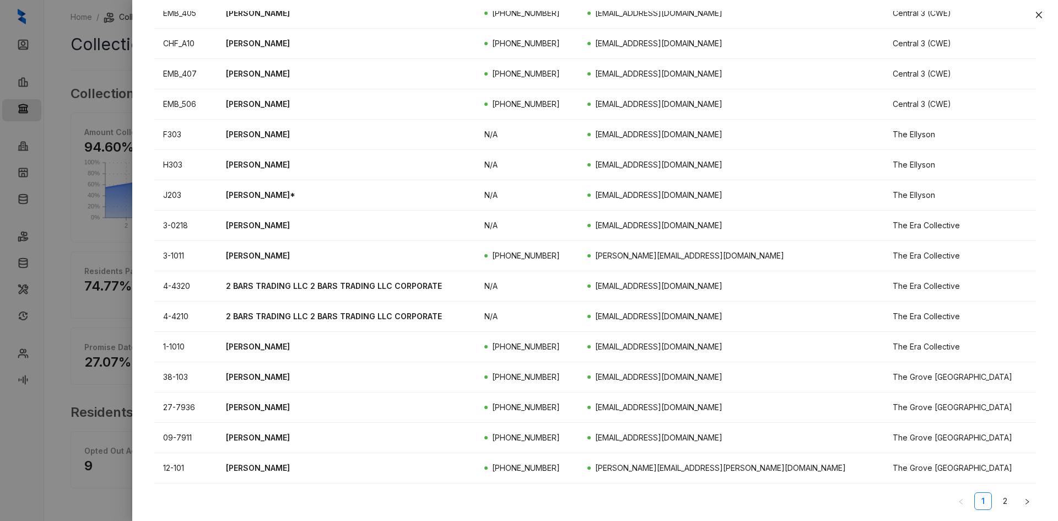
click at [1042, 12] on icon "close" at bounding box center [1039, 14] width 9 height 9
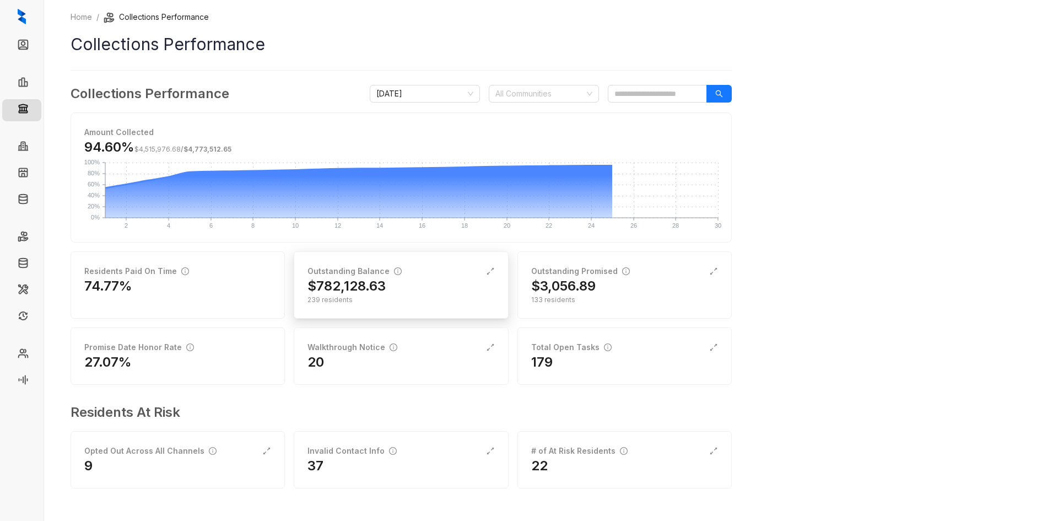
click at [424, 294] on div "$782,128.63" at bounding box center [401, 286] width 187 height 18
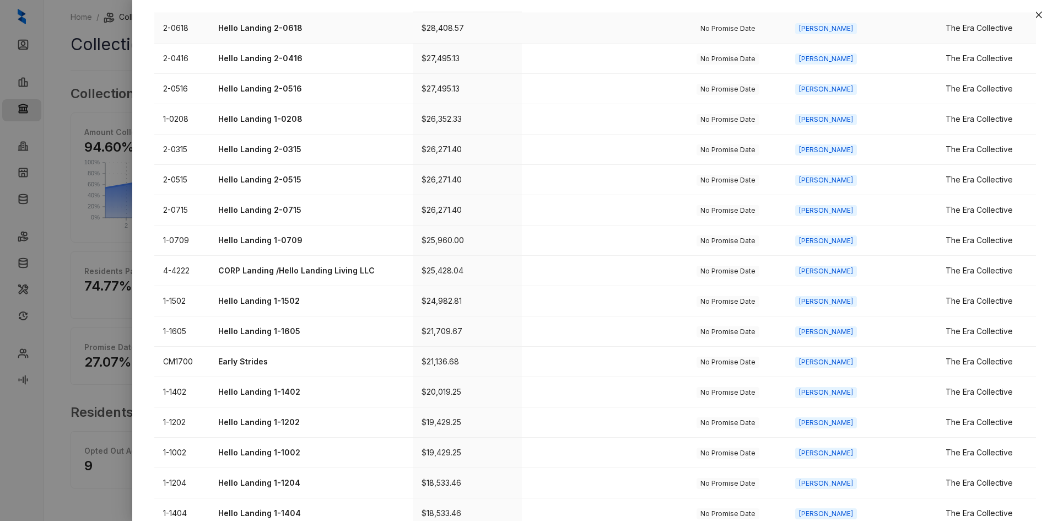
scroll to position [276, 0]
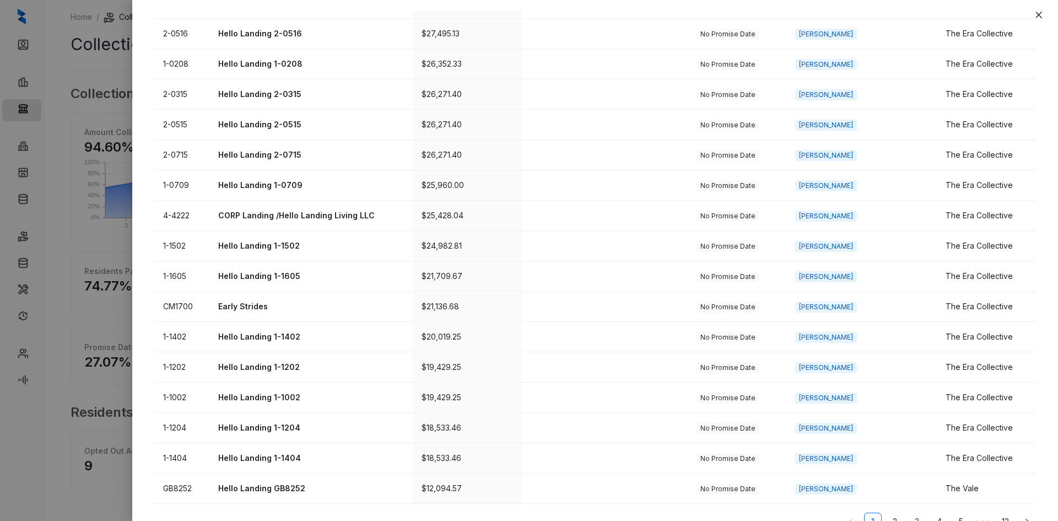
drag, startPoint x: 1038, startPoint y: 12, endPoint x: 1050, endPoint y: 33, distance: 24.2
click at [1038, 12] on icon "close" at bounding box center [1039, 14] width 9 height 9
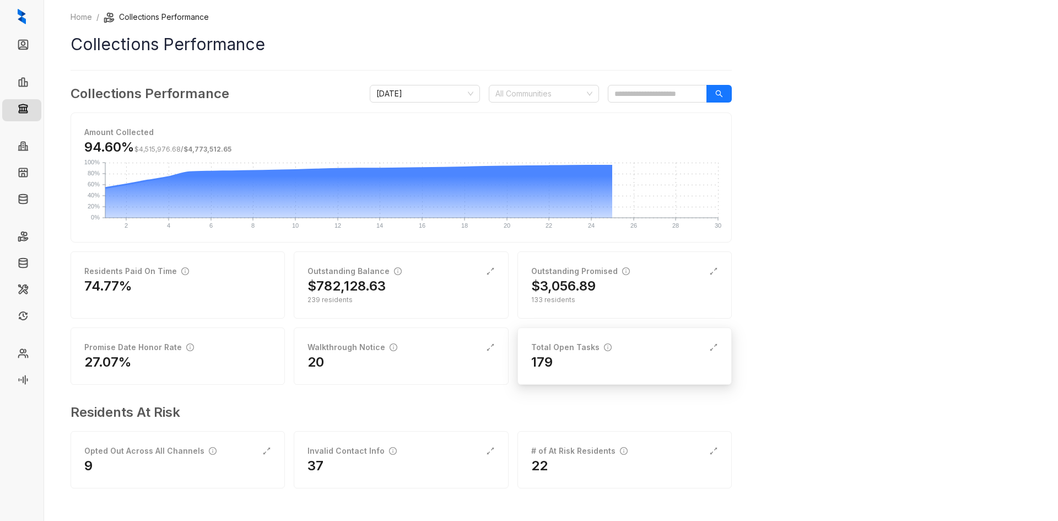
click at [579, 368] on div "179" at bounding box center [624, 362] width 187 height 18
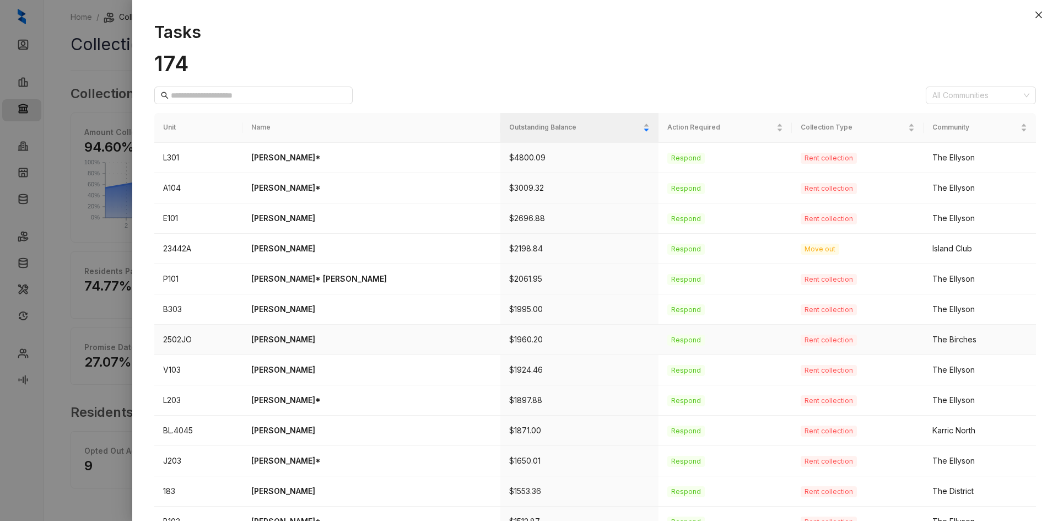
click at [271, 339] on p "[PERSON_NAME]" at bounding box center [371, 340] width 240 height 12
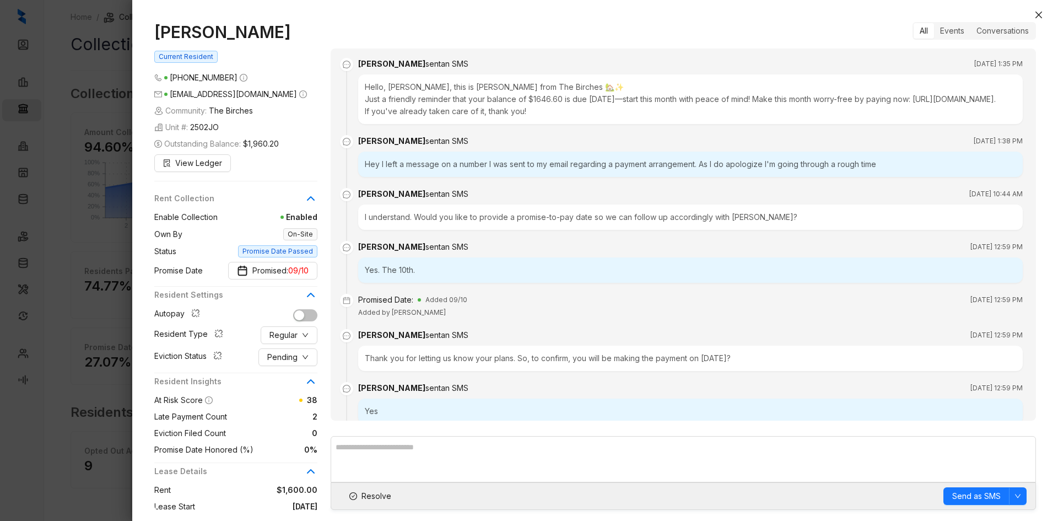
scroll to position [397, 0]
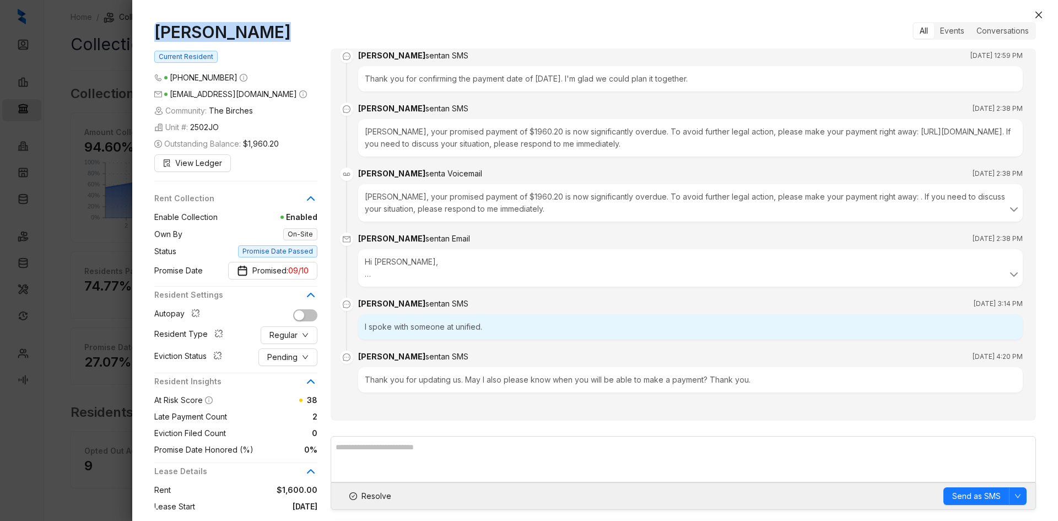
drag, startPoint x: 215, startPoint y: 34, endPoint x: 139, endPoint y: 33, distance: 76.1
click at [139, 33] on div "Bryana Harris Current Resident (901) 632 0548 bryharris2022@gmail.com Community…" at bounding box center [595, 266] width 926 height 510
copy h1 "[PERSON_NAME]"
click at [310, 269] on button "Promised: 09/10" at bounding box center [272, 271] width 89 height 18
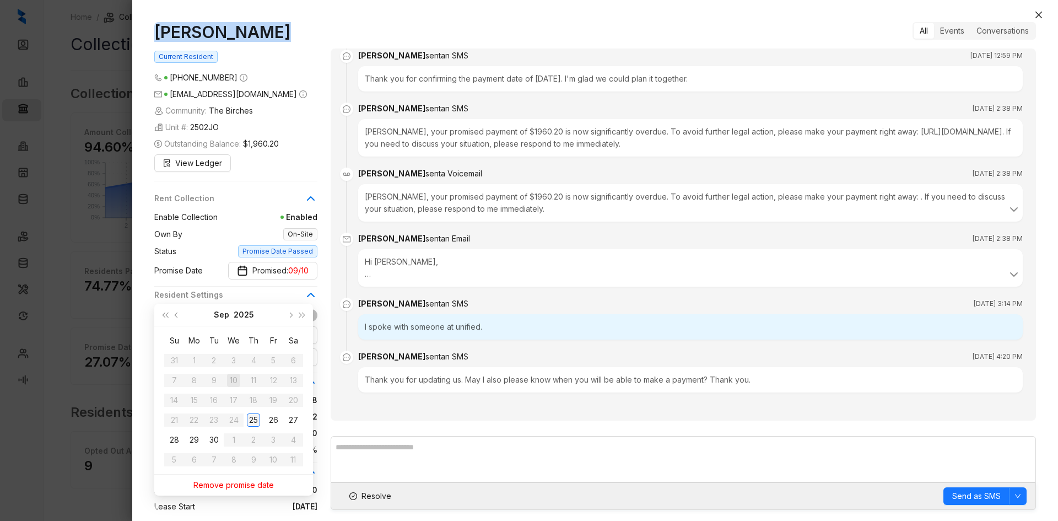
type input "**********"
click at [254, 421] on div "25" at bounding box center [253, 419] width 13 height 13
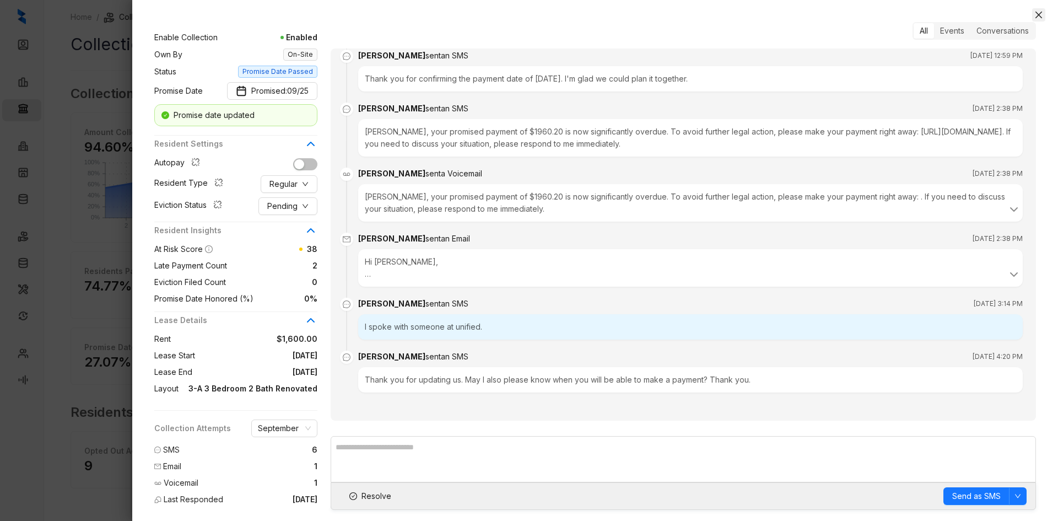
scroll to position [151, 0]
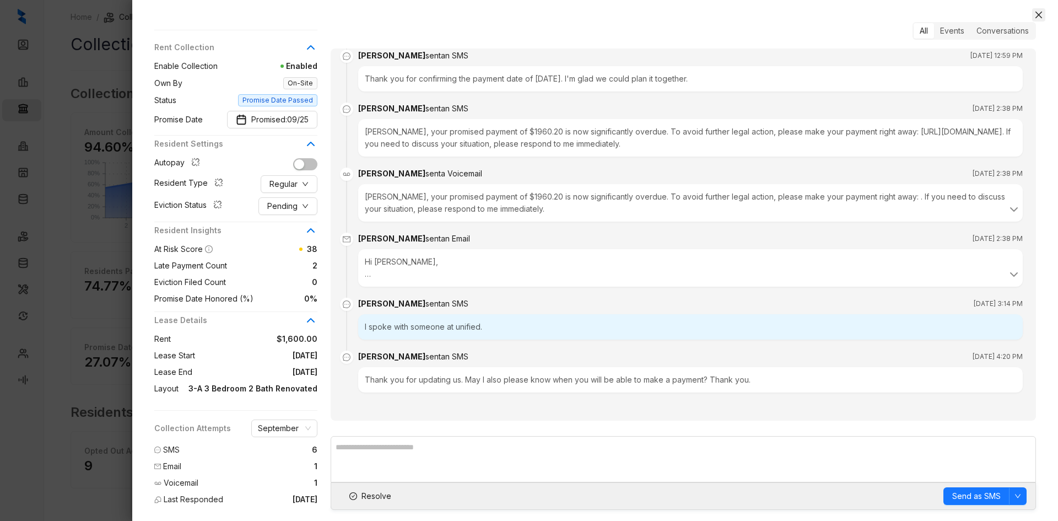
click at [1040, 13] on icon "close" at bounding box center [1039, 15] width 7 height 7
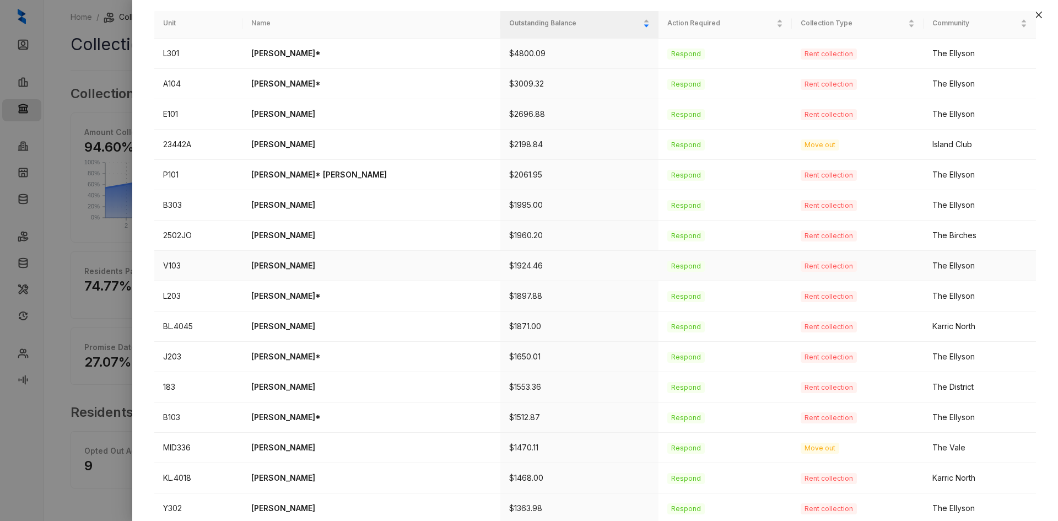
scroll to position [110, 0]
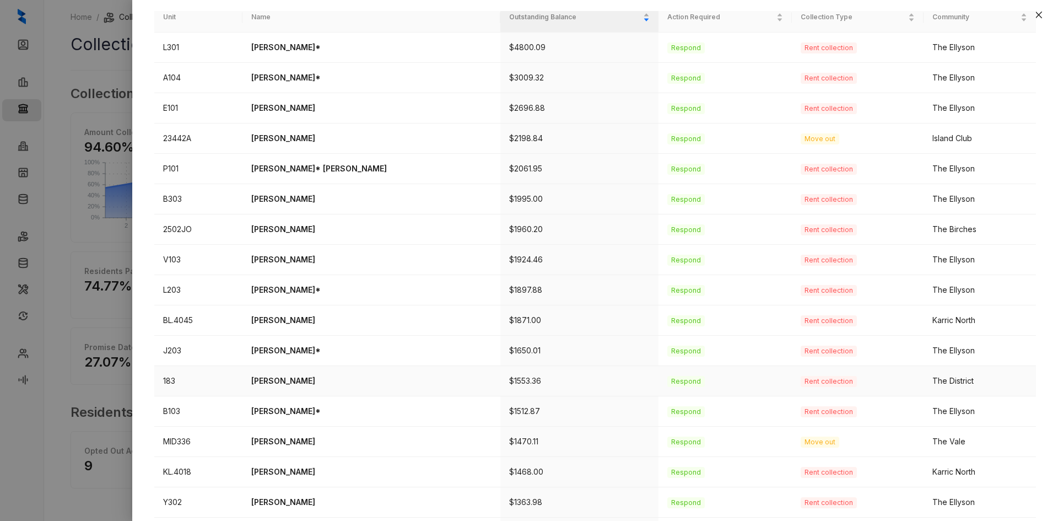
click at [297, 384] on p "KJuan Hamilton" at bounding box center [371, 381] width 240 height 12
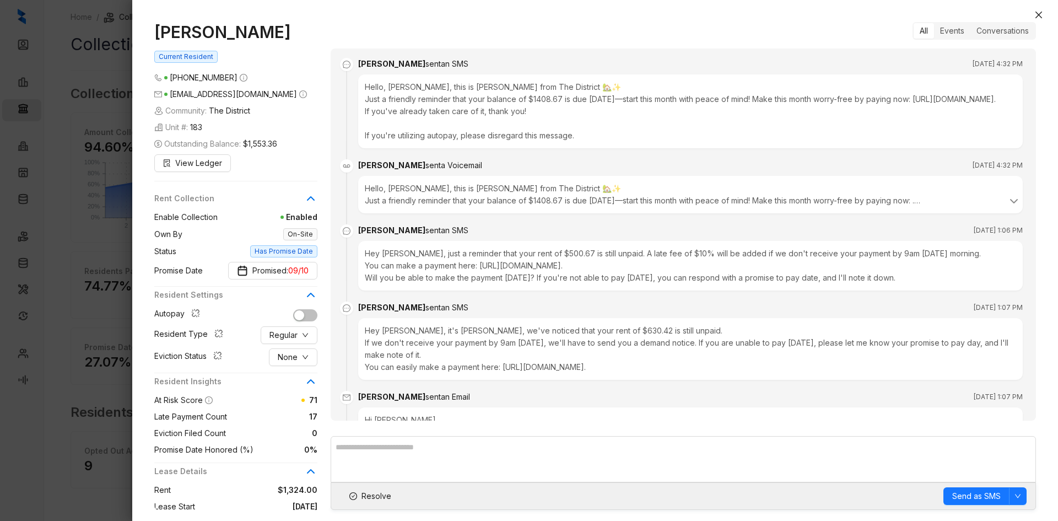
scroll to position [2453, 0]
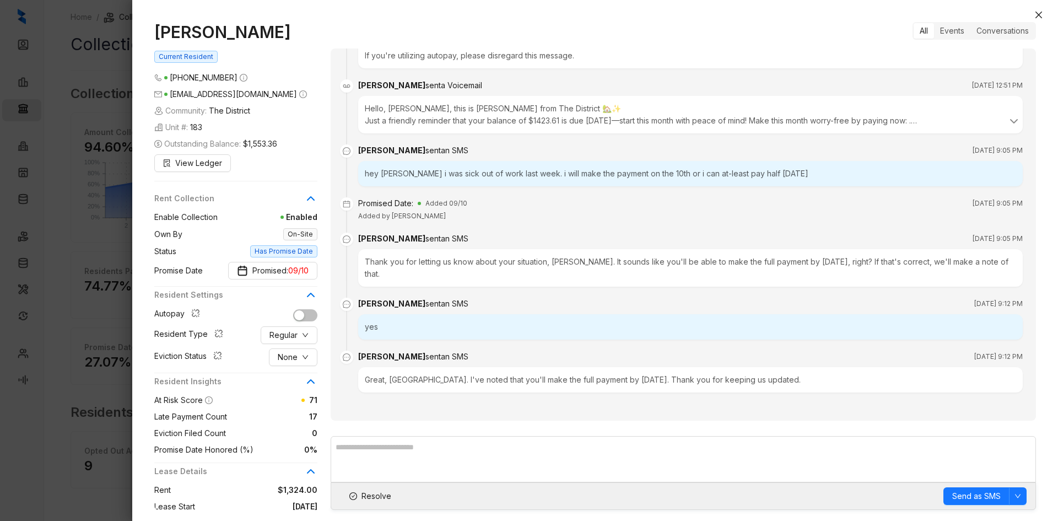
drag, startPoint x: 283, startPoint y: 29, endPoint x: 139, endPoint y: 27, distance: 143.3
click at [139, 27] on div "KJuan Hamilton Current Resident (662) 931 4404 kkdasavage@gmail.com Community: …" at bounding box center [595, 266] width 926 height 510
copy h1 "KJuan Hamilton"
click at [294, 356] on span "None" at bounding box center [288, 357] width 20 height 12
click at [303, 415] on span "Filed" at bounding box center [293, 415] width 30 height 12
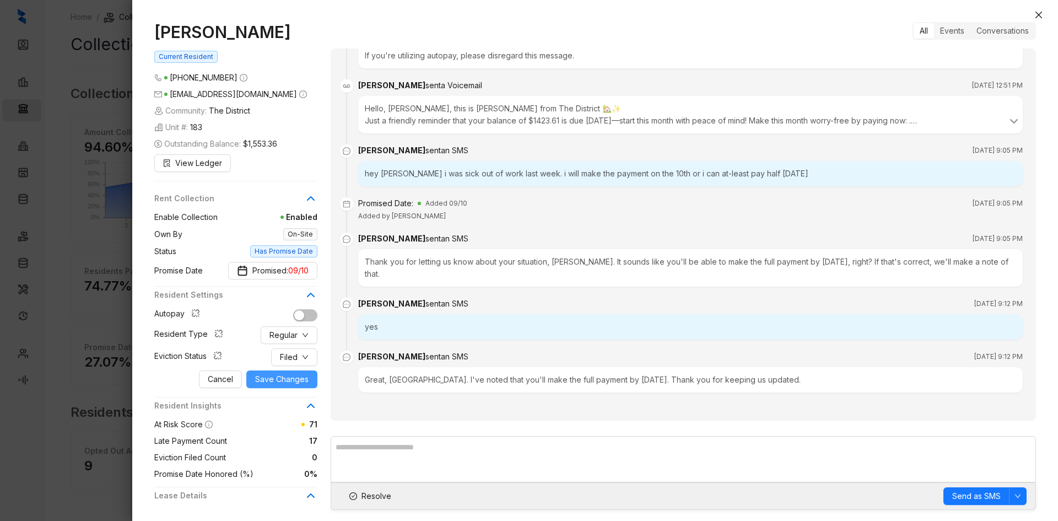
click at [293, 374] on span "Save Changes" at bounding box center [281, 379] width 53 height 12
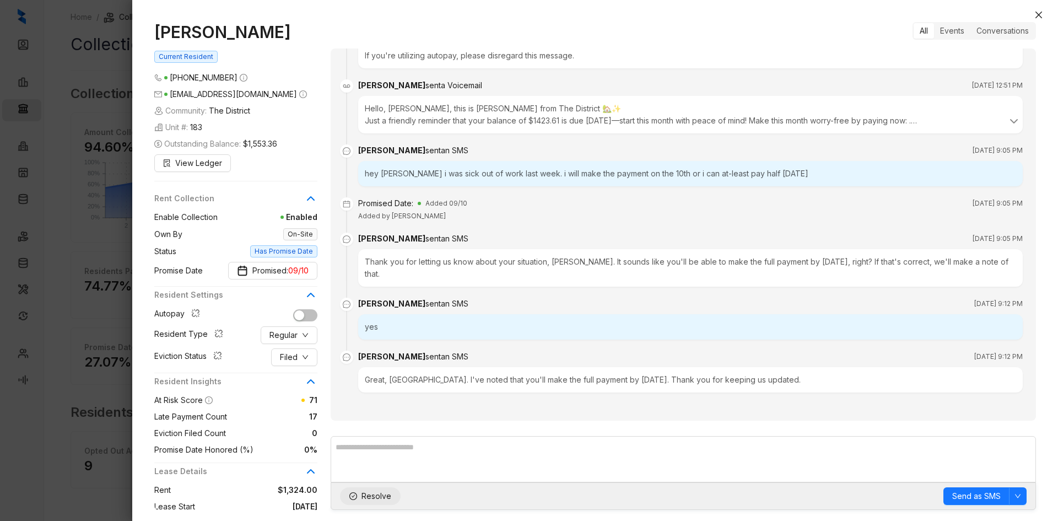
click at [380, 499] on span "Resolve" at bounding box center [377, 496] width 30 height 12
click at [1044, 14] on button "Close" at bounding box center [1039, 14] width 13 height 13
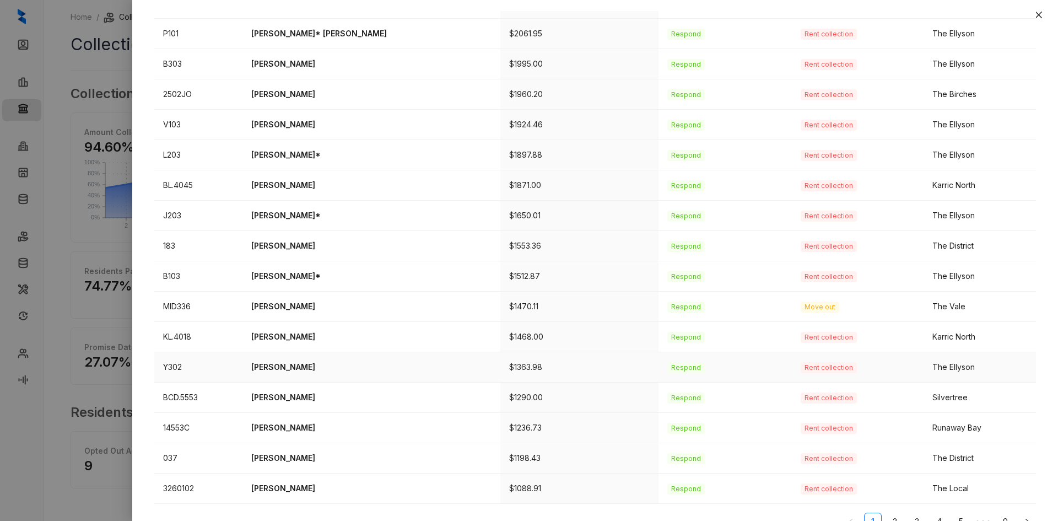
scroll to position [266, 0]
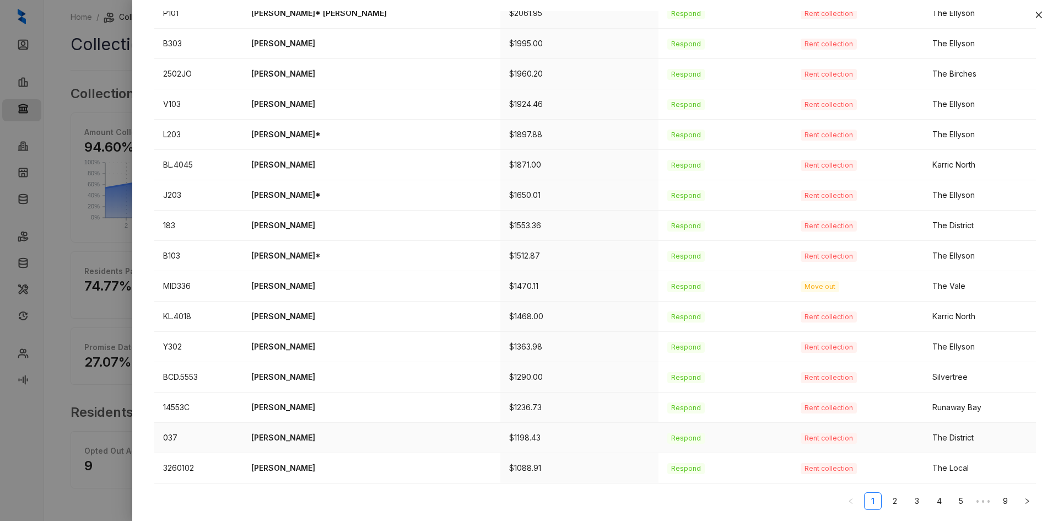
click at [303, 440] on p "Destiny Jackson" at bounding box center [371, 438] width 240 height 12
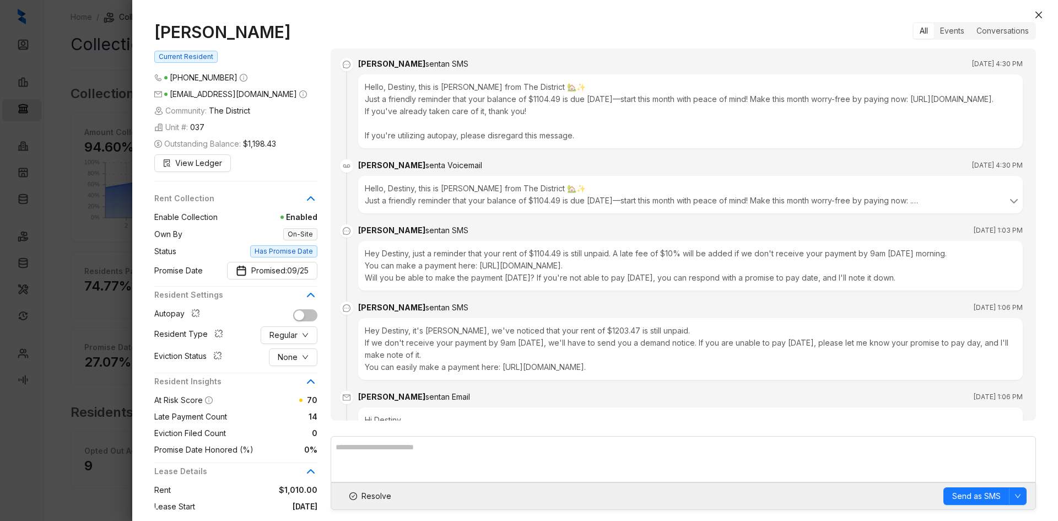
scroll to position [2165, 0]
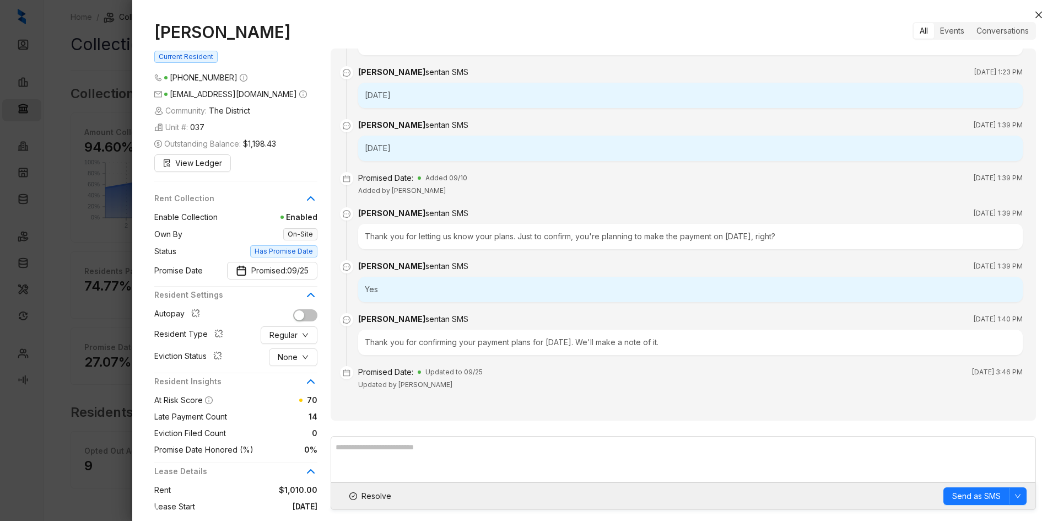
drag, startPoint x: 292, startPoint y: 30, endPoint x: 142, endPoint y: 17, distance: 150.5
click at [142, 17] on div "Destiny Jackson Current Resident (901) 552 7436 desjackson01@outlook.com Commun…" at bounding box center [595, 266] width 926 height 510
copy h1 "Destiny Jackson"
click at [373, 498] on span "Resolve" at bounding box center [377, 496] width 30 height 12
click at [1038, 15] on icon "close" at bounding box center [1039, 15] width 7 height 7
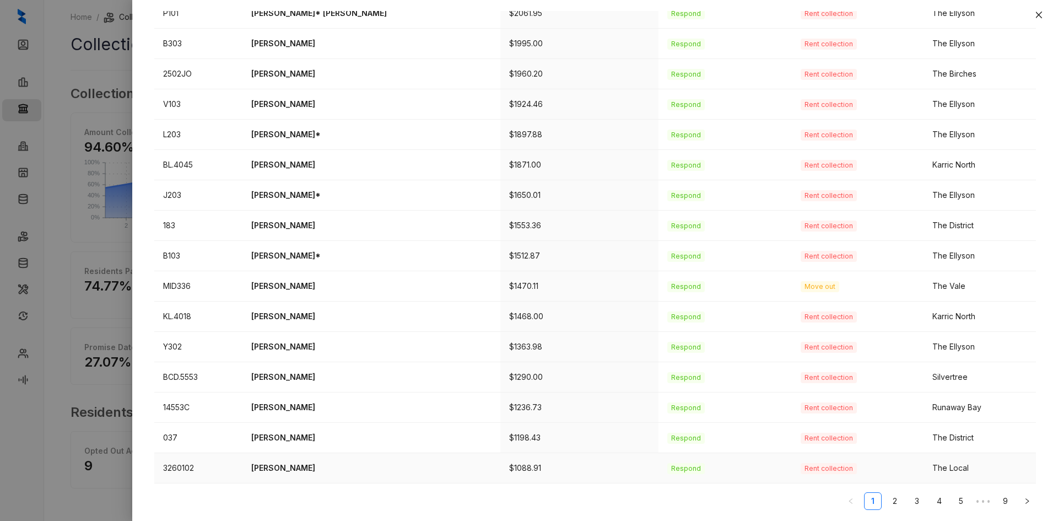
click at [301, 463] on p "Sherry Lockhart" at bounding box center [371, 468] width 240 height 12
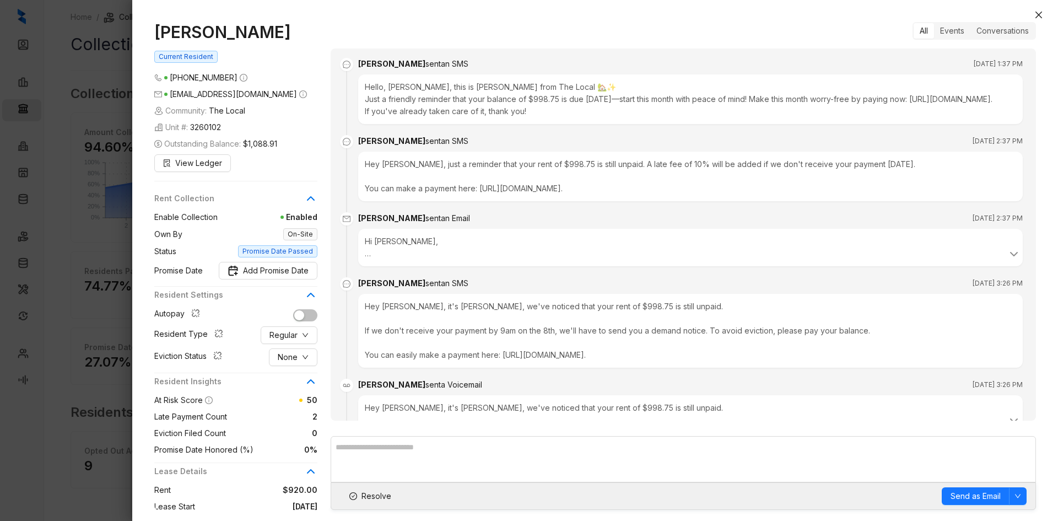
scroll to position [1211, 0]
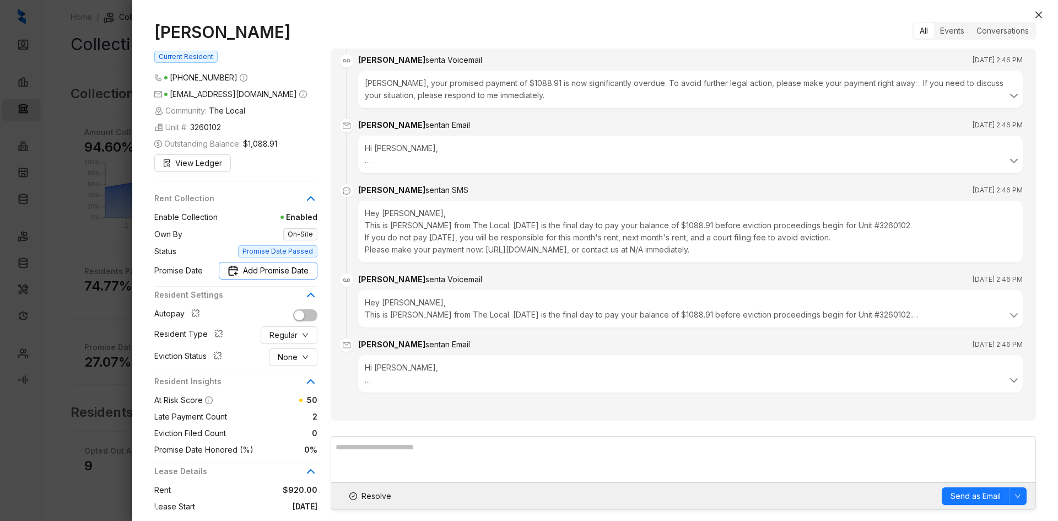
click at [295, 268] on span "Add Promise Date" at bounding box center [276, 271] width 66 height 12
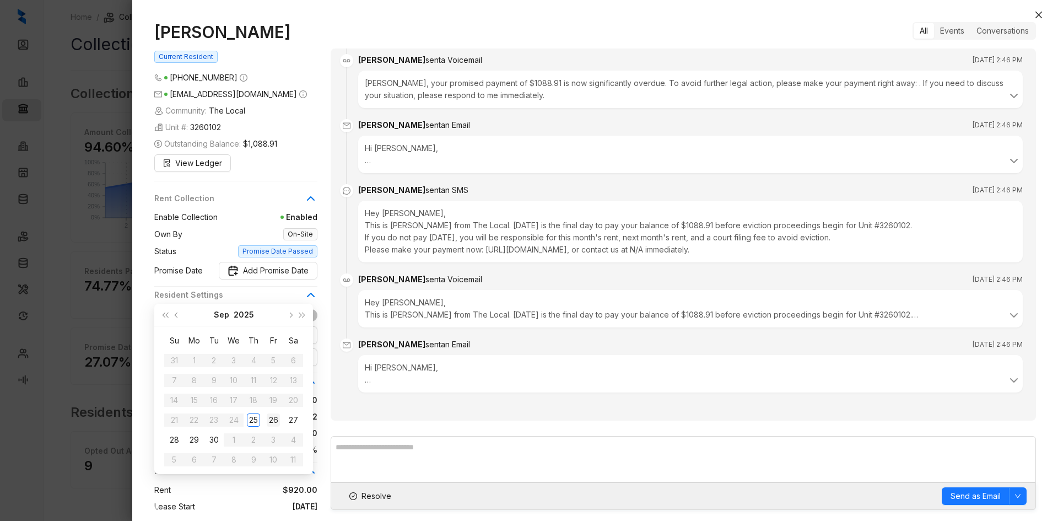
type input "**********"
click at [274, 418] on div "26" at bounding box center [273, 419] width 13 height 13
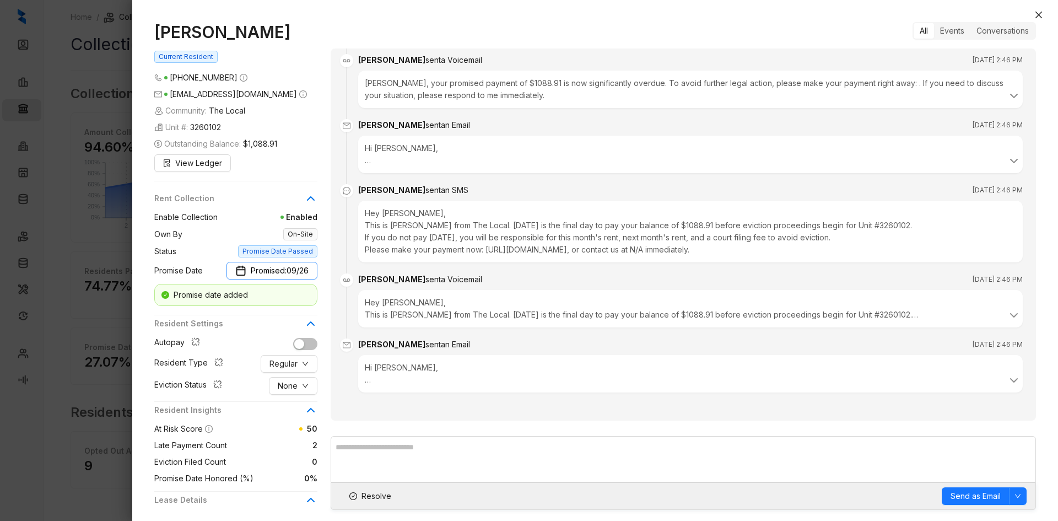
click at [289, 271] on span "09/26" at bounding box center [298, 271] width 22 height 12
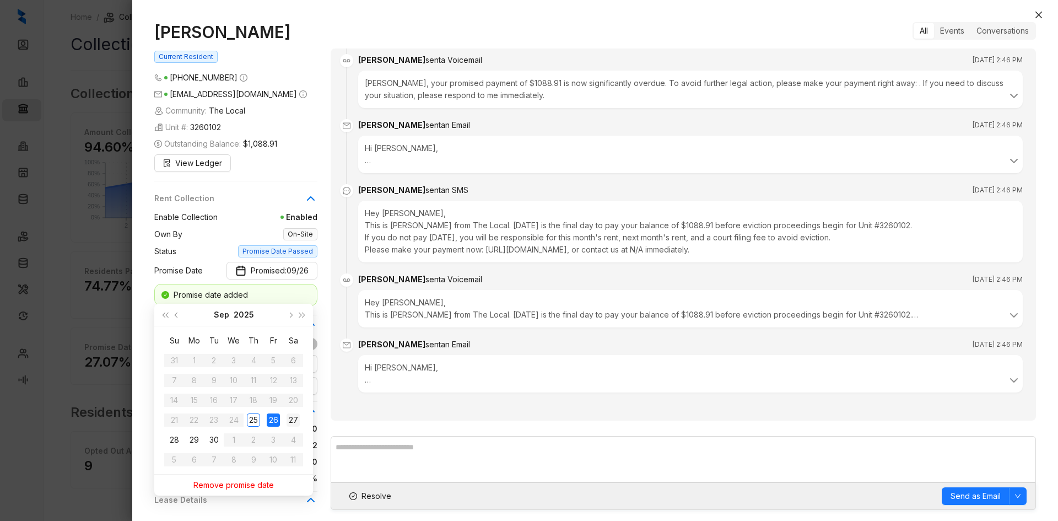
type input "**********"
click at [297, 422] on div "27" at bounding box center [293, 419] width 13 height 13
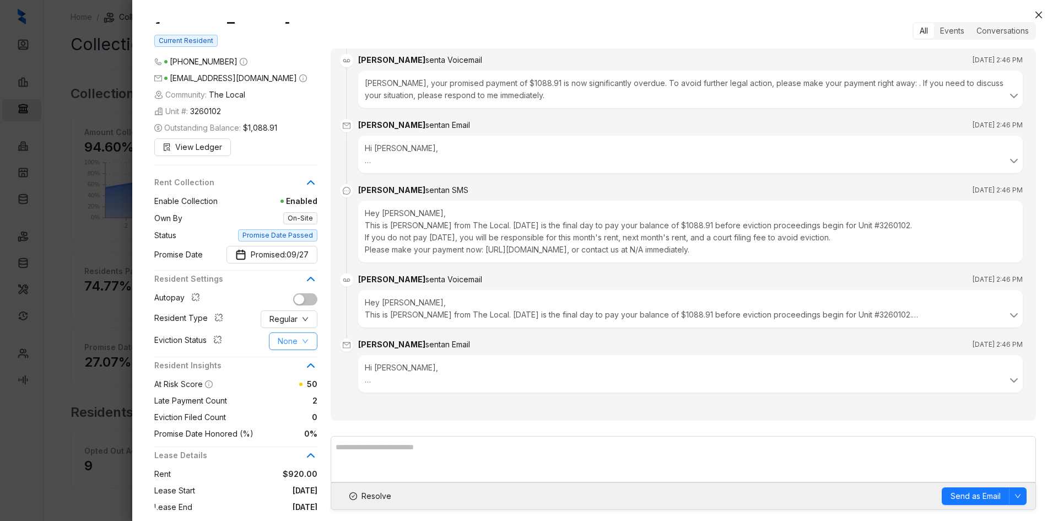
scroll to position [0, 0]
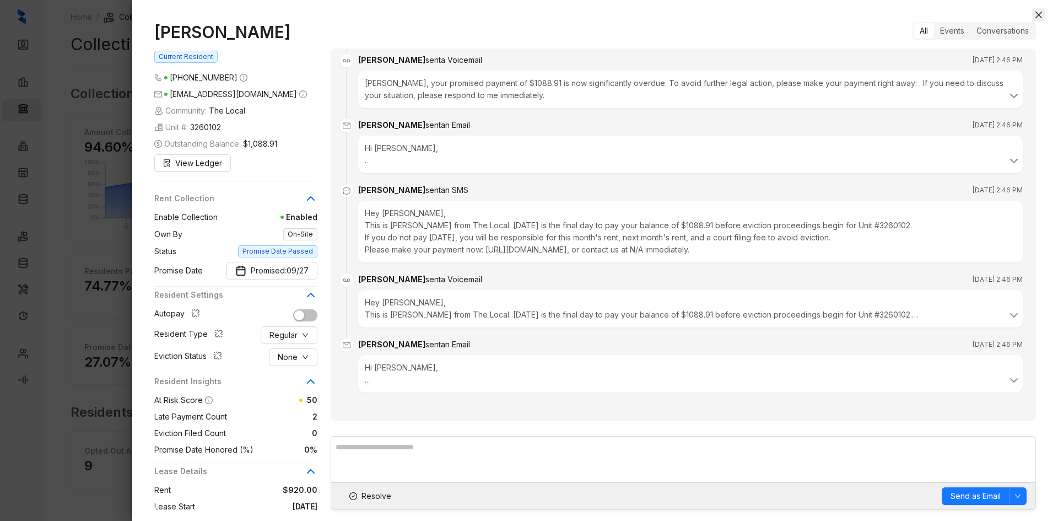
click at [1045, 14] on button "Close" at bounding box center [1039, 14] width 13 height 13
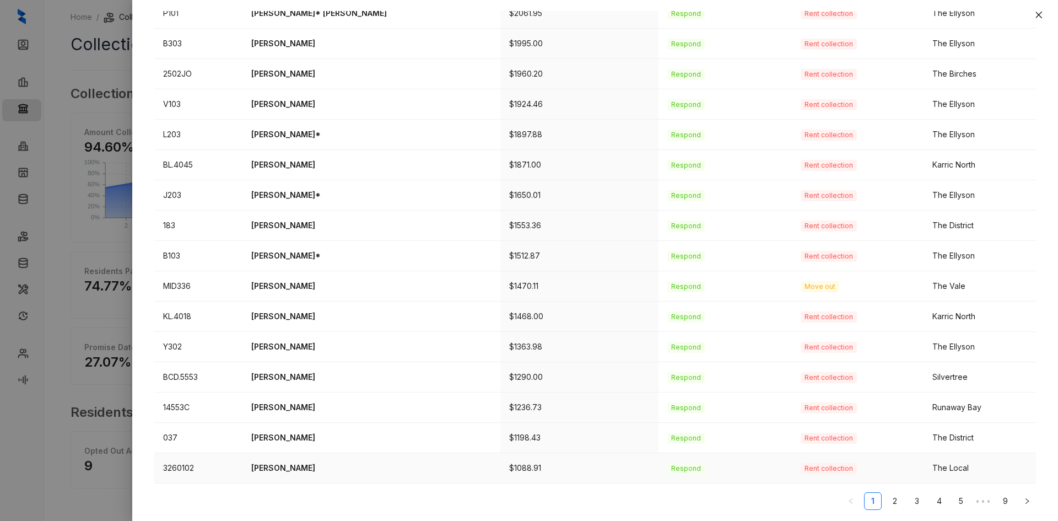
click at [260, 466] on p "Sherry Lockhart" at bounding box center [371, 468] width 240 height 12
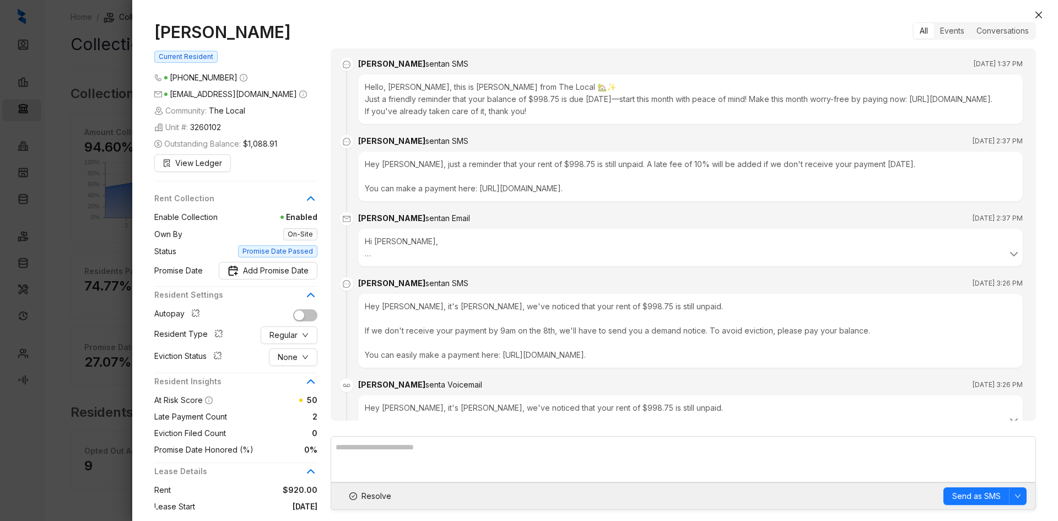
scroll to position [1284, 0]
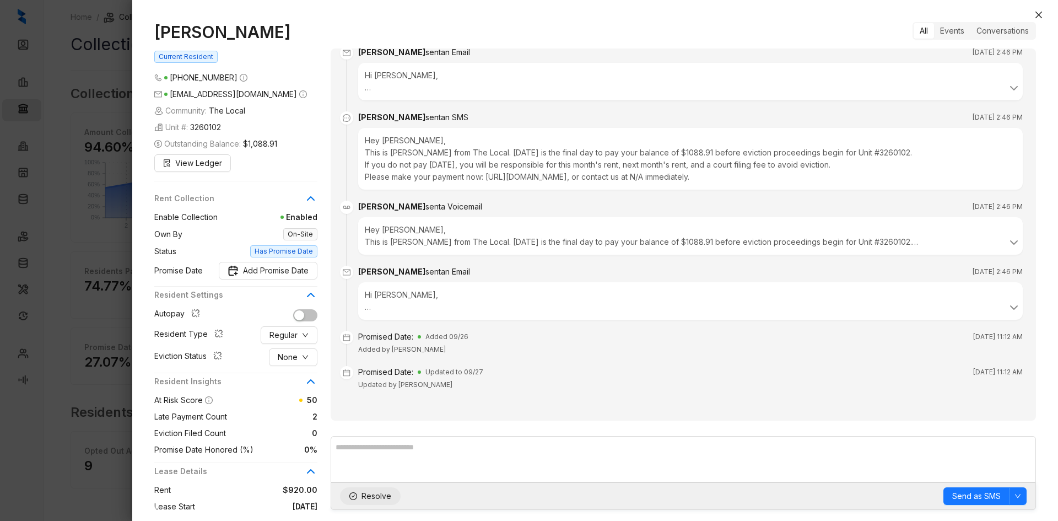
click at [361, 499] on button "Resolve" at bounding box center [370, 496] width 61 height 18
click at [965, 39] on div "All Events Conversations" at bounding box center [974, 31] width 123 height 18
click at [961, 35] on div "Events" at bounding box center [952, 30] width 36 height 15
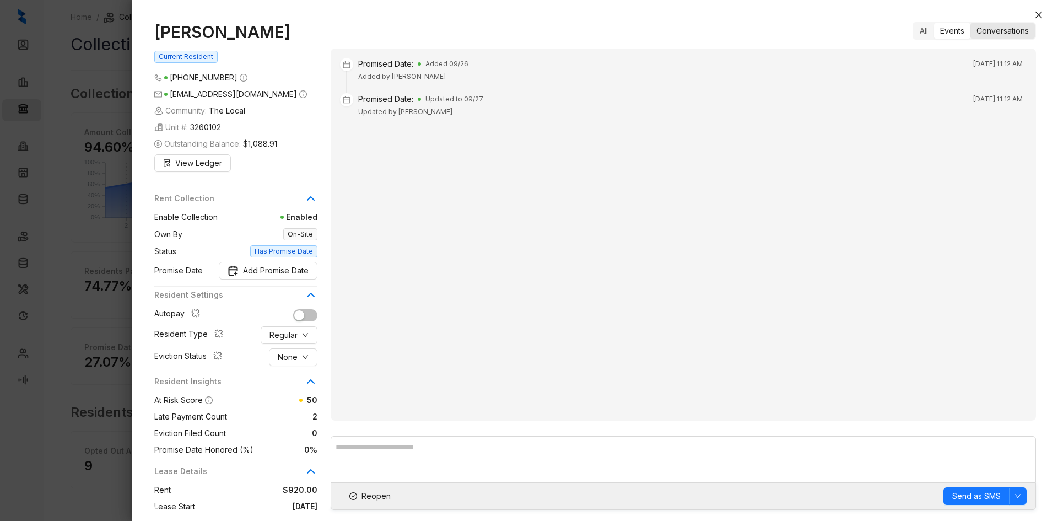
click at [1002, 35] on div "Conversations" at bounding box center [1003, 30] width 65 height 15
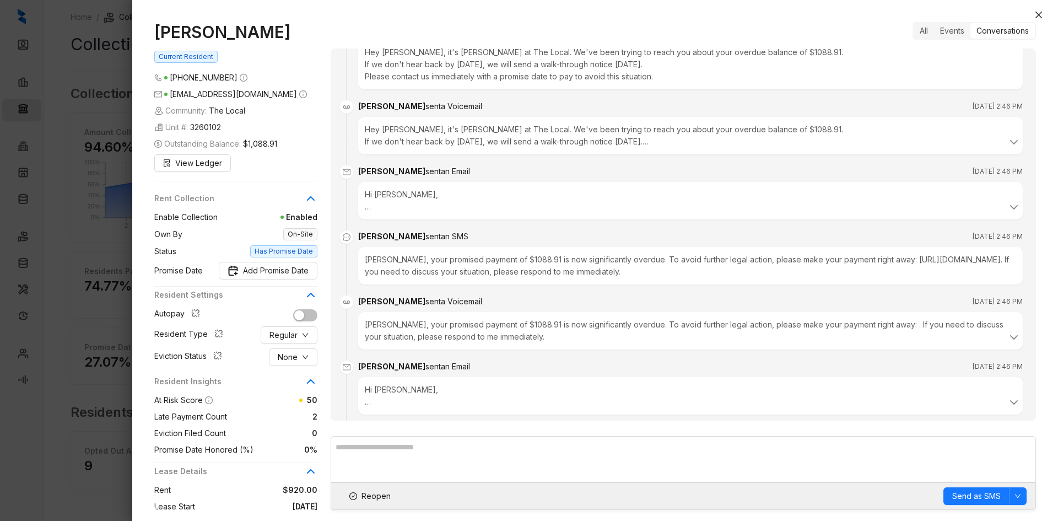
scroll to position [1211, 0]
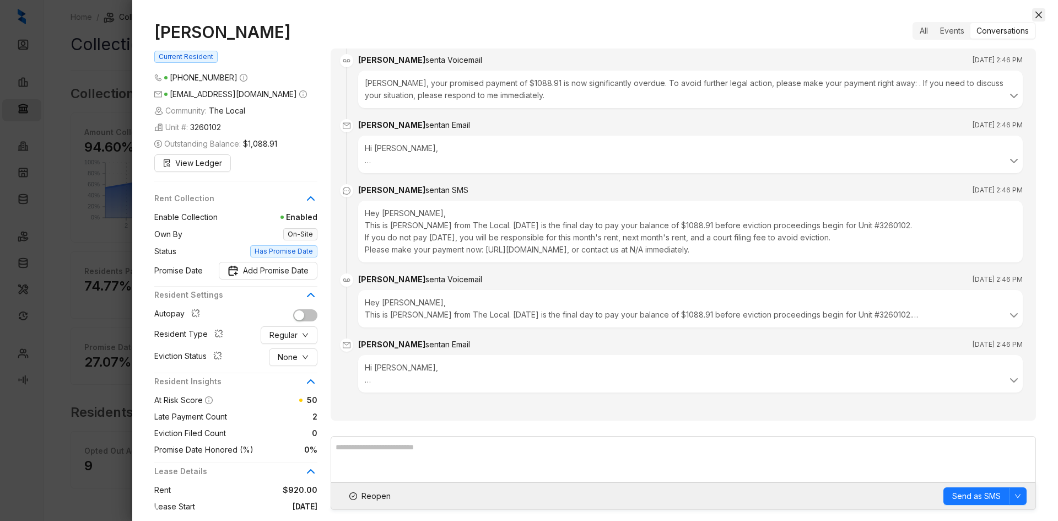
click at [1042, 15] on icon "close" at bounding box center [1039, 14] width 9 height 9
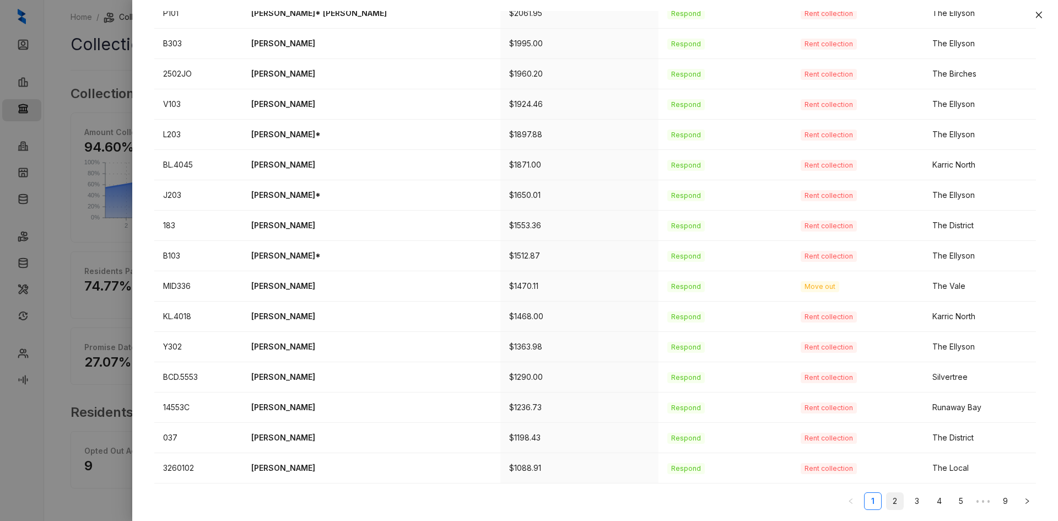
click at [887, 500] on link "2" at bounding box center [895, 501] width 17 height 17
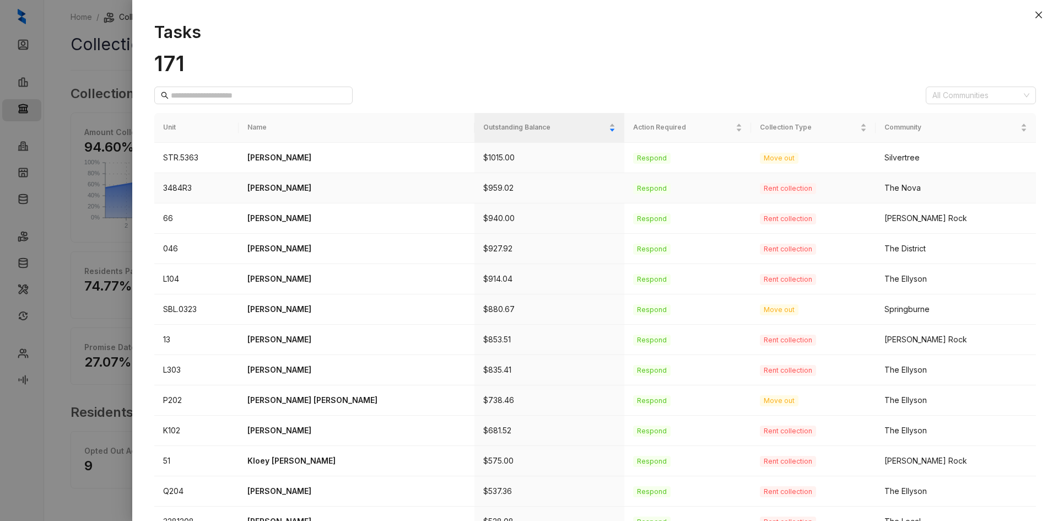
click at [294, 193] on p "Tabitha Roberts" at bounding box center [357, 188] width 218 height 12
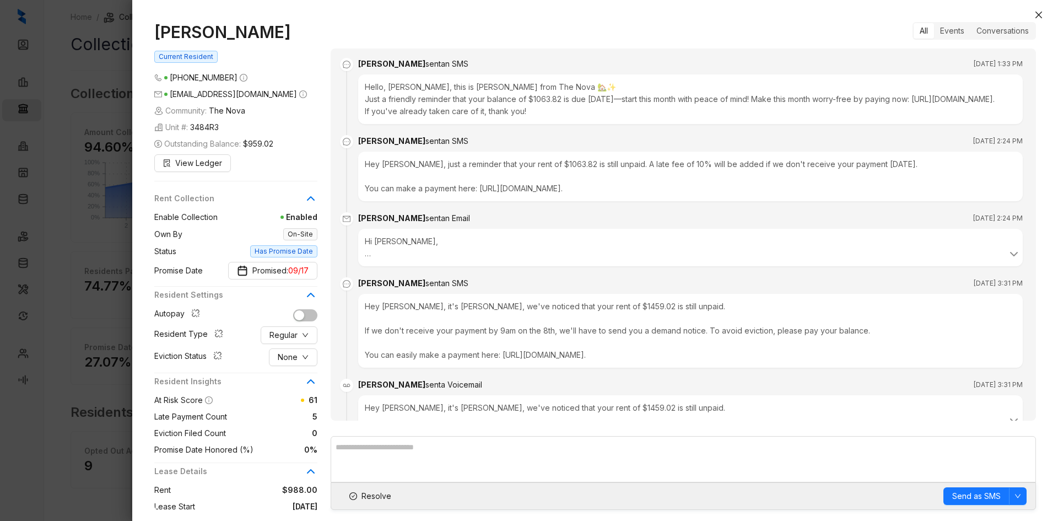
scroll to position [627, 0]
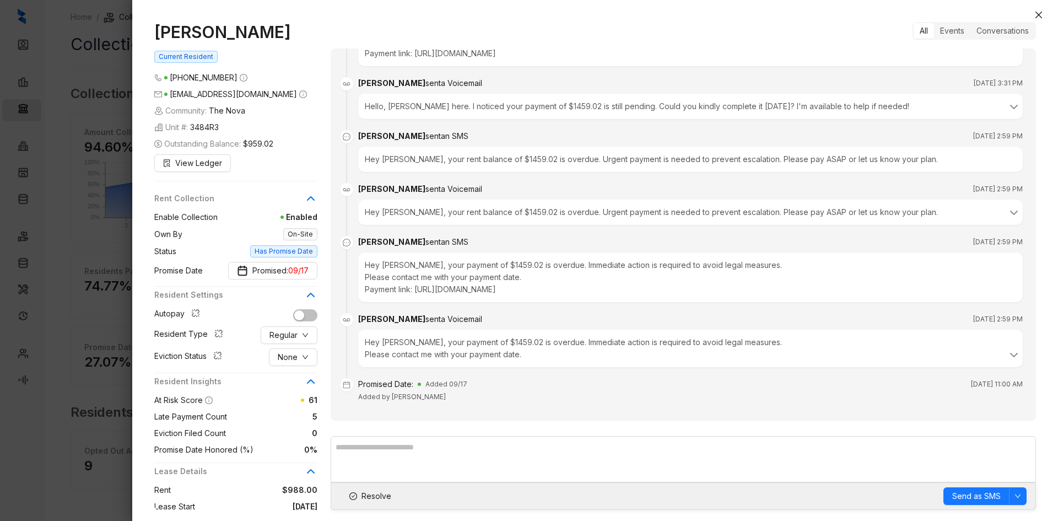
drag, startPoint x: 278, startPoint y: 30, endPoint x: 126, endPoint y: 31, distance: 152.7
click at [126, 31] on div "Tabitha Roberts Current Resident (901) 900 8911 tabb39@gmail.com Community: The…" at bounding box center [529, 260] width 1058 height 521
copy div "Tabitha Roberts"
click at [288, 353] on span "None" at bounding box center [288, 357] width 20 height 12
click at [297, 412] on span "Filed" at bounding box center [293, 415] width 30 height 12
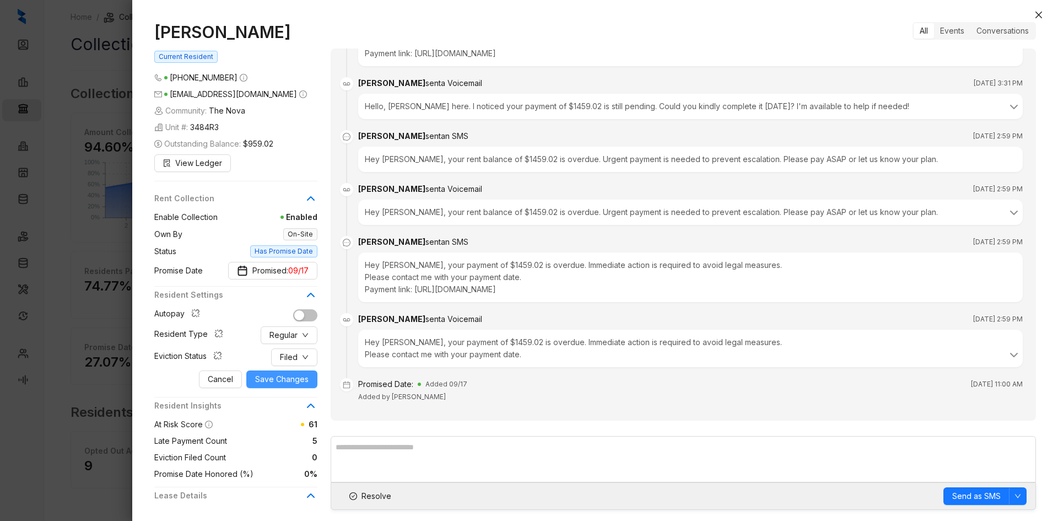
click at [294, 384] on span "Save Changes" at bounding box center [281, 379] width 53 height 12
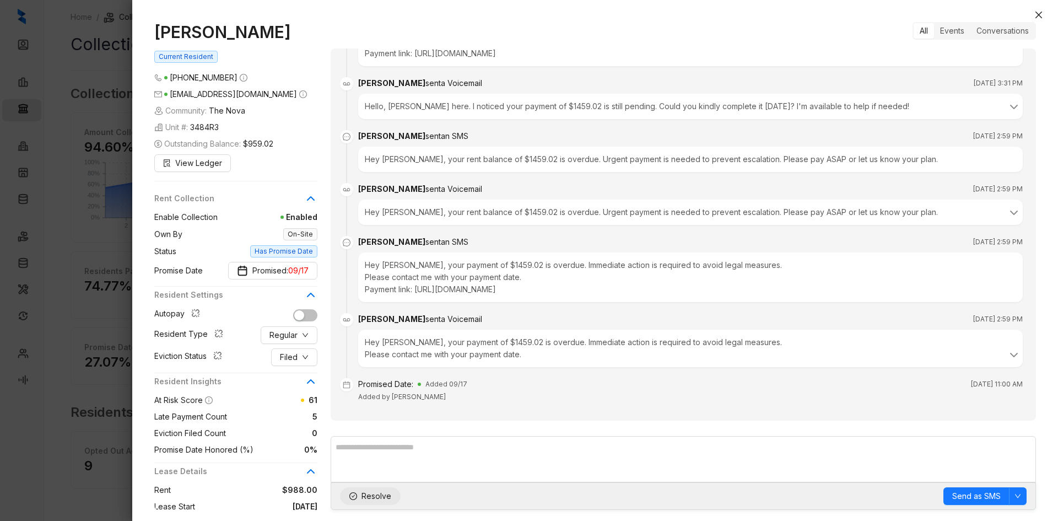
click at [368, 496] on span "Resolve" at bounding box center [377, 496] width 30 height 12
click at [1037, 14] on icon "close" at bounding box center [1039, 14] width 9 height 9
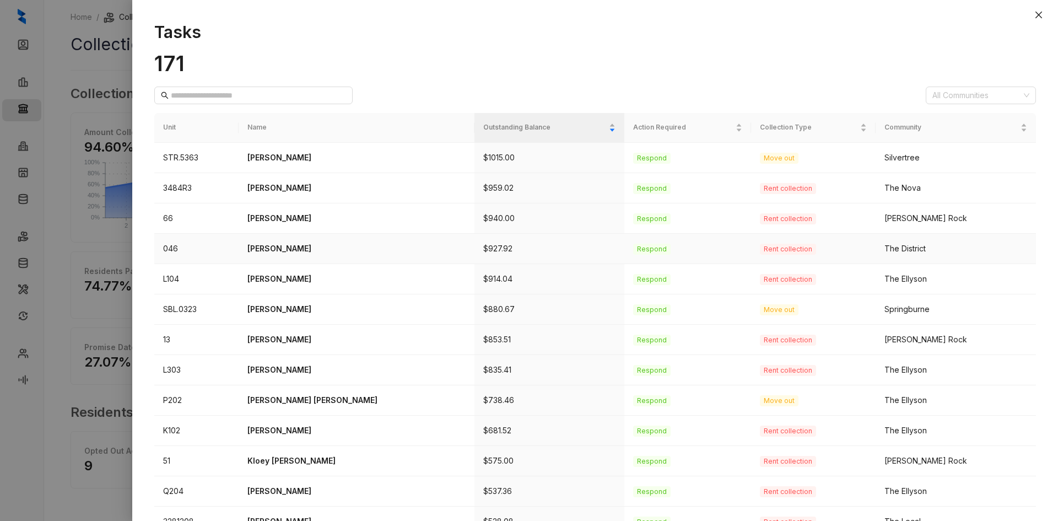
click at [299, 246] on p "Jessaica Alderman" at bounding box center [357, 249] width 218 height 12
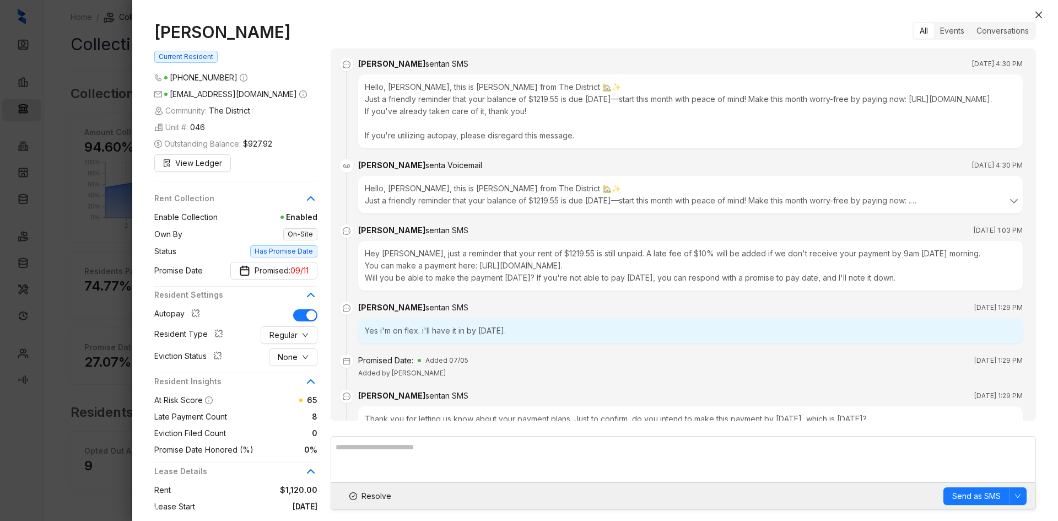
scroll to position [3750, 0]
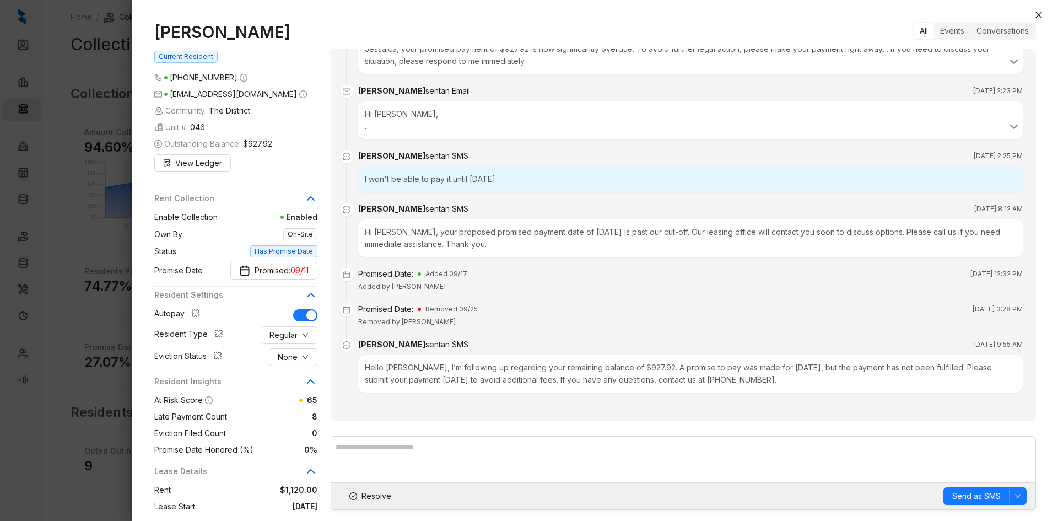
drag, startPoint x: 309, startPoint y: 35, endPoint x: 146, endPoint y: 35, distance: 163.7
click at [147, 38] on div "Jessaica Alderman Current Resident (901) 493 5381 aldermanjessaica@gmail.com Co…" at bounding box center [595, 266] width 926 height 510
copy h1 "Jessaica Alderman"
click at [286, 364] on button "None" at bounding box center [293, 357] width 49 height 18
click at [298, 421] on li "Filed" at bounding box center [294, 415] width 44 height 18
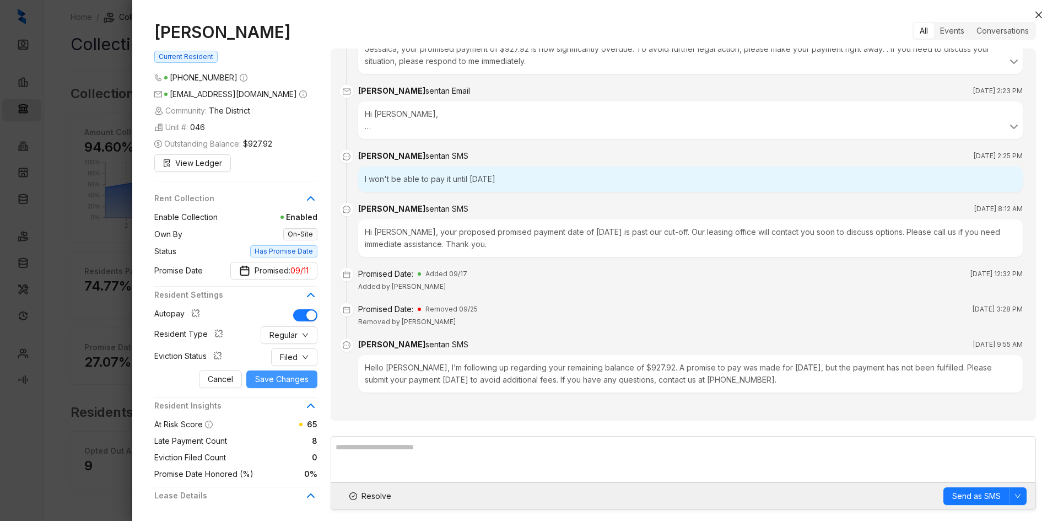
click at [298, 381] on span "Save Changes" at bounding box center [281, 379] width 53 height 12
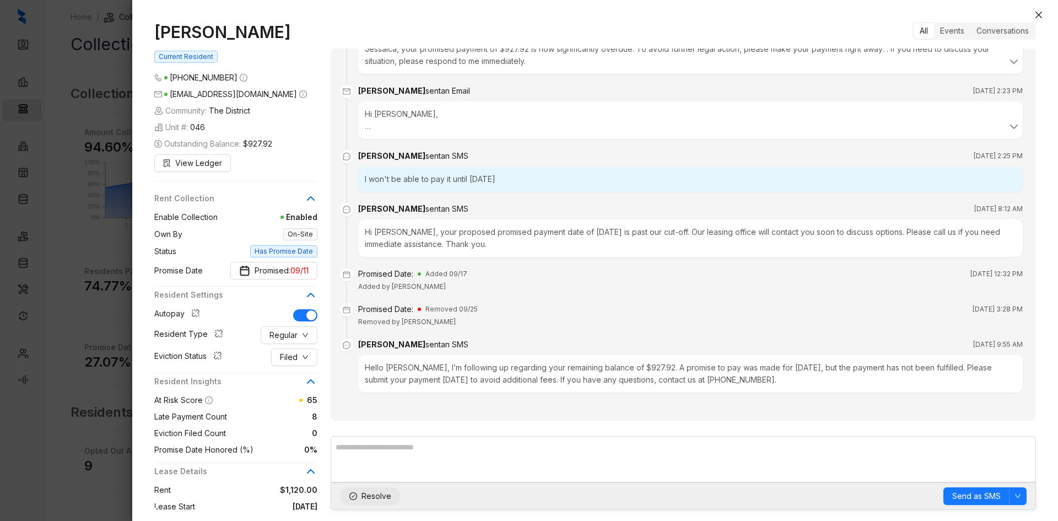
click at [366, 492] on span "Resolve" at bounding box center [377, 496] width 30 height 12
click at [1042, 13] on icon "close" at bounding box center [1039, 14] width 9 height 9
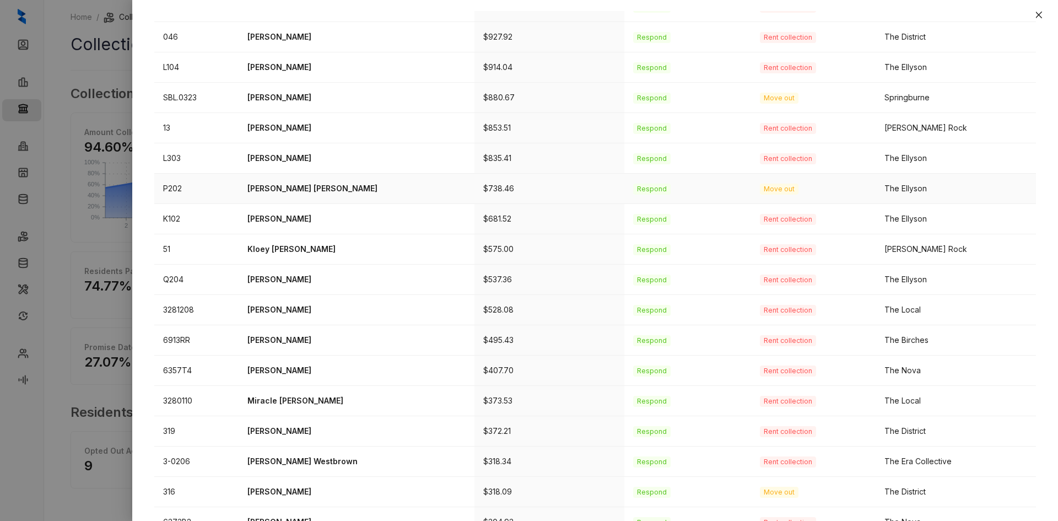
scroll to position [221, 0]
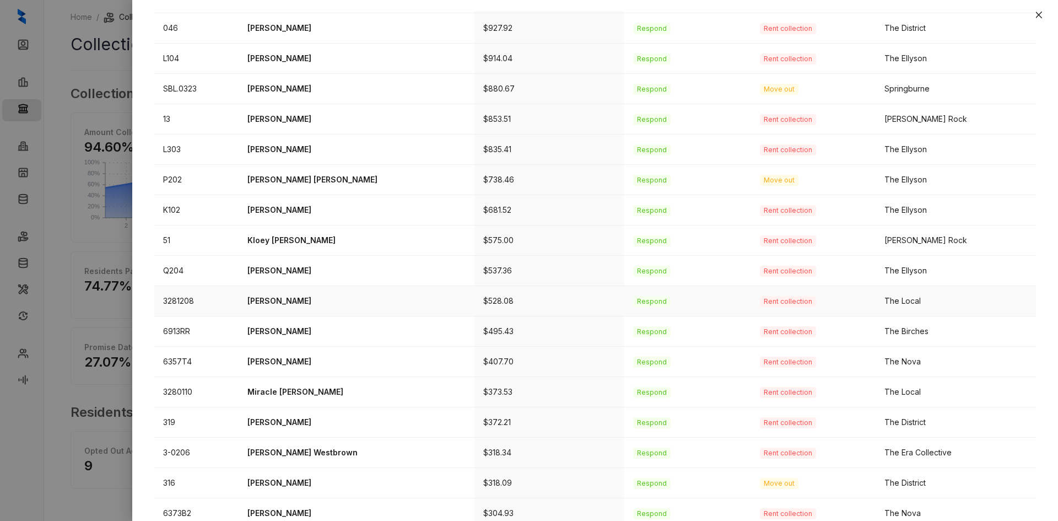
click at [310, 301] on p "Humberto Castillo" at bounding box center [357, 301] width 218 height 12
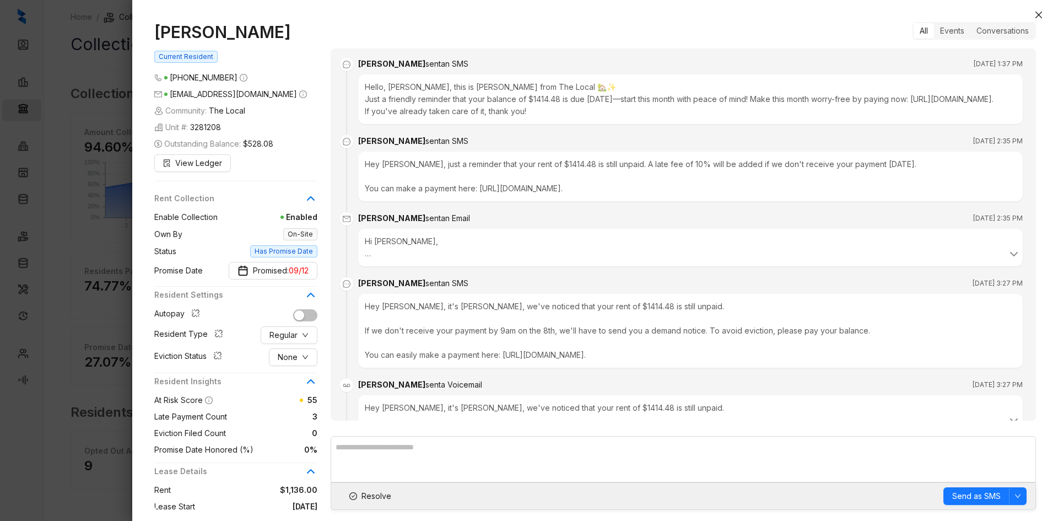
scroll to position [1671, 0]
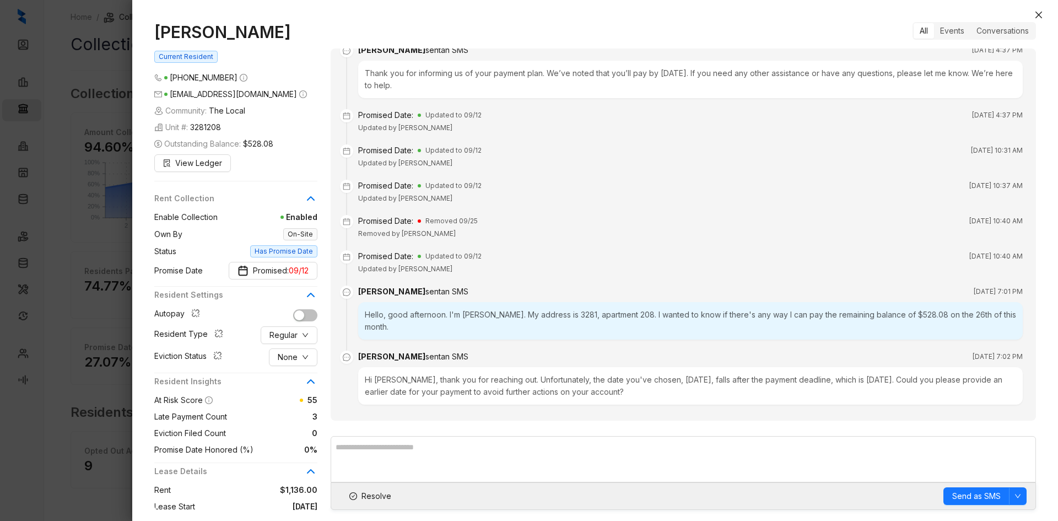
drag, startPoint x: 299, startPoint y: 34, endPoint x: 158, endPoint y: 40, distance: 140.7
click at [158, 40] on h1 "Humberto Castillo" at bounding box center [235, 32] width 163 height 20
copy h1 "Humberto Castillo"
click at [286, 264] on button "Promised: 09/12" at bounding box center [273, 271] width 89 height 18
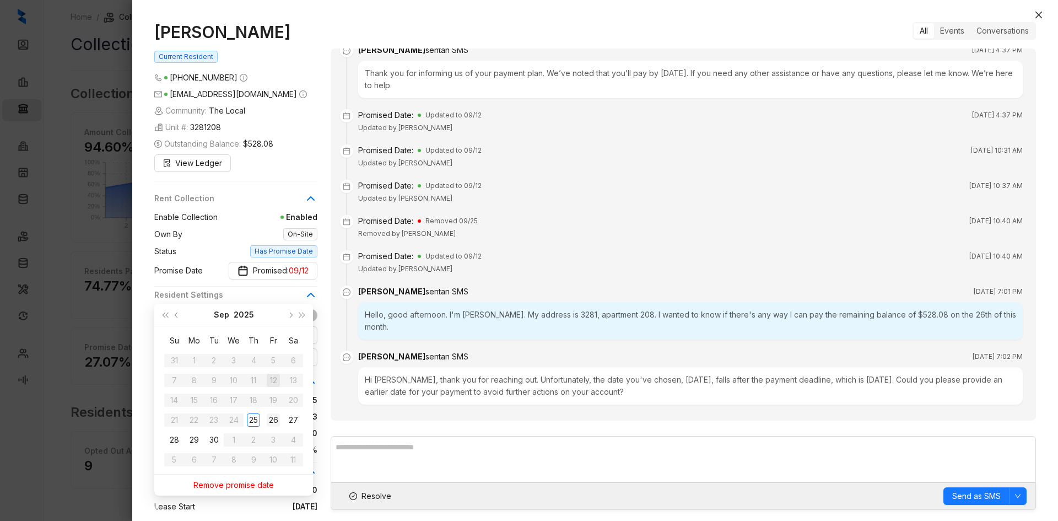
type input "**********"
click at [274, 420] on div "26" at bounding box center [273, 419] width 13 height 13
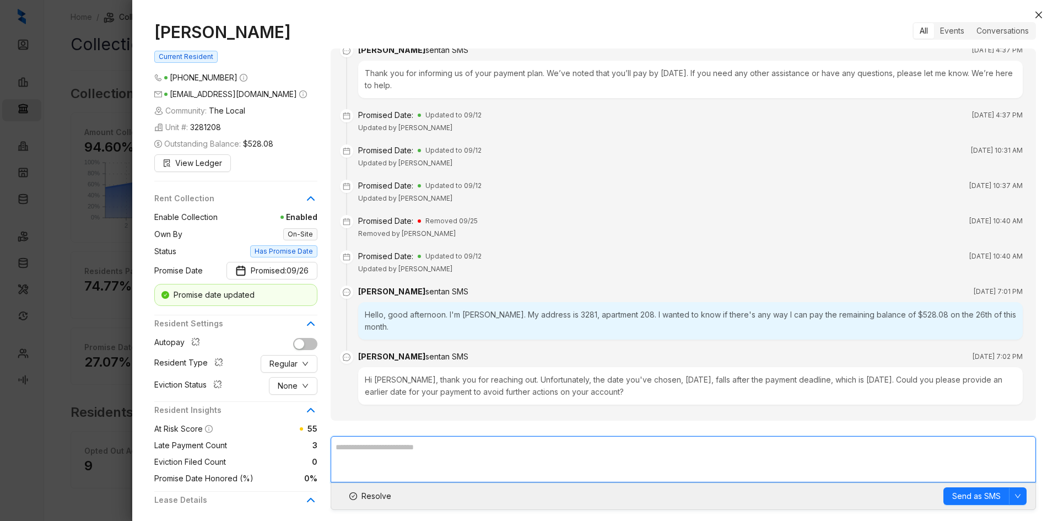
click at [411, 455] on textarea at bounding box center [684, 459] width 706 height 46
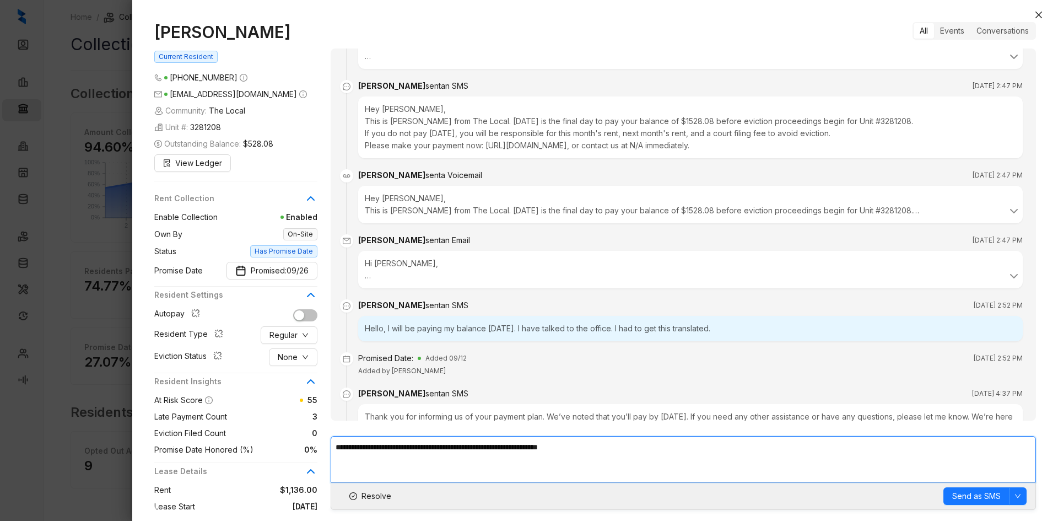
scroll to position [1340, 0]
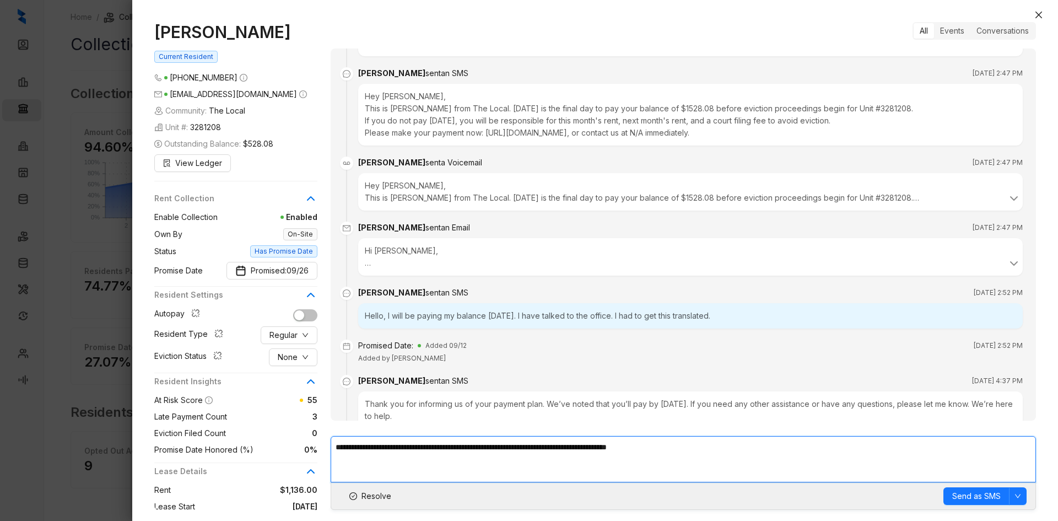
click at [717, 448] on textarea "**********" at bounding box center [684, 459] width 706 height 46
type textarea "**********"
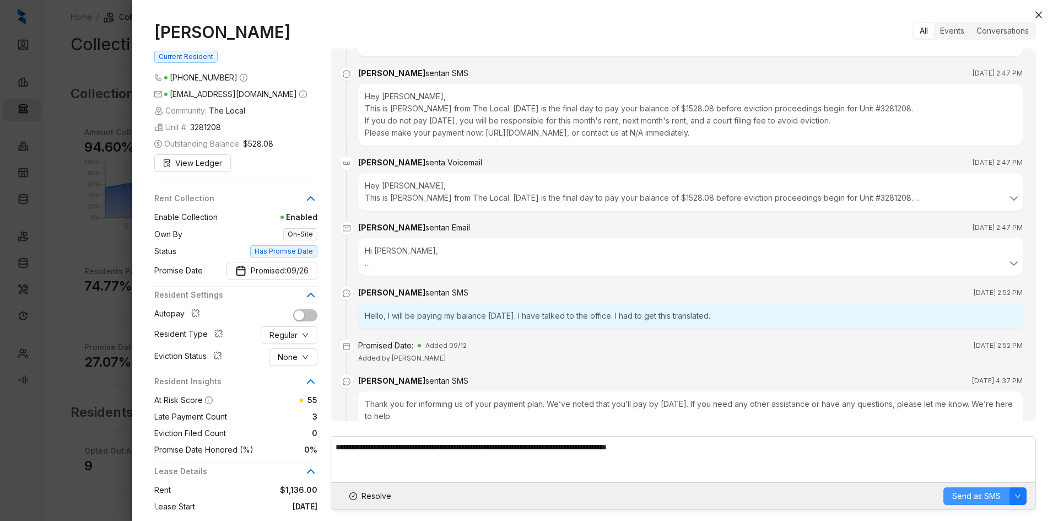
click at [977, 496] on span "Send as SMS" at bounding box center [977, 496] width 49 height 12
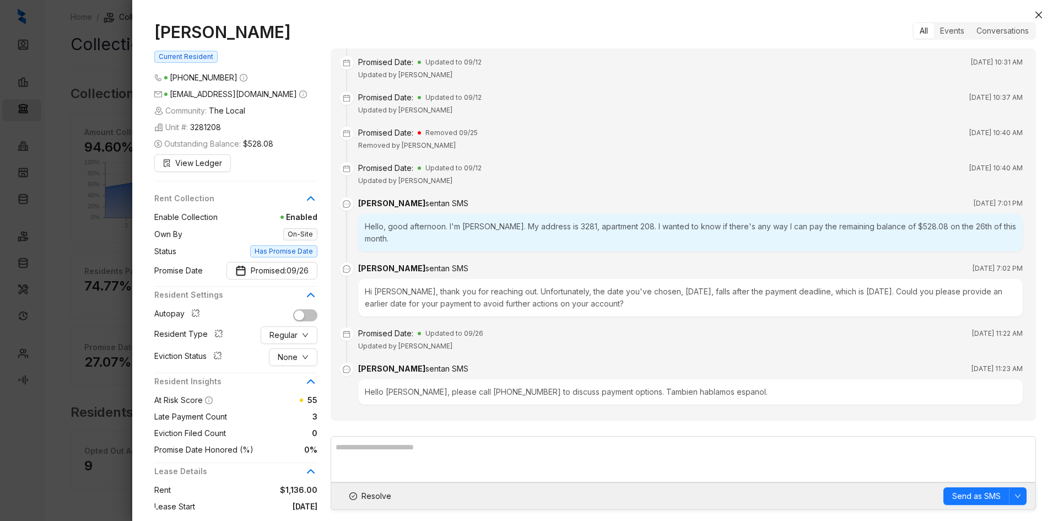
drag, startPoint x: 378, startPoint y: 495, endPoint x: 426, endPoint y: 495, distance: 48.0
click at [378, 495] on span "Resolve" at bounding box center [377, 496] width 30 height 12
click at [1041, 17] on icon "close" at bounding box center [1039, 15] width 7 height 7
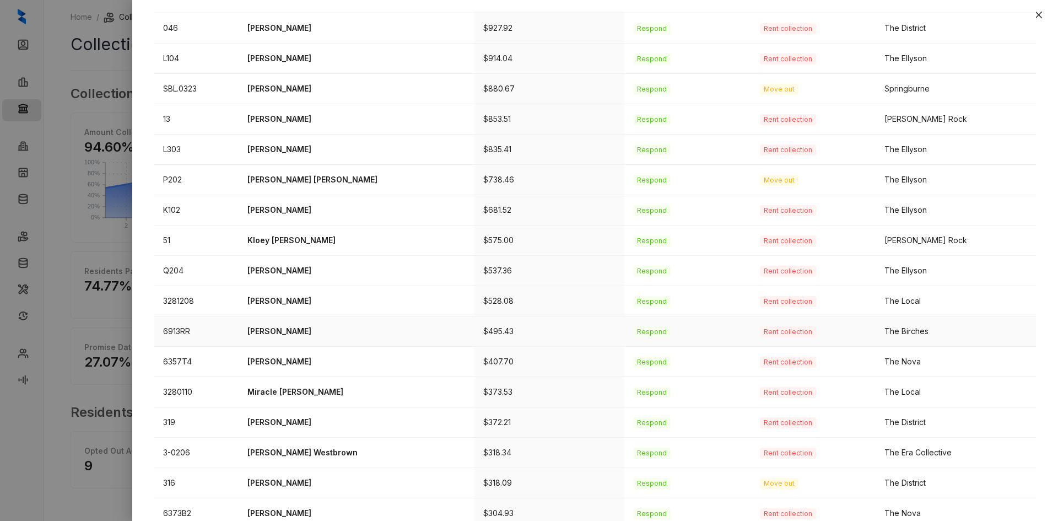
click at [290, 328] on p "Delisa Reed" at bounding box center [357, 331] width 218 height 12
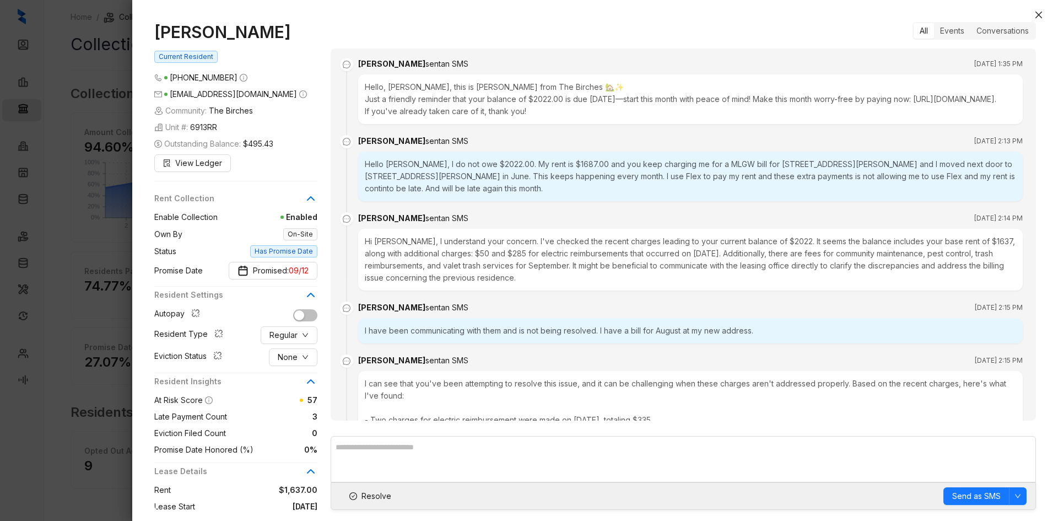
scroll to position [996, 0]
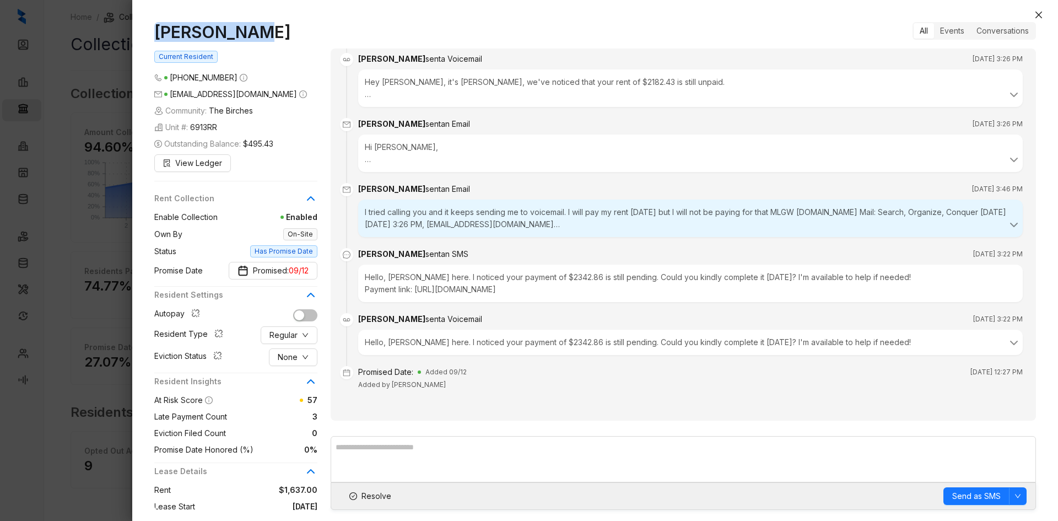
drag, startPoint x: 252, startPoint y: 34, endPoint x: 77, endPoint y: 33, distance: 174.8
click at [77, 33] on div "Delisa Reed Current Resident (901) 571 0855 dlreed68@yahoo.com Community: The B…" at bounding box center [529, 260] width 1058 height 521
copy div "Delisa Reed"
drag, startPoint x: 641, startPoint y: 292, endPoint x: 594, endPoint y: 284, distance: 47.9
click at [579, 293] on li "Kelsey sent an SMS Sep 9, 2025 at 3:22 PM Hello, Kelsey here. I noticed your pa…" at bounding box center [683, 284] width 679 height 65
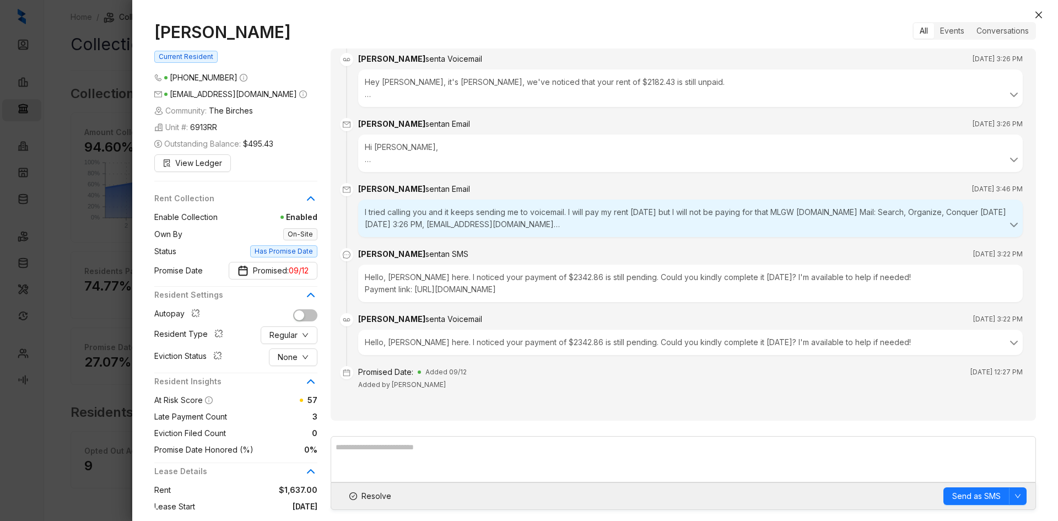
click at [529, 188] on div "Delisa Reed sent an Email Sep 8, 2025 at 3:46 PM" at bounding box center [690, 189] width 665 height 12
click at [1044, 14] on button "Close" at bounding box center [1039, 14] width 13 height 13
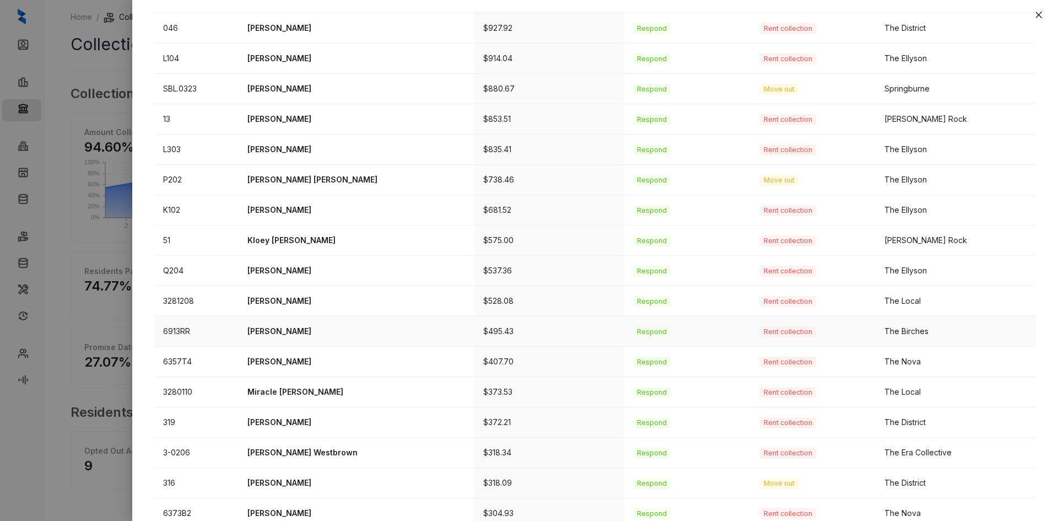
click at [282, 326] on p "Delisa Reed" at bounding box center [357, 331] width 218 height 12
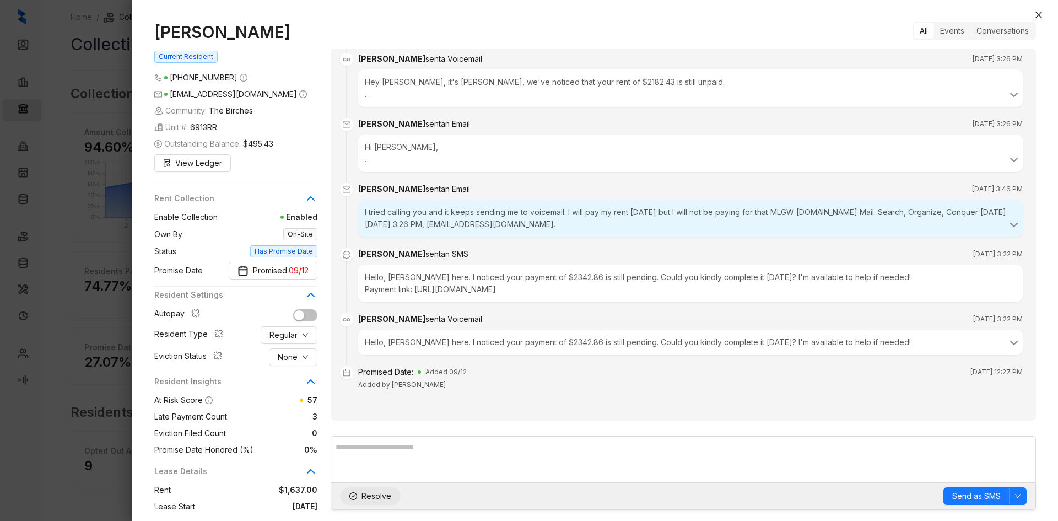
click at [366, 499] on span "Resolve" at bounding box center [377, 496] width 30 height 12
click at [1042, 13] on icon "close" at bounding box center [1039, 14] width 9 height 9
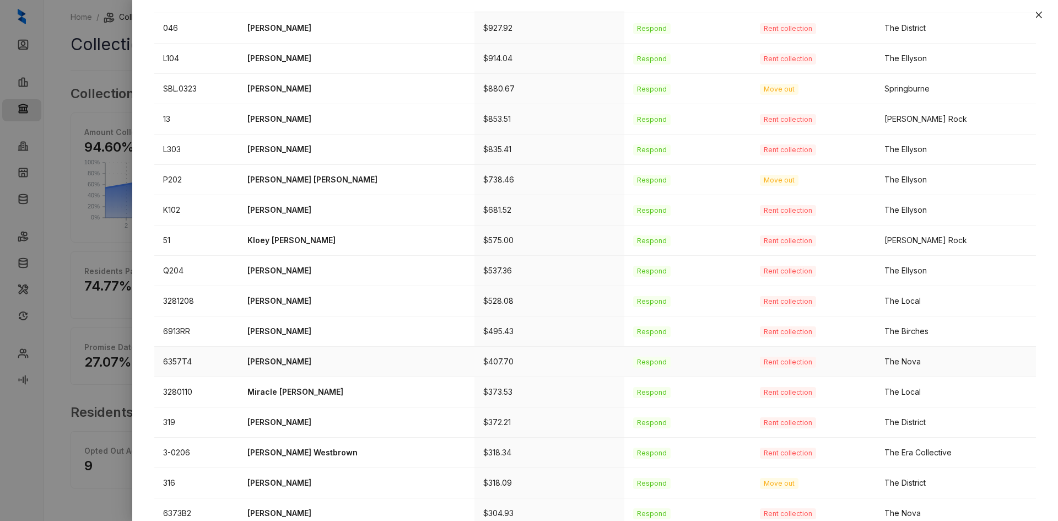
click at [284, 365] on p "Ericka Humphrey" at bounding box center [357, 362] width 218 height 12
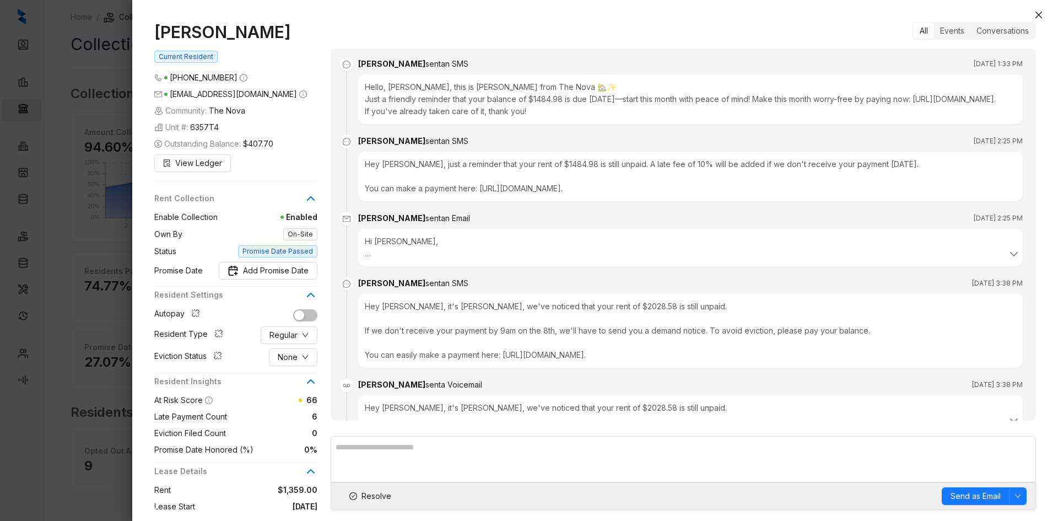
scroll to position [1211, 0]
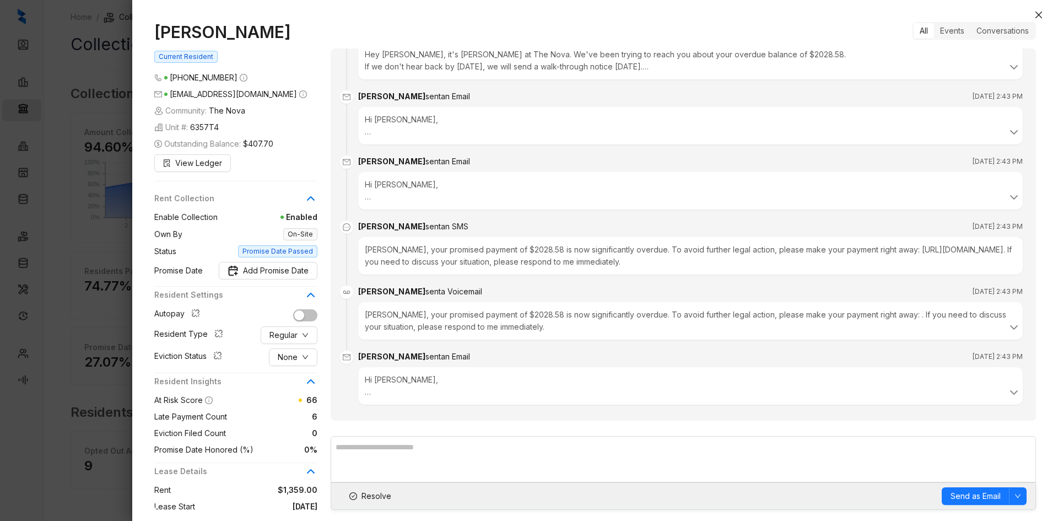
drag, startPoint x: 292, startPoint y: 33, endPoint x: 93, endPoint y: 33, distance: 199.0
click at [93, 33] on div "Ericka Humphrey Current Resident (901) 232 8328 erickahum1987@gmail.com Communi…" at bounding box center [529, 260] width 1058 height 521
copy div "Ericka Humphrey"
click at [369, 497] on span "Resolve" at bounding box center [377, 496] width 30 height 12
click at [1041, 21] on button "Close" at bounding box center [1039, 14] width 13 height 13
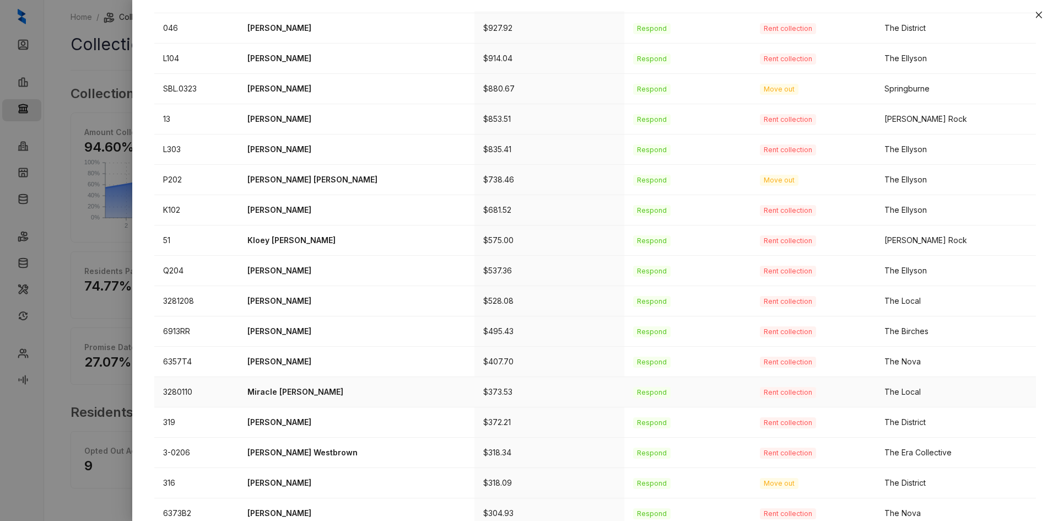
click at [275, 393] on p "Miracle Duncan" at bounding box center [357, 392] width 218 height 12
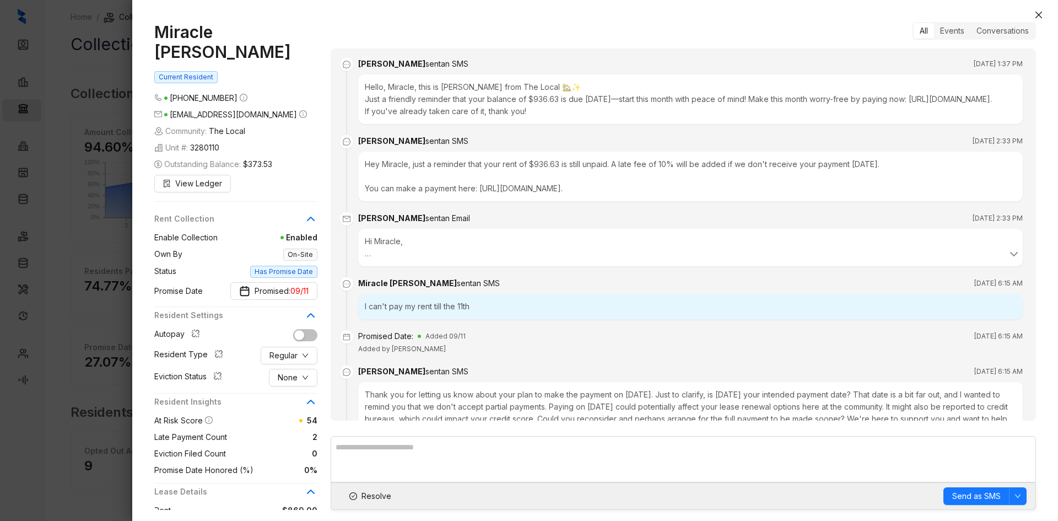
scroll to position [194, 0]
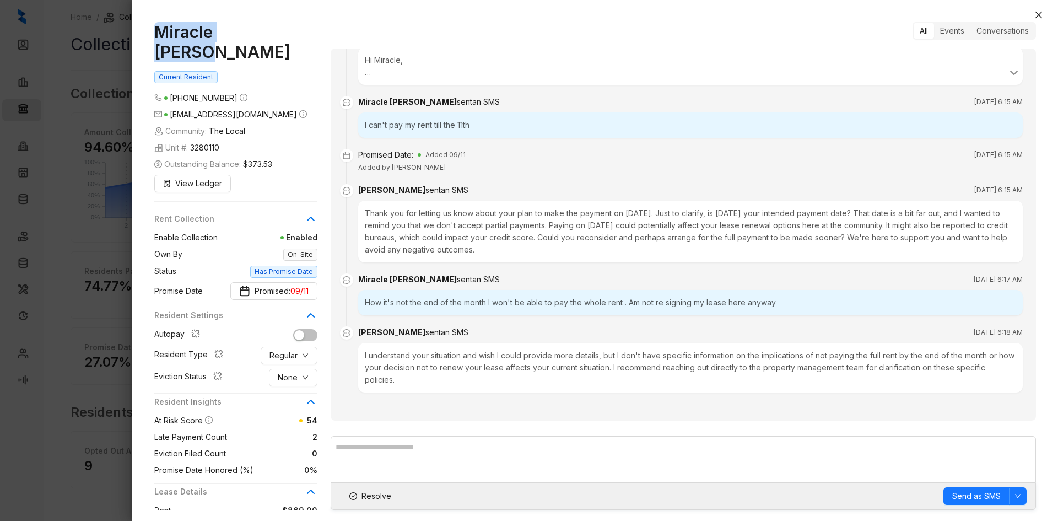
drag, startPoint x: 275, startPoint y: 36, endPoint x: 114, endPoint y: 53, distance: 162.4
click at [114, 53] on div "Miracle Duncan Current Resident (901) 576 7683 miacleduncan@gmail.com Community…" at bounding box center [529, 260] width 1058 height 521
copy div "Miracle Duncan"
click at [377, 496] on span "Resolve" at bounding box center [377, 496] width 30 height 12
click at [1034, 15] on button "Close" at bounding box center [1039, 14] width 13 height 13
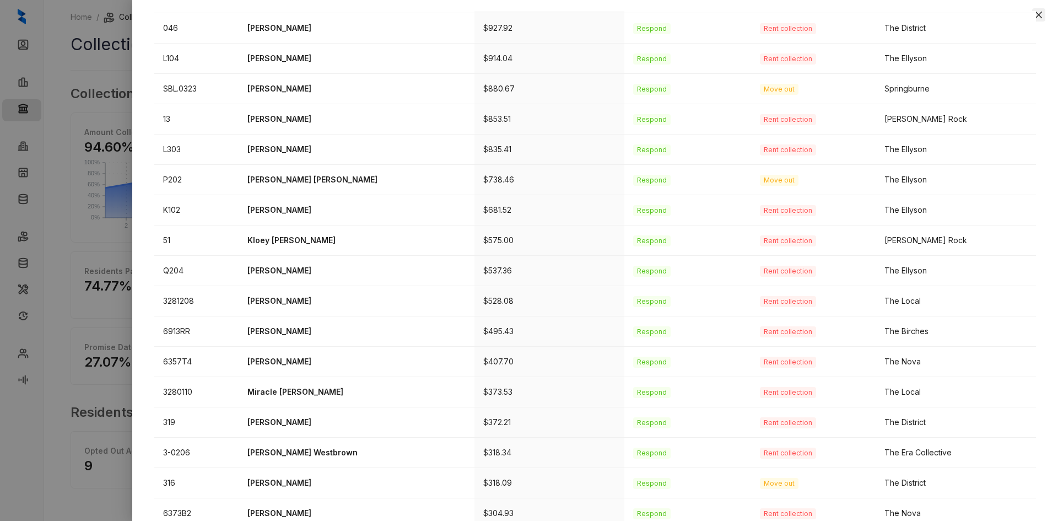
click at [1035, 17] on icon "close" at bounding box center [1039, 14] width 9 height 9
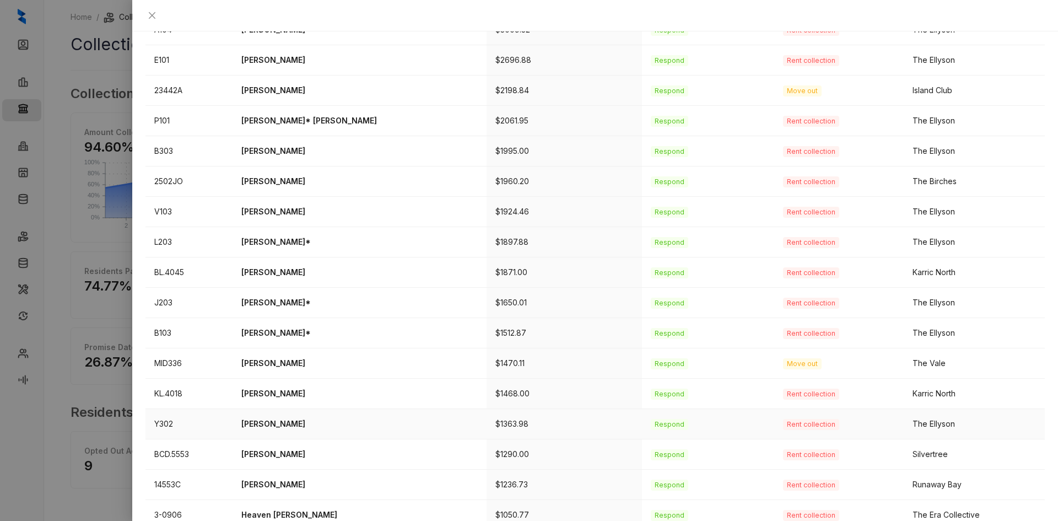
scroll to position [266, 0]
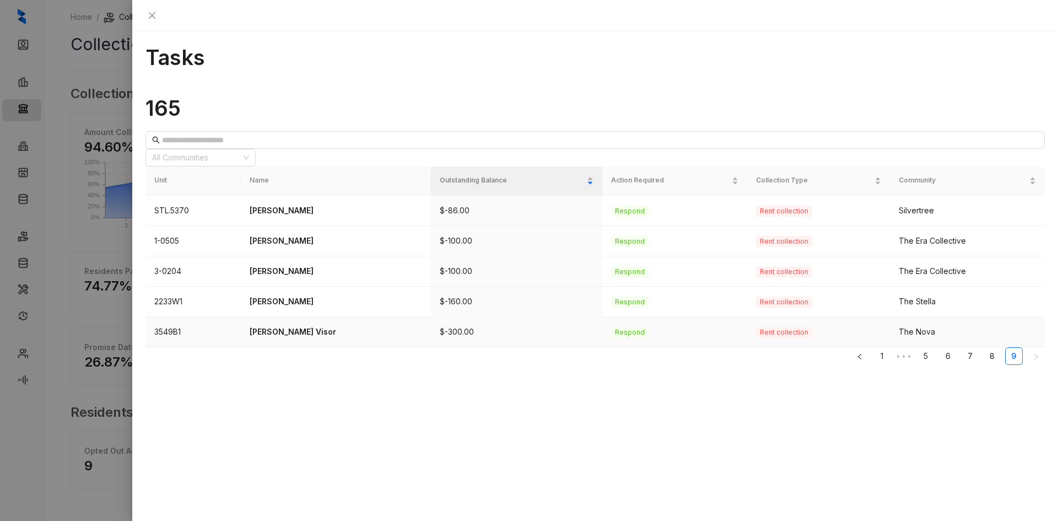
click at [282, 326] on p "[PERSON_NAME] Visor" at bounding box center [336, 332] width 173 height 12
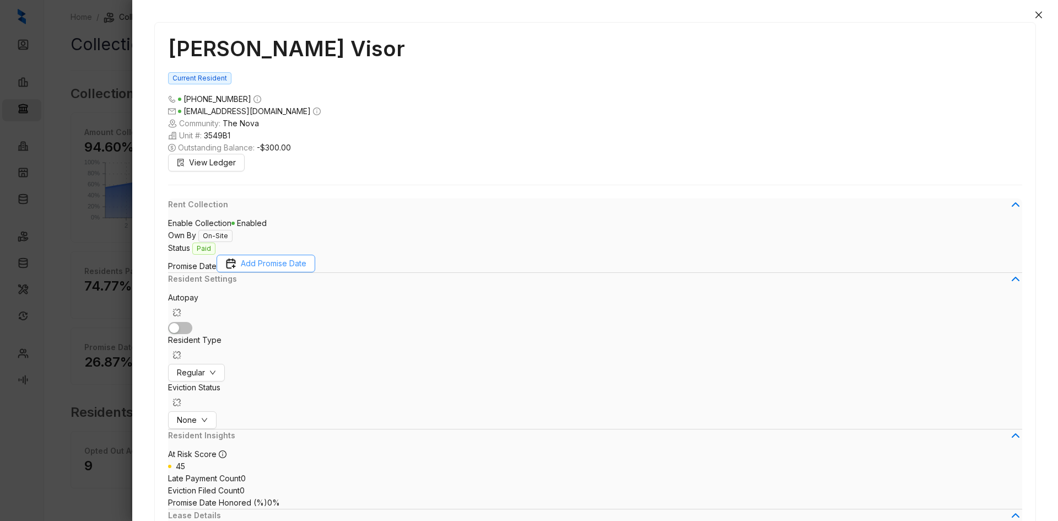
scroll to position [401, 0]
drag, startPoint x: 266, startPoint y: 28, endPoint x: 114, endPoint y: 36, distance: 152.4
click at [114, 36] on div "[PERSON_NAME] Visor Current Resident [PHONE_NUMBER] [EMAIL_ADDRESS][DOMAIN_NAME…" at bounding box center [529, 260] width 1058 height 521
copy div "[PERSON_NAME] Visor"
drag, startPoint x: 375, startPoint y: 495, endPoint x: 386, endPoint y: 495, distance: 11.6
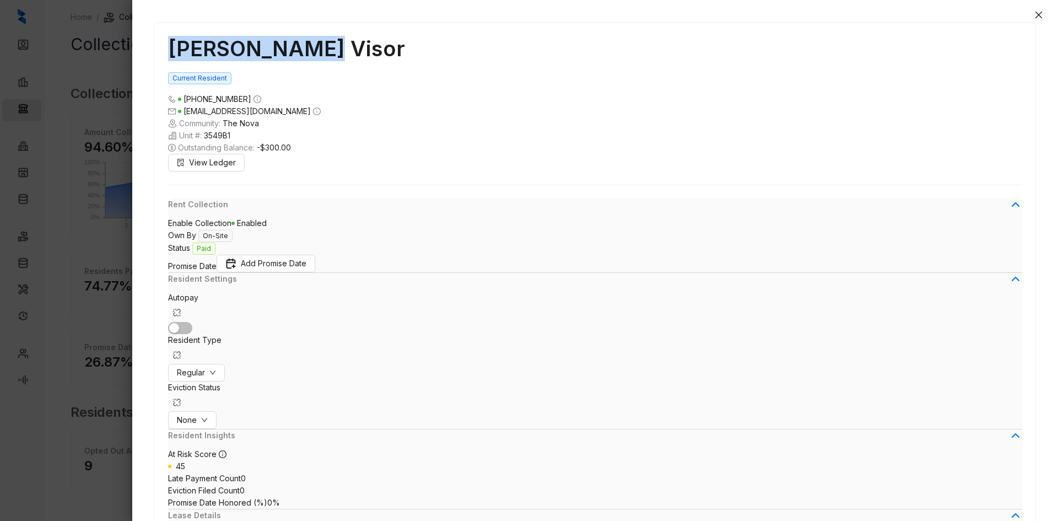
click at [1037, 12] on icon "close" at bounding box center [1039, 15] width 7 height 7
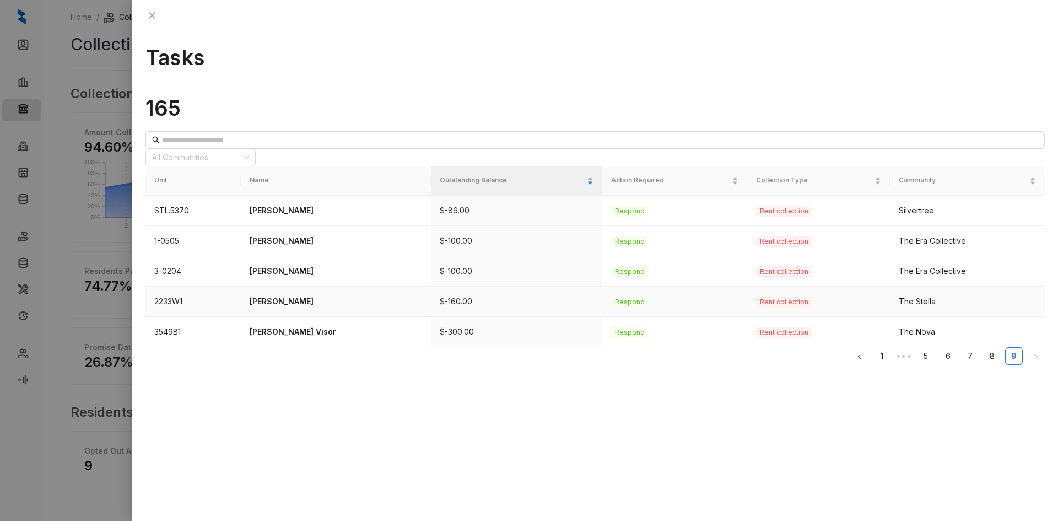
click at [299, 287] on td "[PERSON_NAME]" at bounding box center [336, 302] width 190 height 30
click at [283, 295] on p "[PERSON_NAME]" at bounding box center [336, 301] width 173 height 12
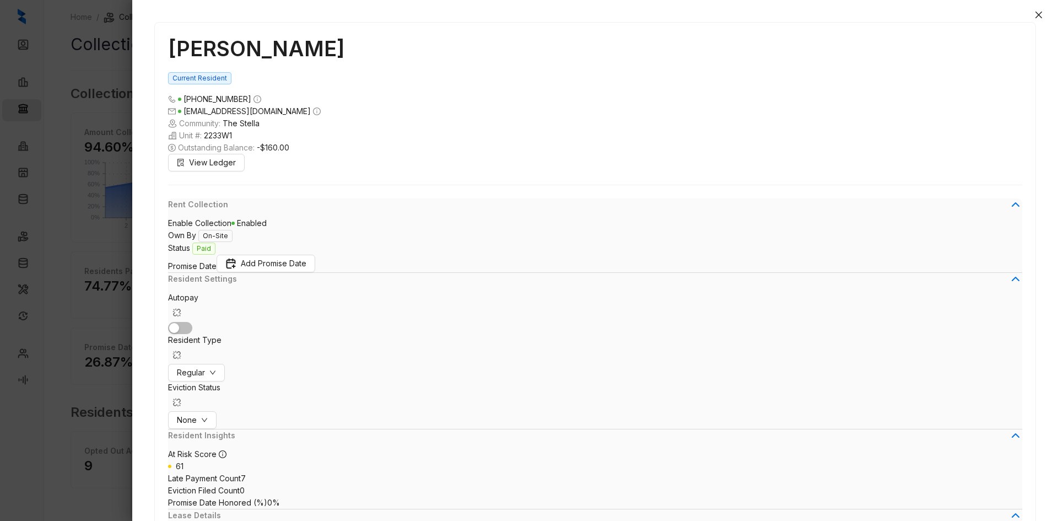
scroll to position [413, 0]
drag, startPoint x: 273, startPoint y: 31, endPoint x: 116, endPoint y: 34, distance: 157.2
click at [116, 34] on div "[PERSON_NAME] Current Resident [PHONE_NUMBER] [EMAIL_ADDRESS][DOMAIN_NAME] Comm…" at bounding box center [529, 260] width 1058 height 521
copy div "[PERSON_NAME]"
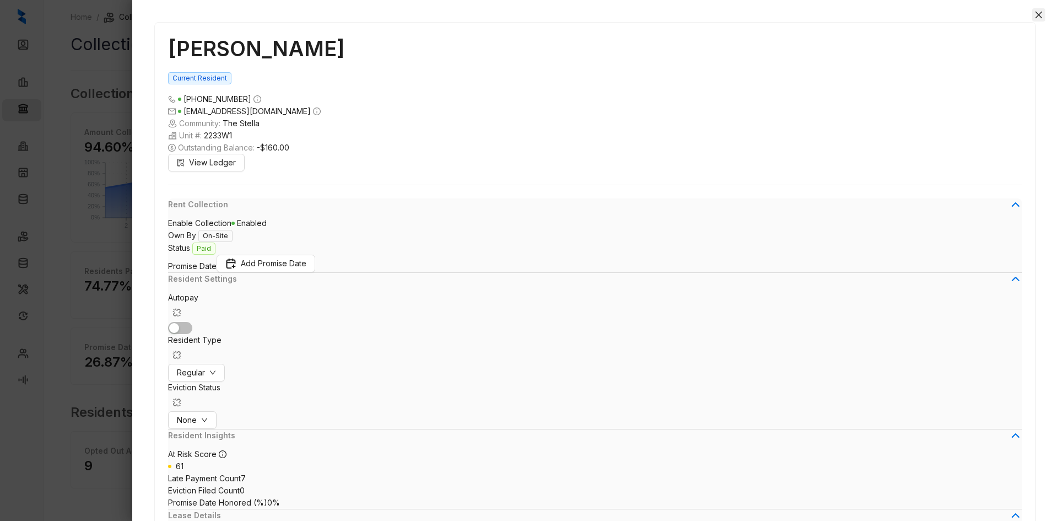
click at [1036, 13] on icon "close" at bounding box center [1039, 14] width 9 height 9
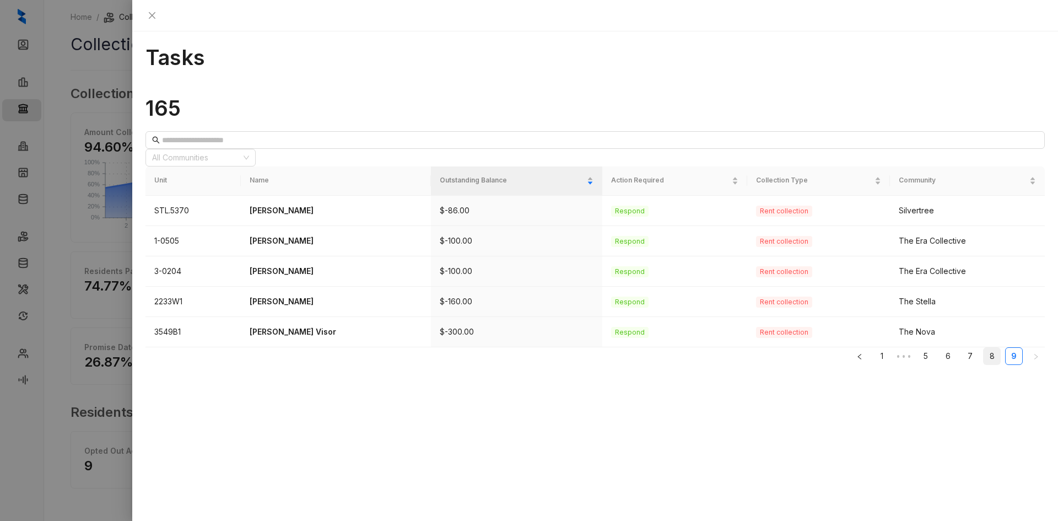
click at [984, 348] on link "8" at bounding box center [992, 356] width 17 height 17
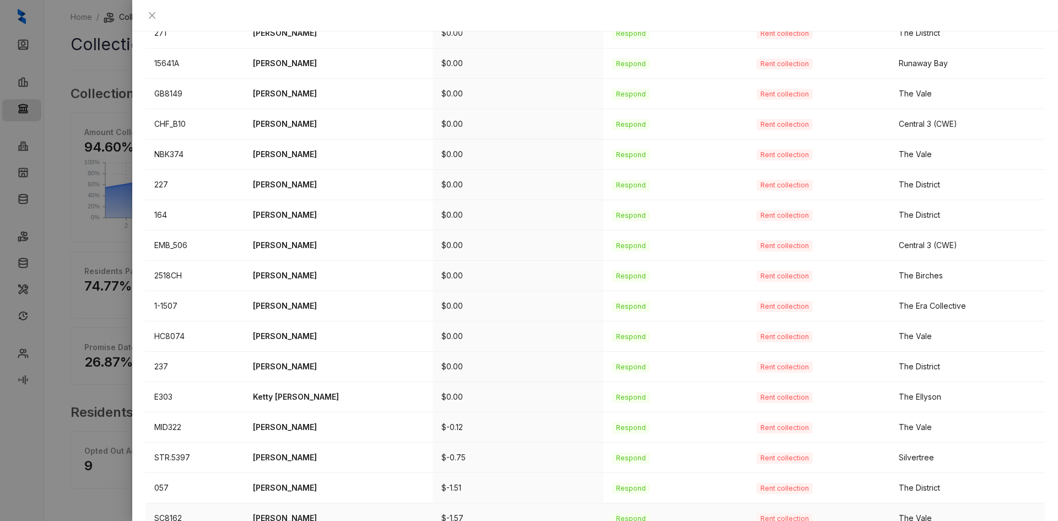
scroll to position [266, 0]
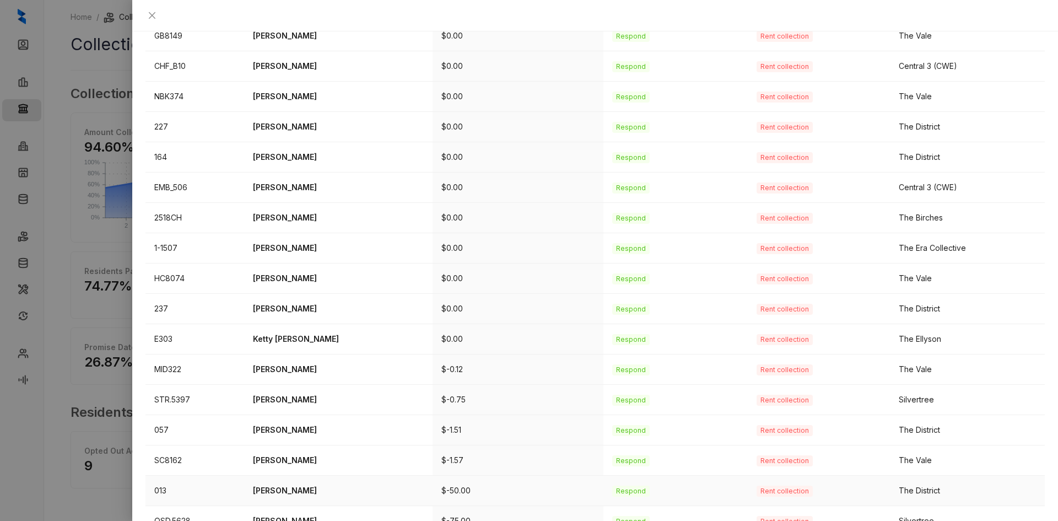
click at [277, 485] on p "[PERSON_NAME]" at bounding box center [338, 491] width 171 height 12
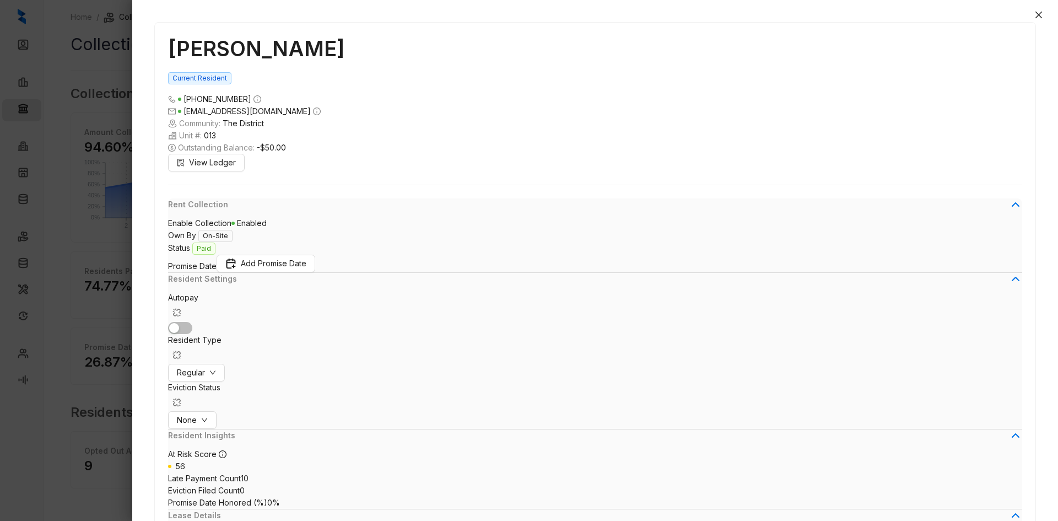
scroll to position [1596, 0]
drag, startPoint x: 261, startPoint y: 29, endPoint x: 157, endPoint y: 26, distance: 104.2
click at [168, 36] on h1 "[PERSON_NAME]" at bounding box center [595, 48] width 855 height 25
copy h1 "[PERSON_NAME]"
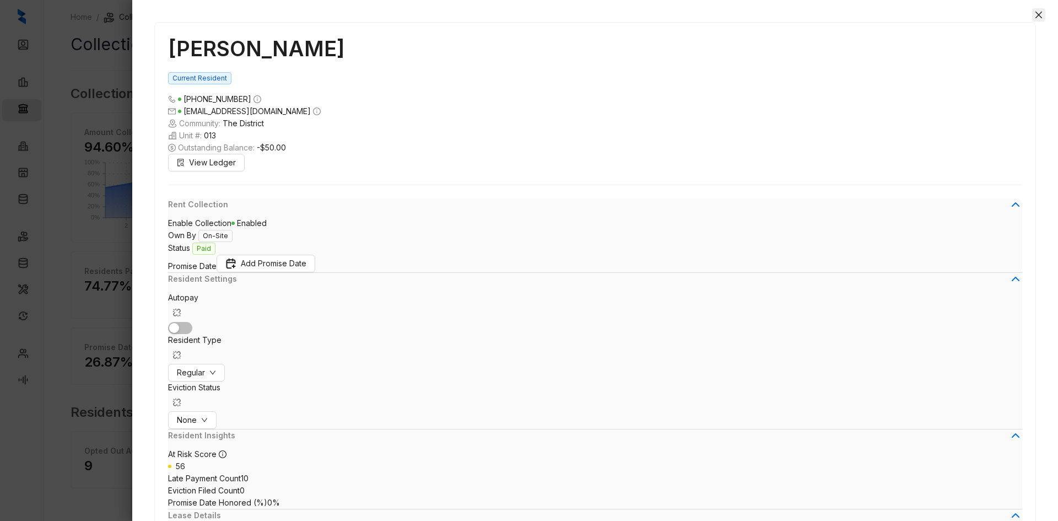
click at [1043, 12] on icon "close" at bounding box center [1039, 14] width 9 height 9
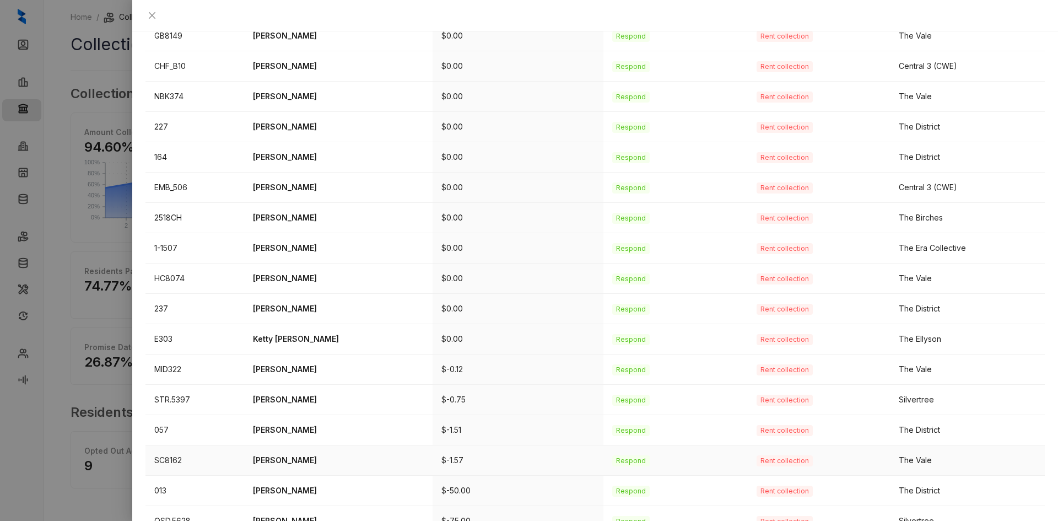
click at [287, 454] on p "[PERSON_NAME]" at bounding box center [338, 460] width 171 height 12
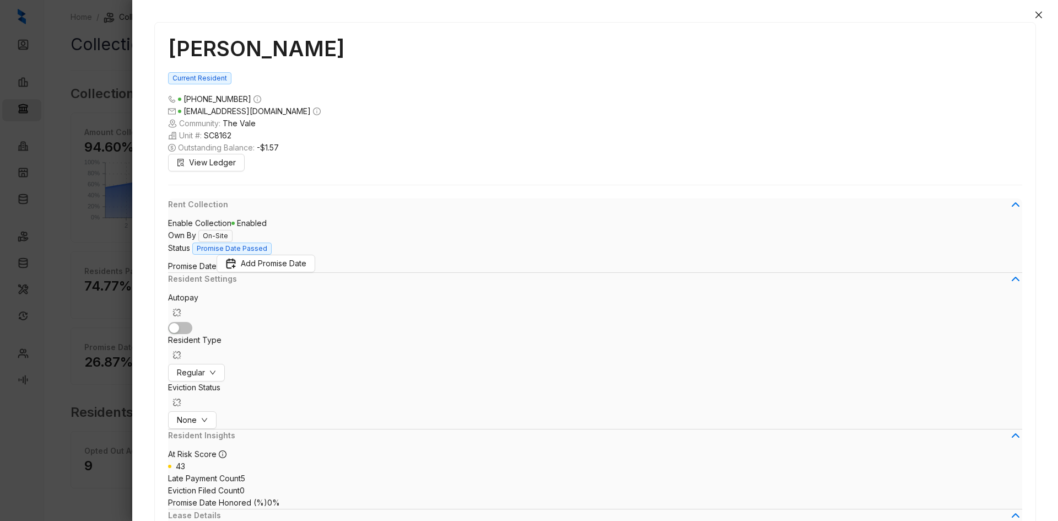
scroll to position [2756, 0]
drag, startPoint x: 281, startPoint y: 33, endPoint x: 133, endPoint y: 33, distance: 147.2
click at [133, 33] on div "[PERSON_NAME] IV Current Resident [PHONE_NUMBER] [EMAIL_ADDRESS][DOMAIN_NAME] C…" at bounding box center [595, 266] width 926 height 510
copy h1 "[PERSON_NAME]"
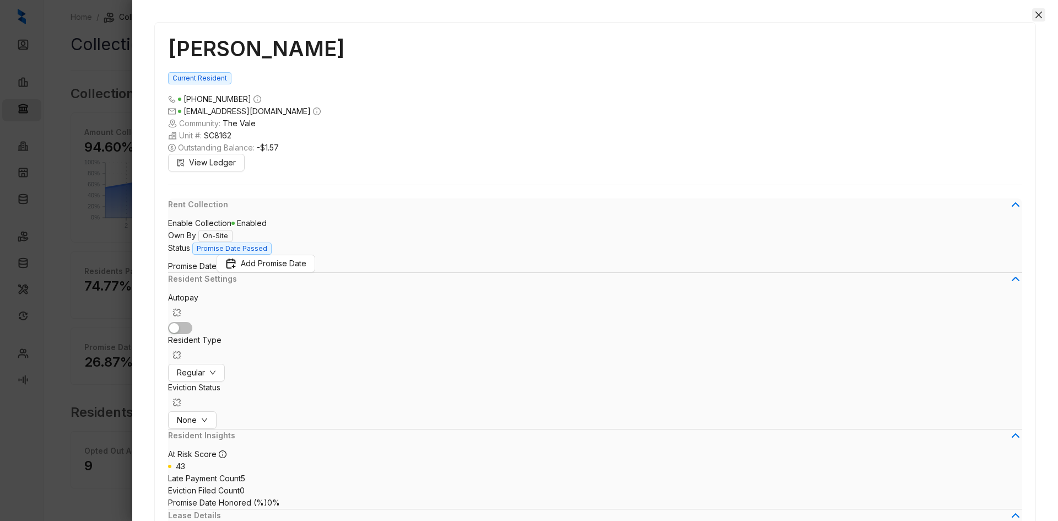
click at [1041, 15] on icon "close" at bounding box center [1039, 14] width 9 height 9
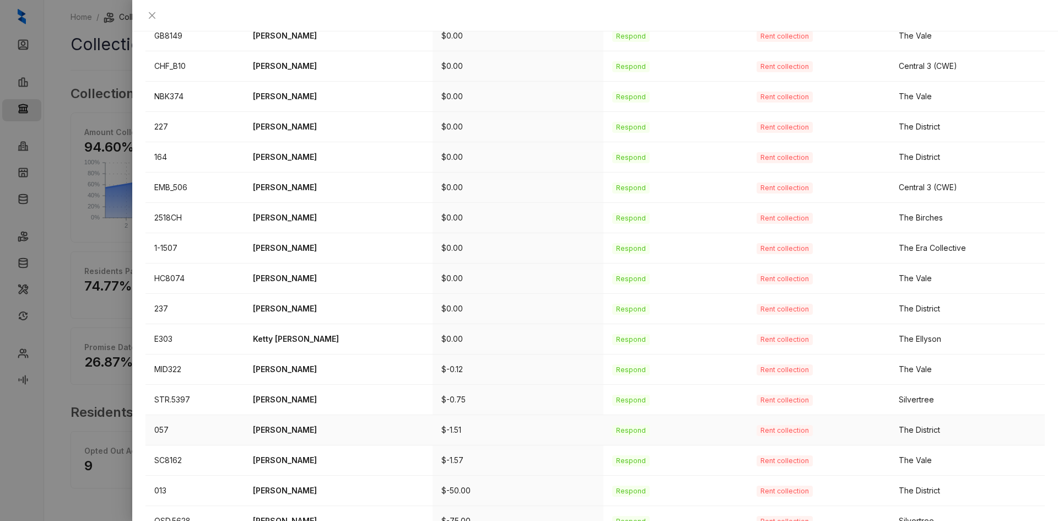
click at [295, 424] on p "[PERSON_NAME]" at bounding box center [338, 430] width 171 height 12
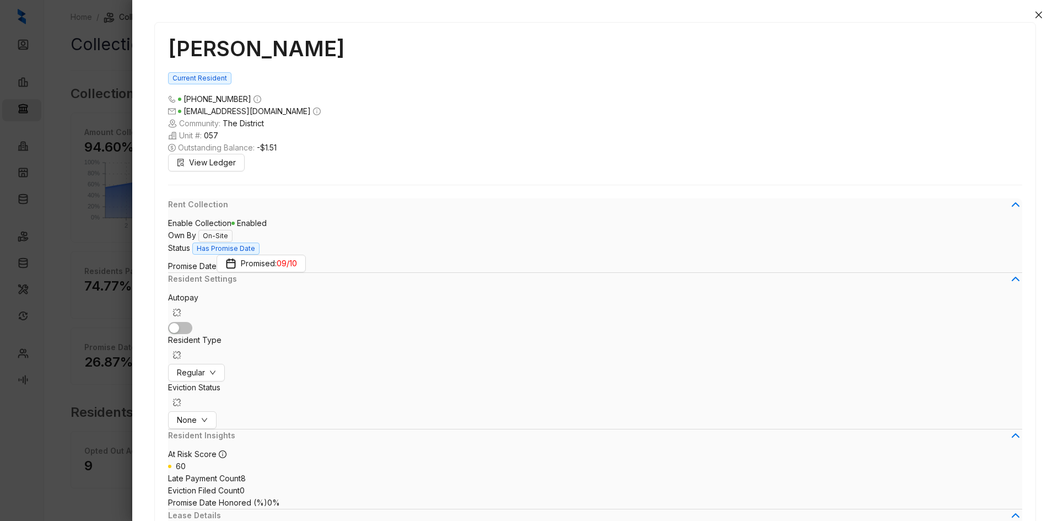
scroll to position [2435, 0]
drag, startPoint x: 265, startPoint y: 33, endPoint x: 85, endPoint y: 36, distance: 179.7
click at [85, 36] on div "[PERSON_NAME] Current Resident [PHONE_NUMBER] [EMAIL_ADDRESS][DOMAIN_NAME] Comm…" at bounding box center [529, 260] width 1058 height 521
copy div "[PERSON_NAME]"
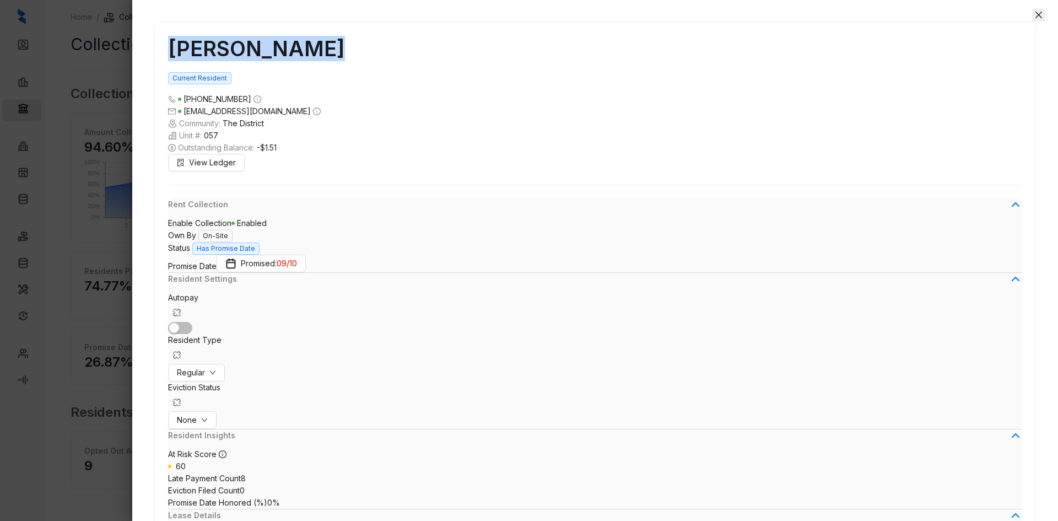
click at [1045, 14] on button "Close" at bounding box center [1039, 14] width 13 height 13
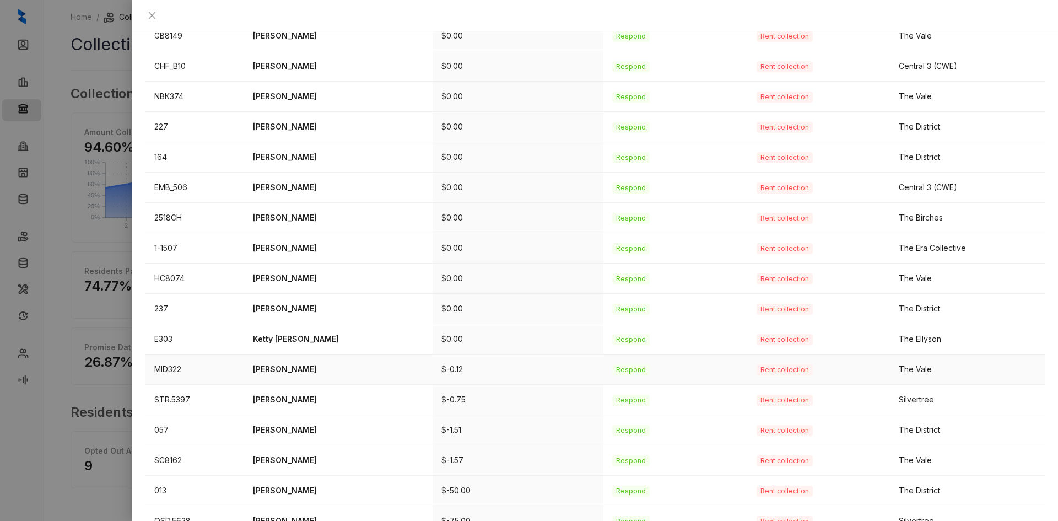
click at [287, 363] on p "[PERSON_NAME]" at bounding box center [338, 369] width 171 height 12
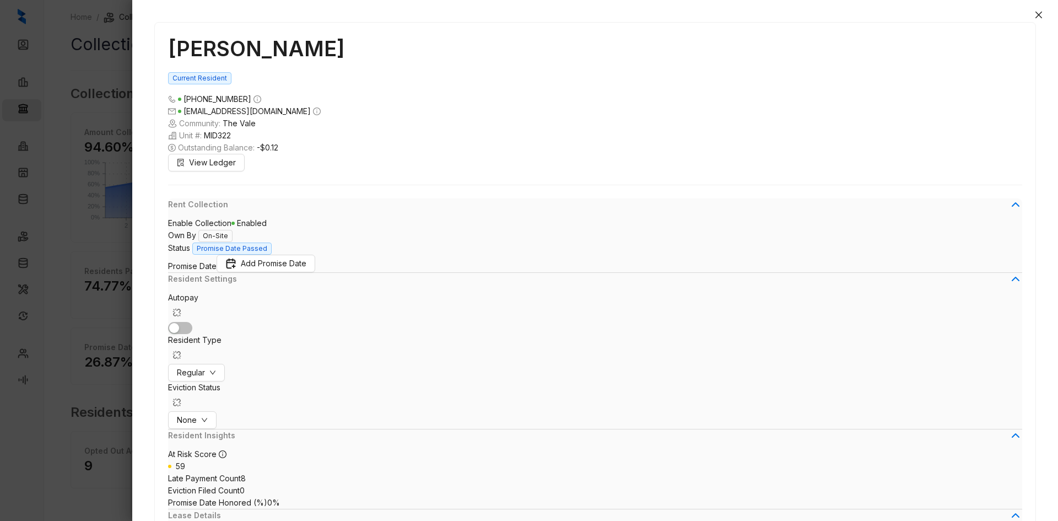
scroll to position [2373, 0]
drag, startPoint x: 234, startPoint y: 30, endPoint x: 116, endPoint y: 30, distance: 117.4
click at [116, 30] on div "[PERSON_NAME] Current Resident [PHONE_NUMBER] [EMAIL_ADDRESS][DOMAIN_NAME] Comm…" at bounding box center [529, 260] width 1058 height 521
copy div "[PERSON_NAME]"
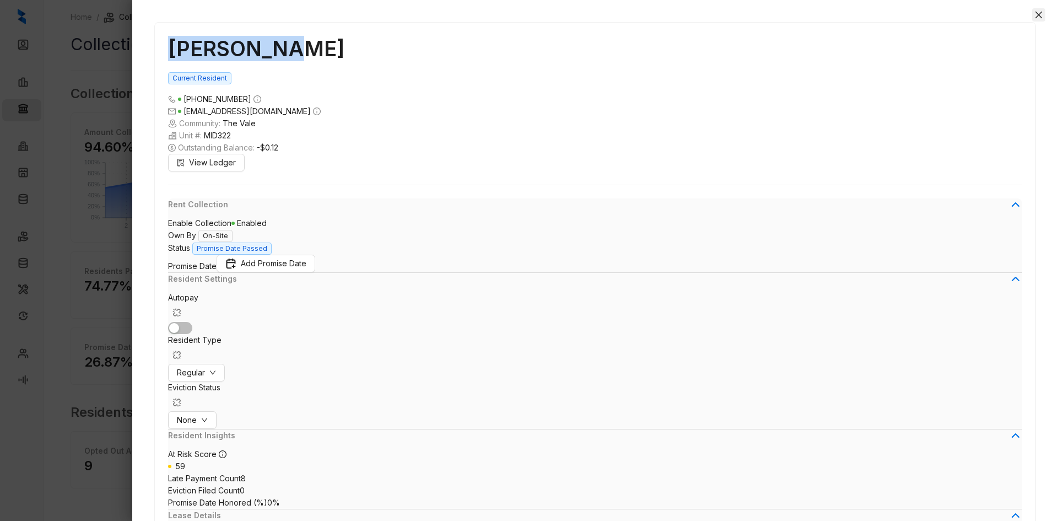
click at [1038, 17] on icon "close" at bounding box center [1039, 15] width 7 height 7
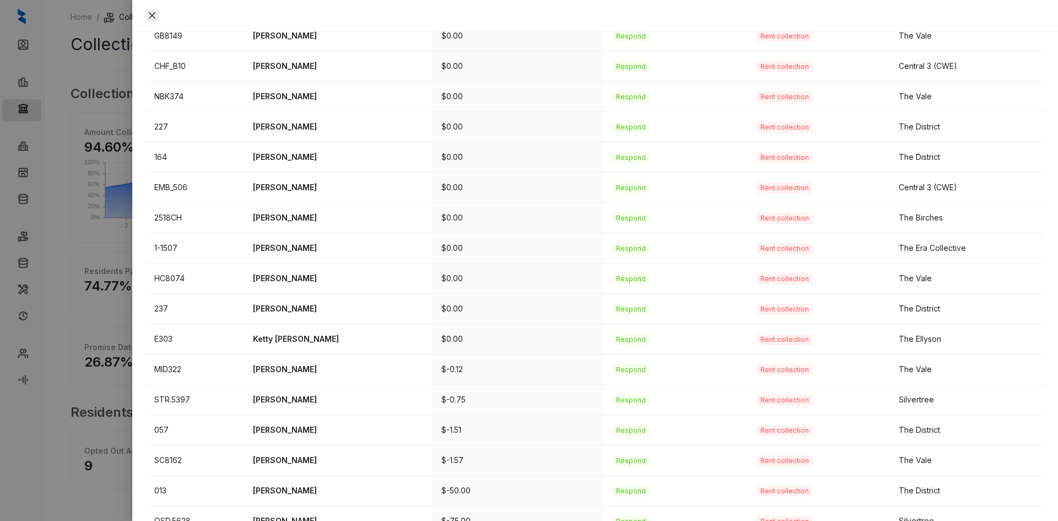
click at [155, 14] on icon "close" at bounding box center [152, 15] width 7 height 7
